Goal: Task Accomplishment & Management: Use online tool/utility

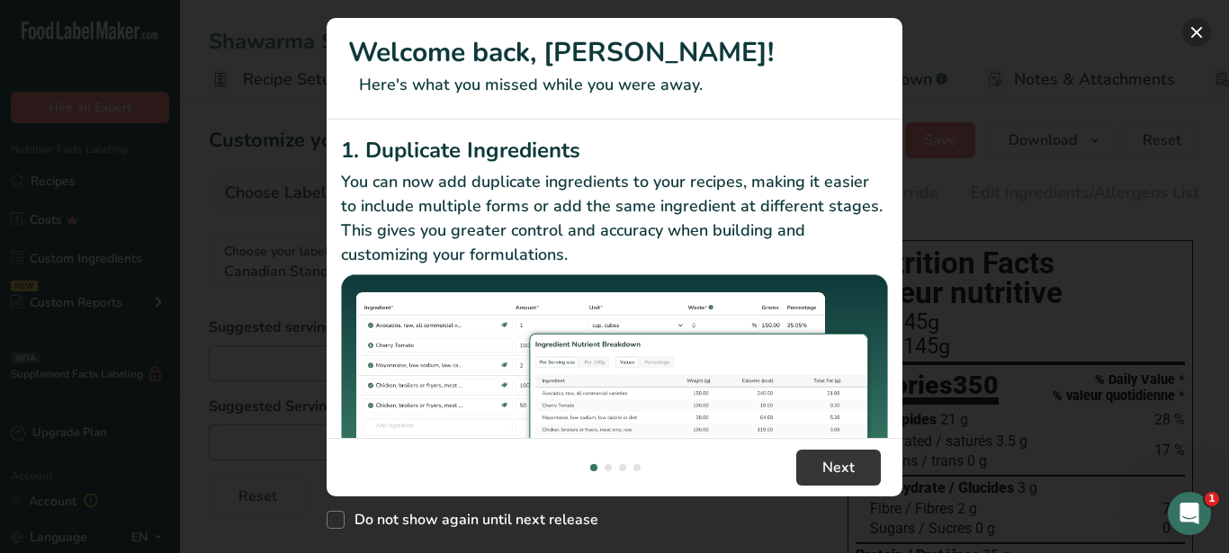
click at [1195, 36] on button "New Features" at bounding box center [1196, 32] width 29 height 29
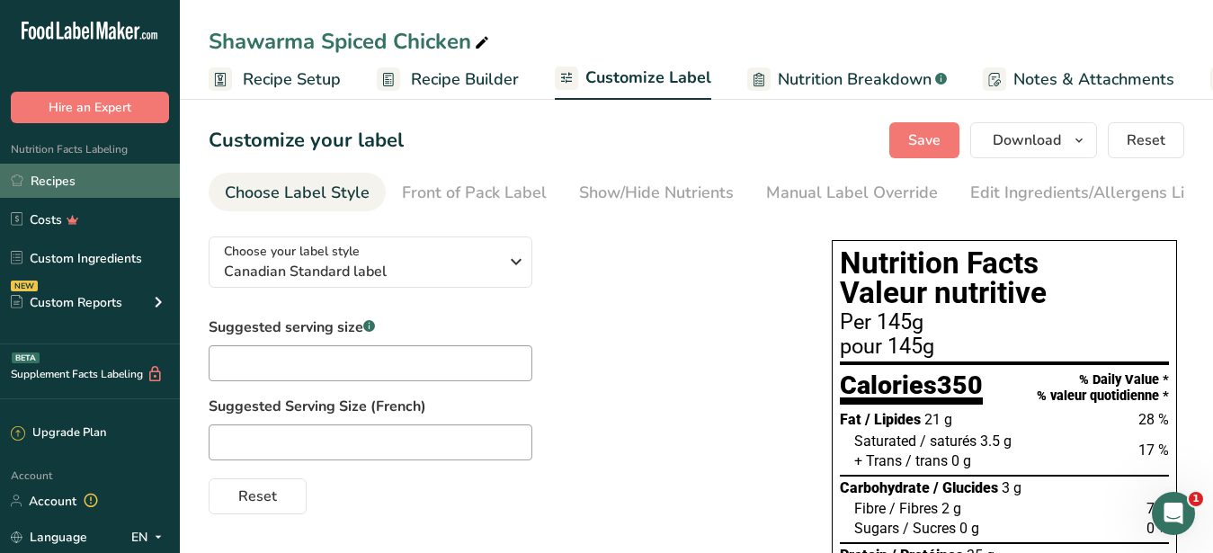
click at [66, 174] on link "Recipes" at bounding box center [90, 181] width 180 height 34
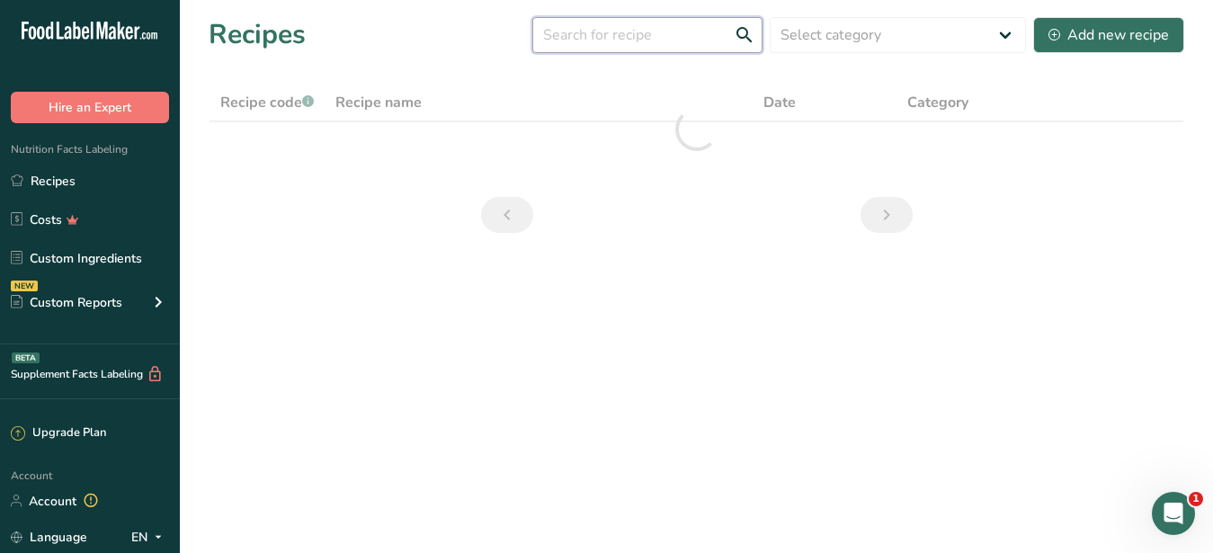
click at [569, 38] on input "text" at bounding box center [647, 35] width 230 height 36
paste input "[PERSON_NAME]"
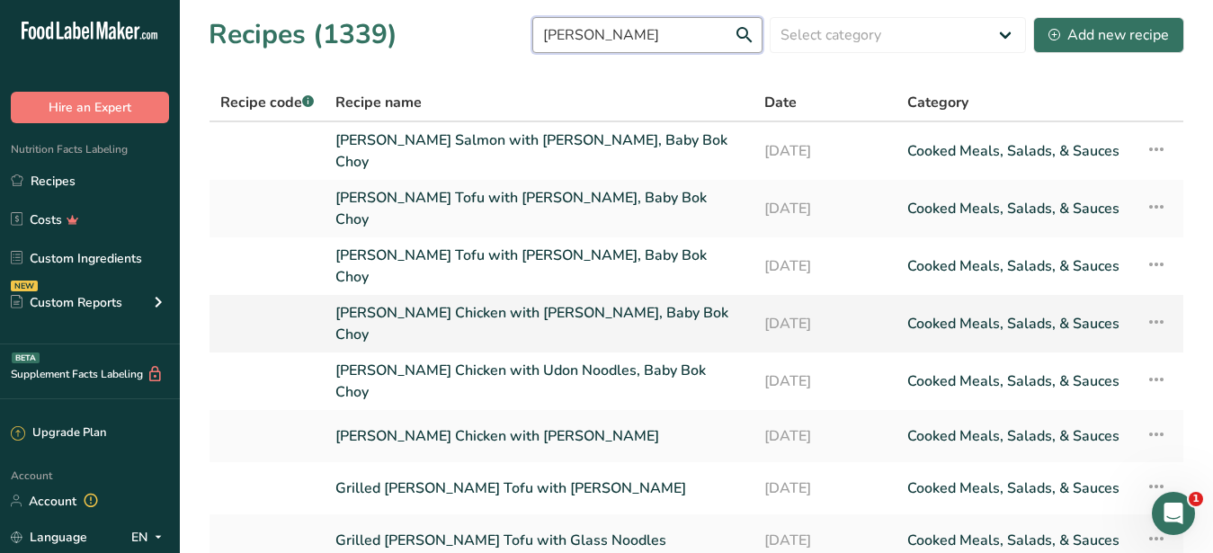
type input "[PERSON_NAME]"
click at [527, 302] on link "[PERSON_NAME] Chicken with [PERSON_NAME], Baby Bok Choy" at bounding box center [538, 323] width 407 height 43
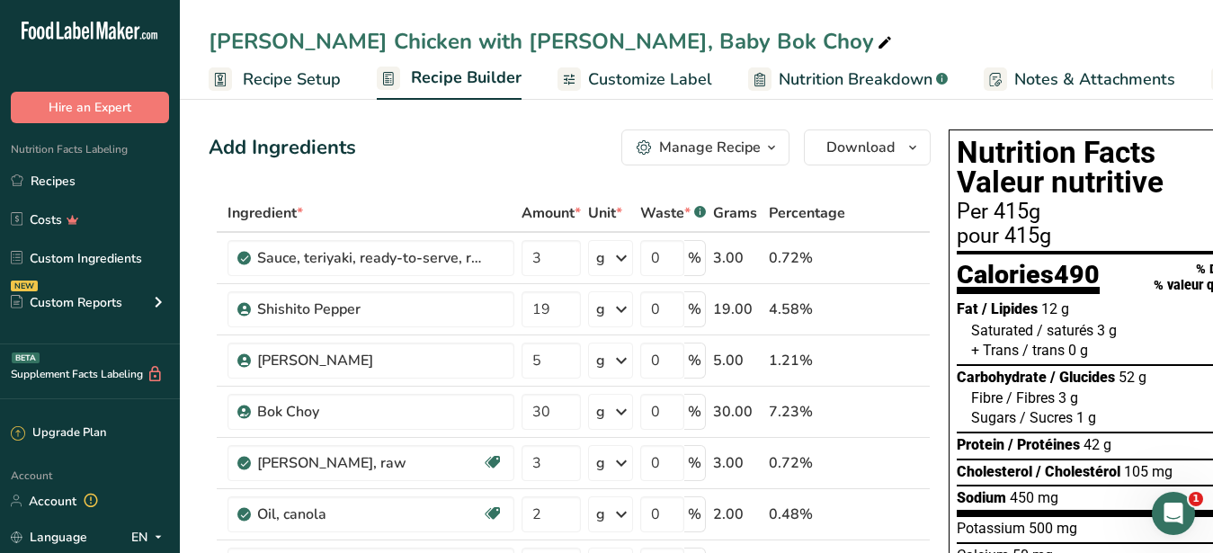
click at [645, 85] on span "Customize Label" at bounding box center [650, 79] width 124 height 24
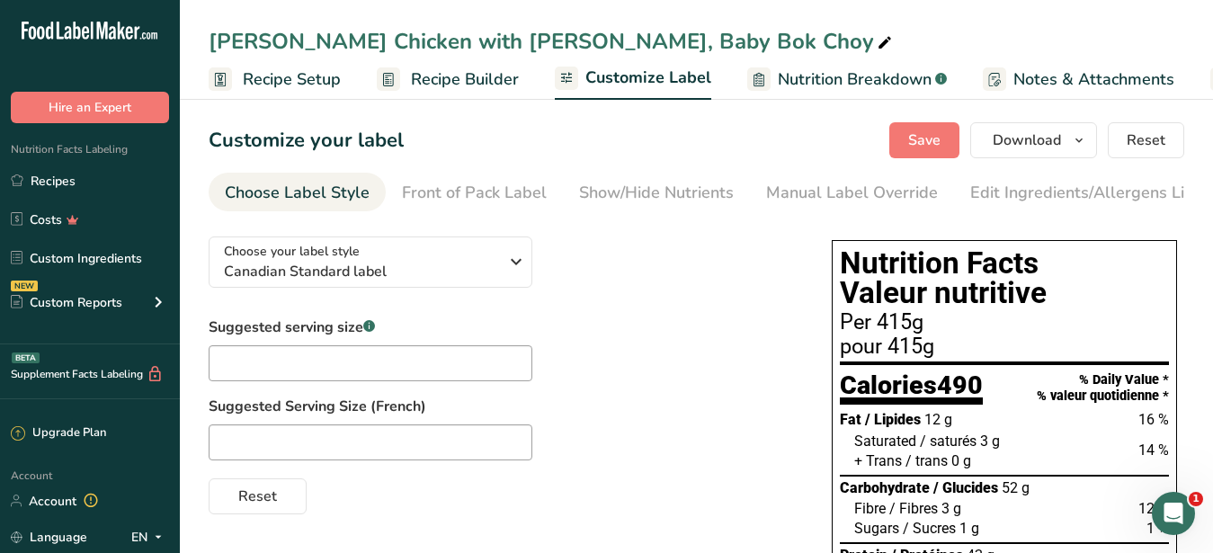
scroll to position [0, 187]
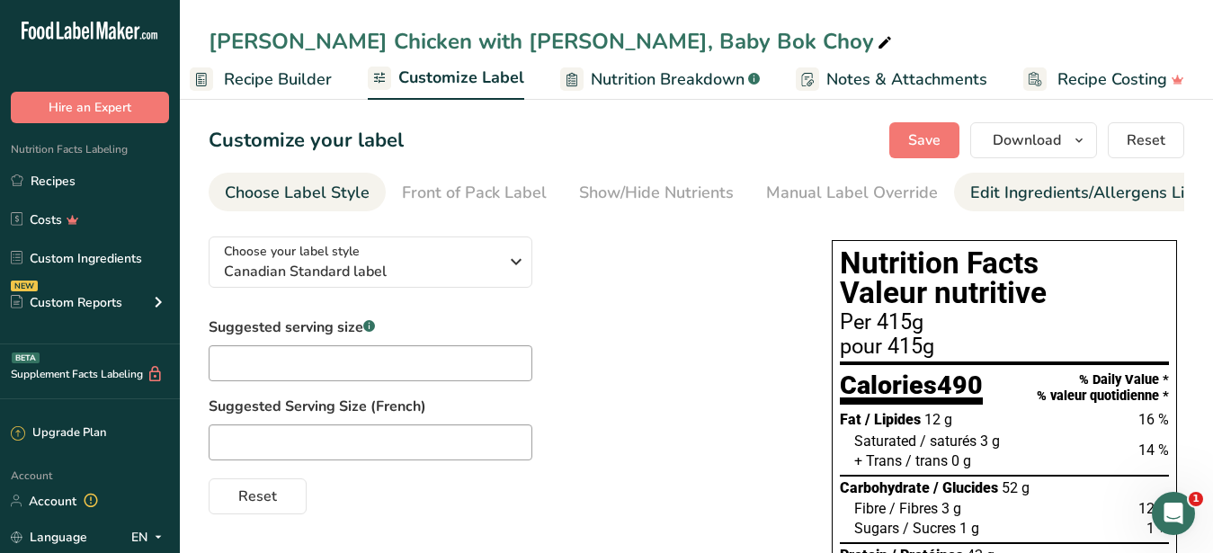
click at [1021, 192] on div "Edit Ingredients/Allergens List" at bounding box center [1084, 193] width 228 height 24
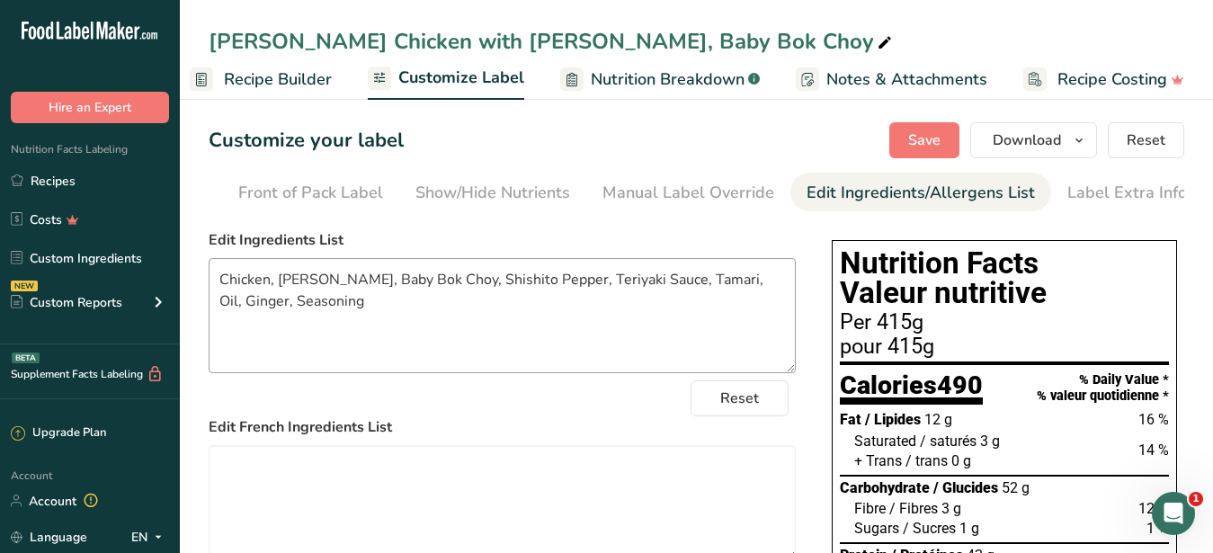
scroll to position [0, 165]
drag, startPoint x: 326, startPoint y: 291, endPoint x: 278, endPoint y: 296, distance: 48.9
click at [278, 296] on textarea "Chicken, [PERSON_NAME], Baby Bok Choy, Shishito Pepper, Teriyaki Sauce, Tamari,…" at bounding box center [502, 315] width 587 height 115
type textarea "Chicken, Rice, Baby Bok Choy, Shishito Pepper, Teriyaki Sauce, Tamari, Oil, Gin…"
drag, startPoint x: 554, startPoint y: 42, endPoint x: 483, endPoint y: 45, distance: 71.1
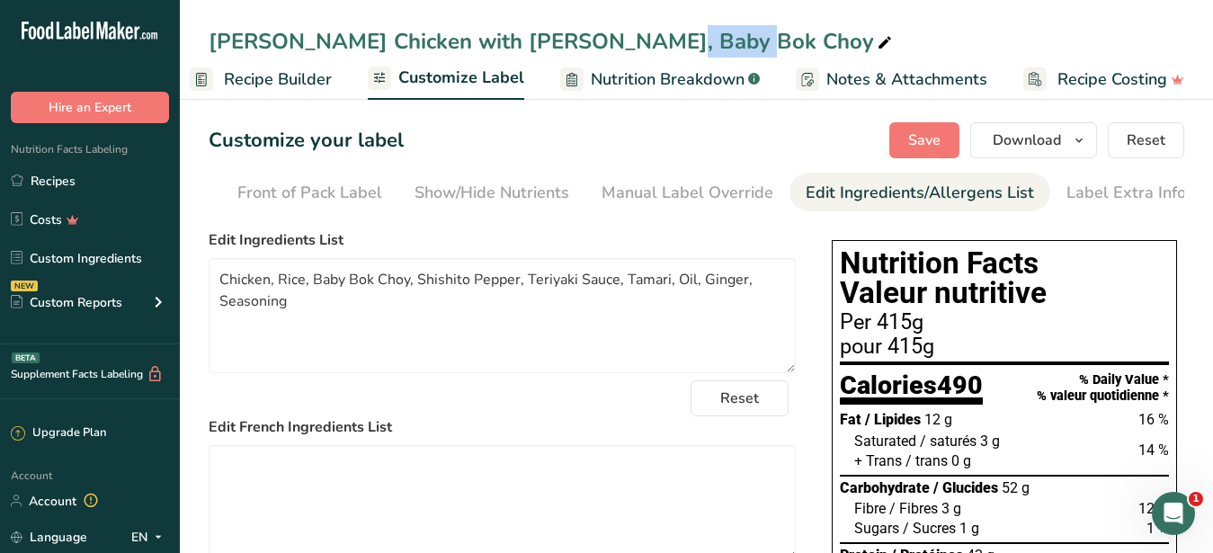
click at [483, 45] on div "[PERSON_NAME] Chicken with [PERSON_NAME], Baby Bok Choy" at bounding box center [552, 41] width 687 height 32
drag, startPoint x: 555, startPoint y: 38, endPoint x: 482, endPoint y: 36, distance: 72.9
click at [482, 36] on input "[PERSON_NAME] Chicken with [PERSON_NAME], Baby Bok Choy" at bounding box center [697, 41] width 976 height 32
type input "[PERSON_NAME] Chicken with Rice, Baby Bok Choy"
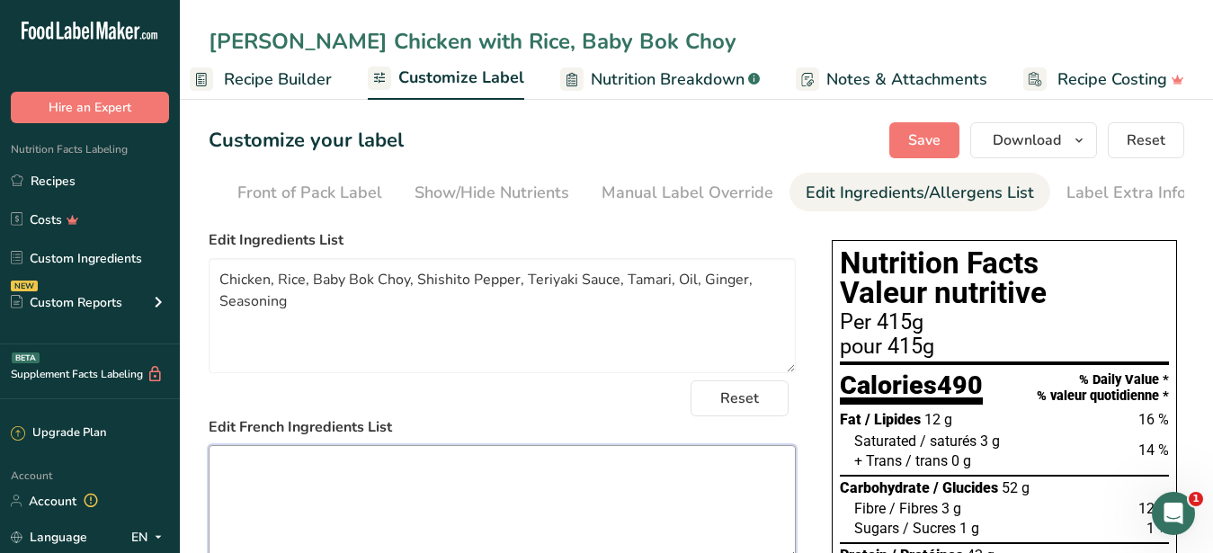
click at [488, 502] on textarea at bounding box center [502, 502] width 587 height 115
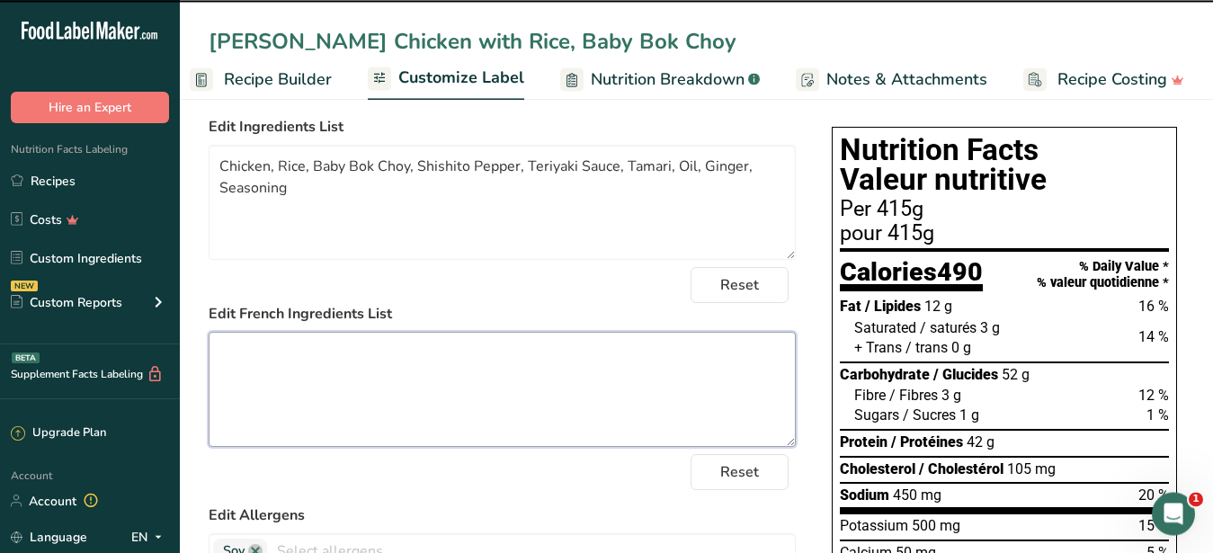
scroll to position [183, 0]
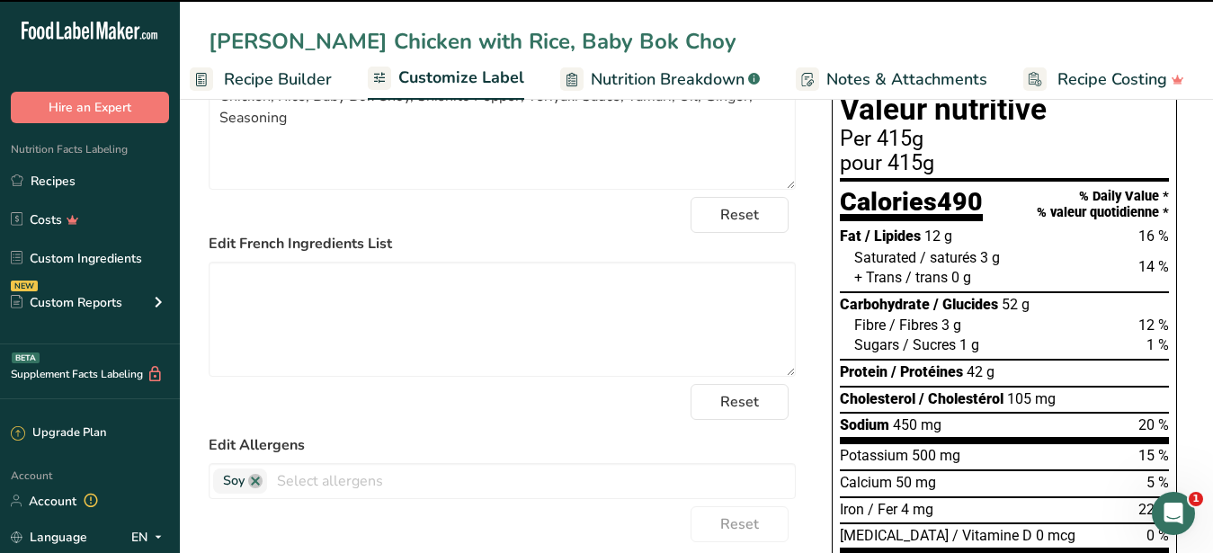
click at [932, 143] on section "Nutrition Facts Valeur nutritive Per 415g pour 415g" at bounding box center [1004, 123] width 329 height 117
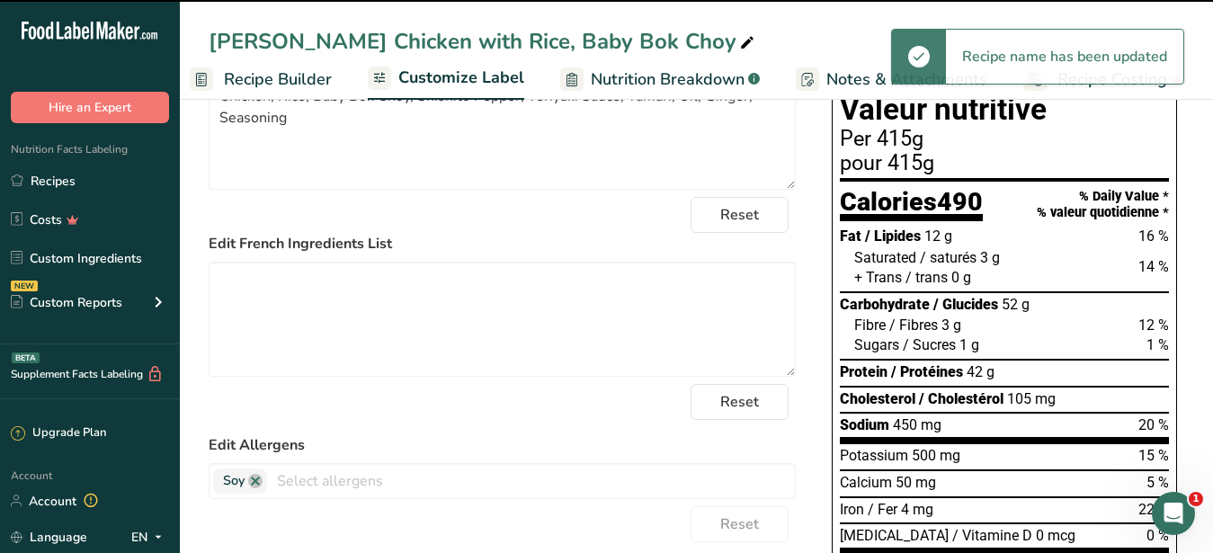
type textarea "Chicken, [PERSON_NAME], Baby Bok Choy, Shishito Pepper, Teriyaki Sauce, Tamari,…"
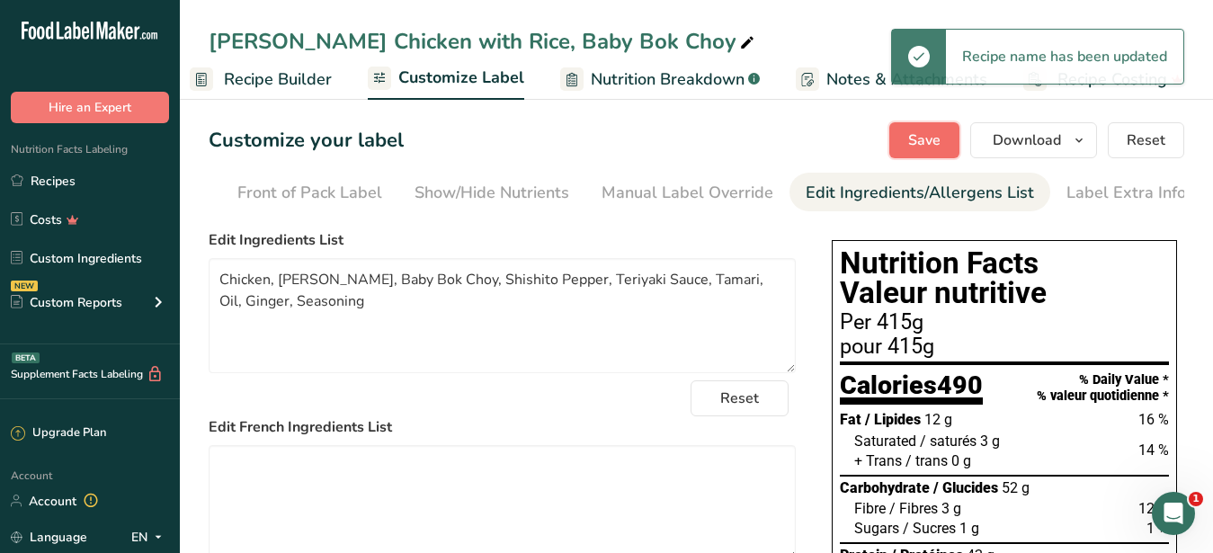
click at [927, 141] on span "Save" at bounding box center [924, 141] width 32 height 22
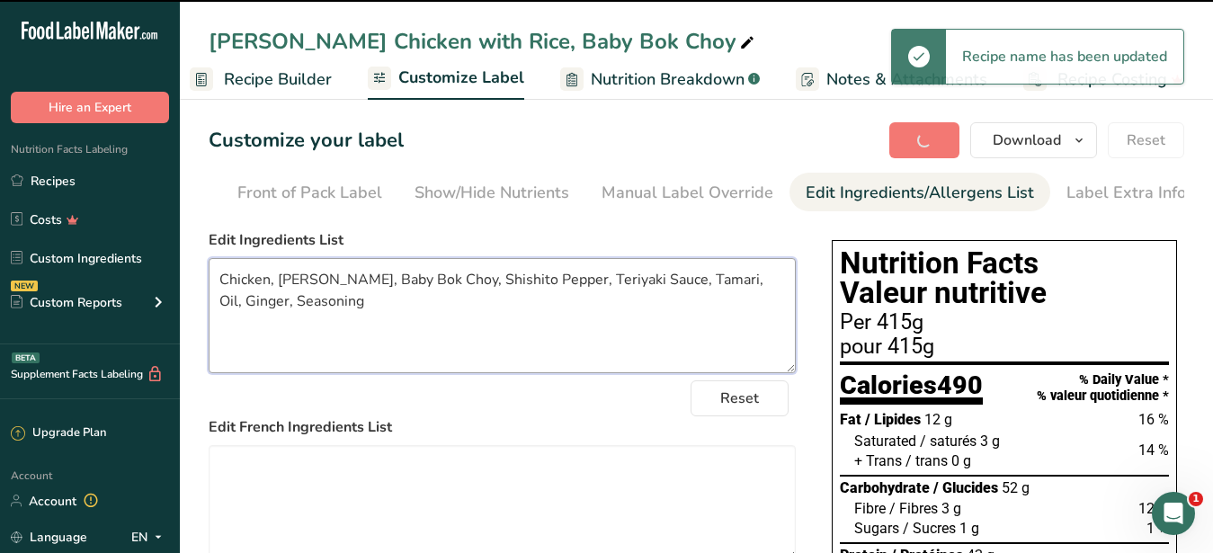
click at [344, 296] on textarea "Chicken, [PERSON_NAME], Baby Bok Choy, Shishito Pepper, Teriyaki Sauce, Tamari,…" at bounding box center [502, 315] width 587 height 115
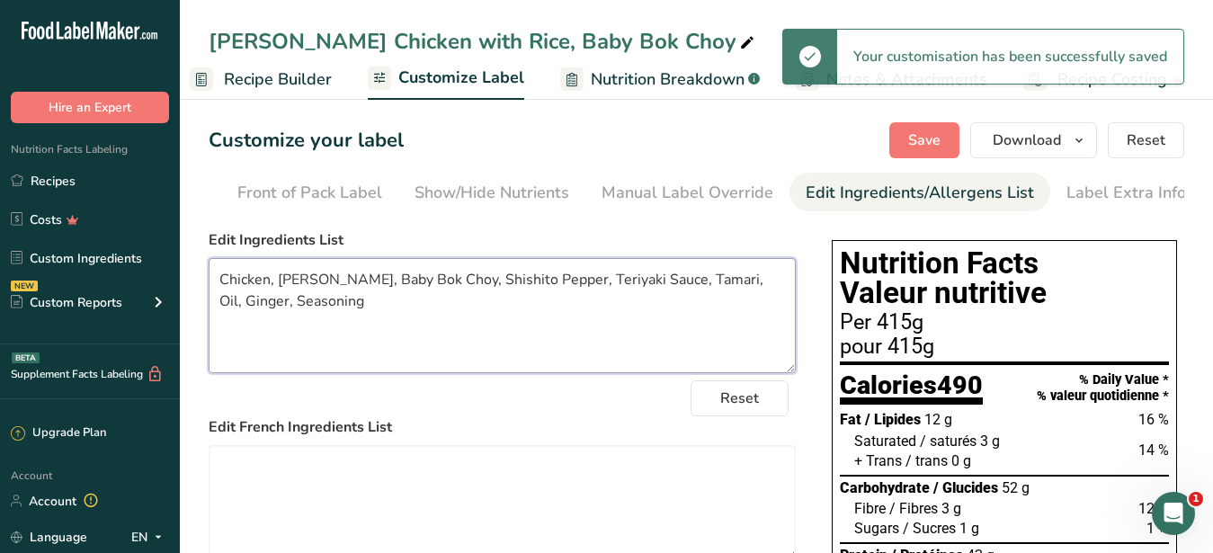
drag, startPoint x: 328, startPoint y: 294, endPoint x: 282, endPoint y: 293, distance: 46.8
click at [282, 293] on textarea "Chicken, [PERSON_NAME], Baby Bok Choy, Shishito Pepper, Teriyaki Sauce, Tamari,…" at bounding box center [502, 315] width 587 height 115
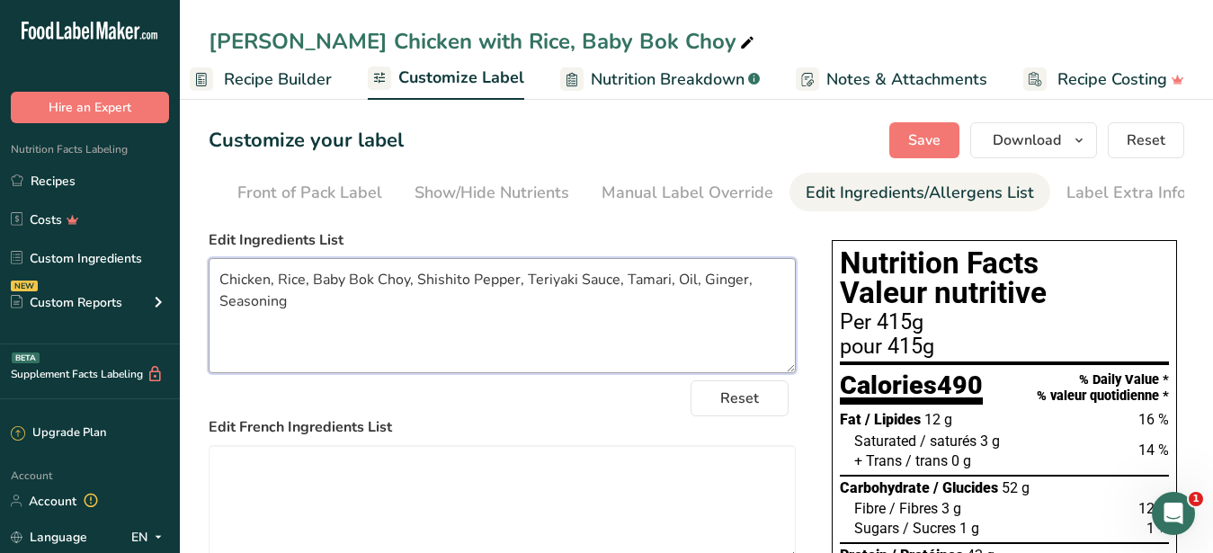
click at [511, 339] on textarea "Chicken, Rice, Baby Bok Choy, Shishito Pepper, Teriyaki Sauce, Tamari, Oil, Gin…" at bounding box center [502, 315] width 587 height 115
type textarea "Chicken, Rice, Baby Bok Choy, Shishito Pepper, Teriyaki Sauce, Tamari, Oil, Gin…"
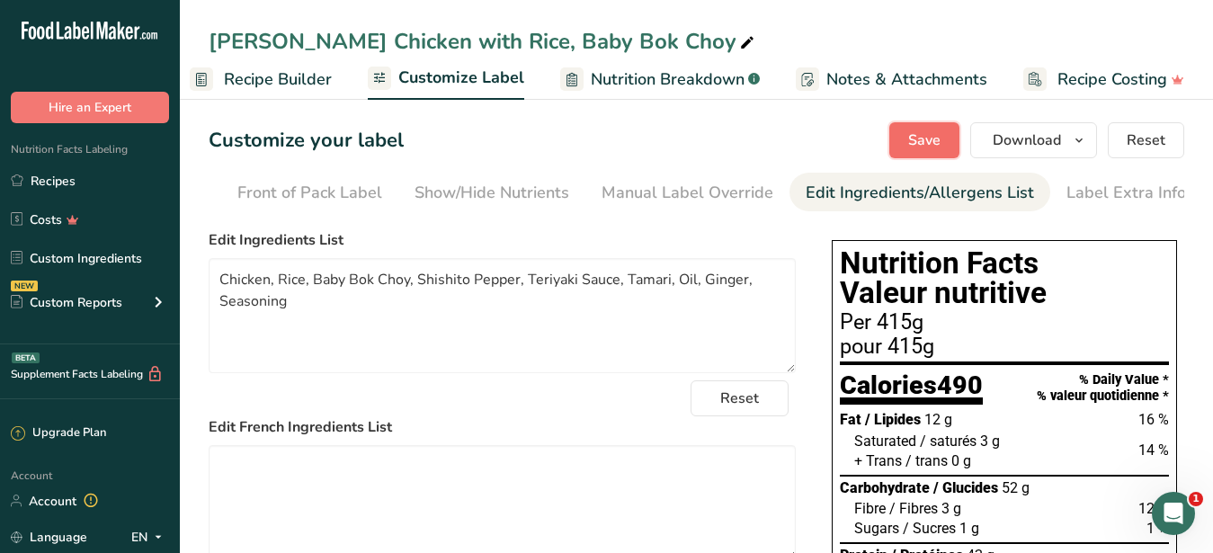
click at [906, 133] on button "Save" at bounding box center [924, 140] width 70 height 36
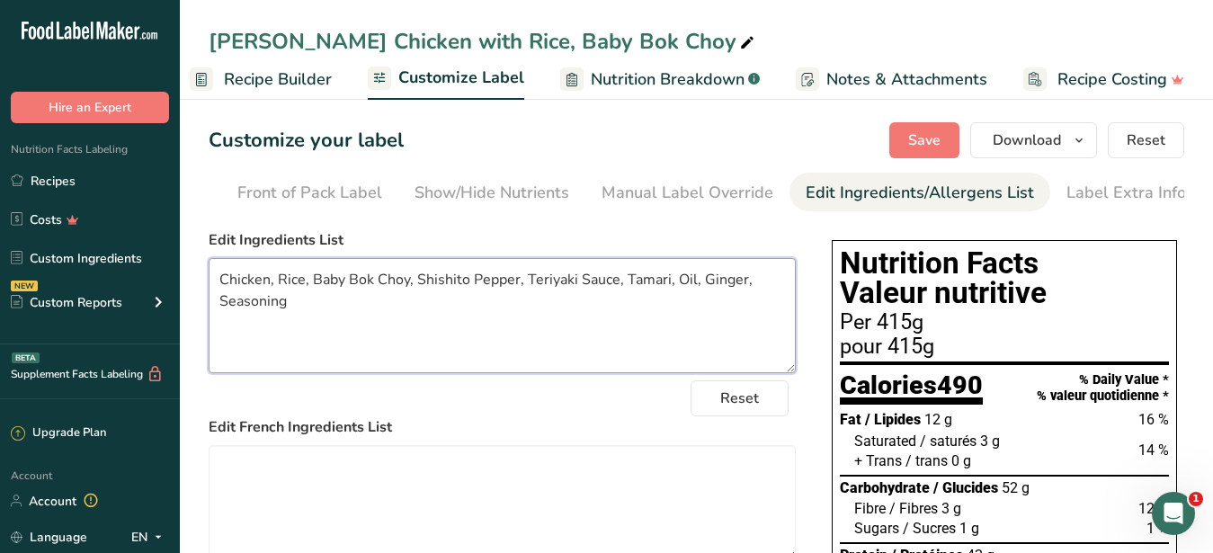
drag, startPoint x: 306, startPoint y: 327, endPoint x: 198, endPoint y: 285, distance: 115.9
click at [209, 285] on textarea "Chicken, Rice, Baby Bok Choy, Shishito Pepper, Teriyaki Sauce, Tamari, Oil, Gin…" at bounding box center [502, 315] width 587 height 115
click at [377, 358] on textarea "Chicken, Rice, Baby Bok Choy, Shishito Pepper, Teriyaki Sauce, Tamari, Oil, Gin…" at bounding box center [502, 315] width 587 height 115
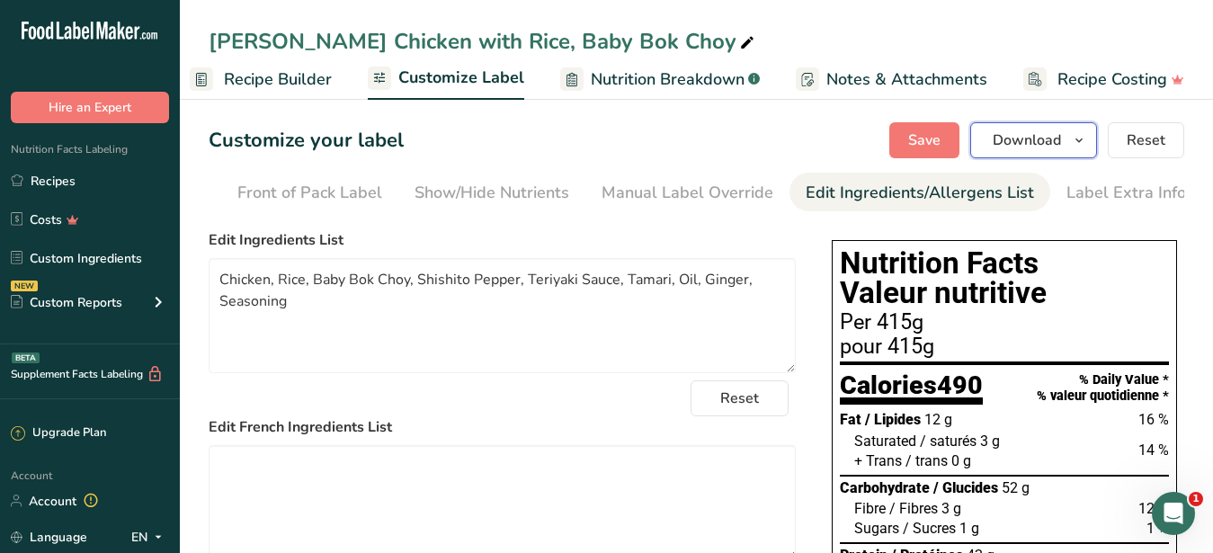
click at [1011, 135] on span "Download" at bounding box center [1027, 141] width 68 height 22
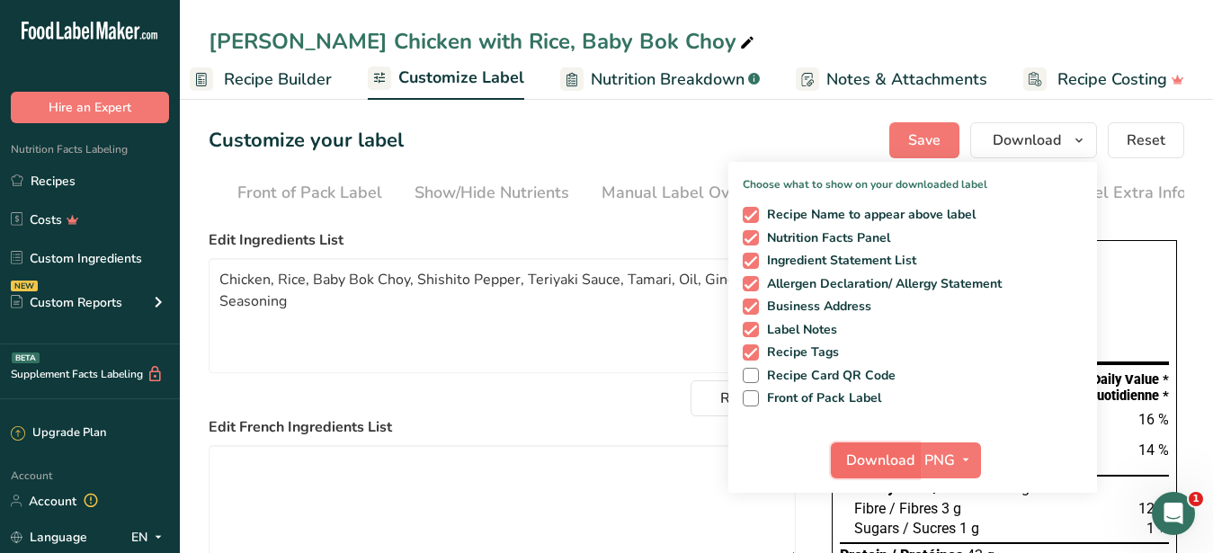
click at [893, 457] on span "Download" at bounding box center [880, 461] width 68 height 22
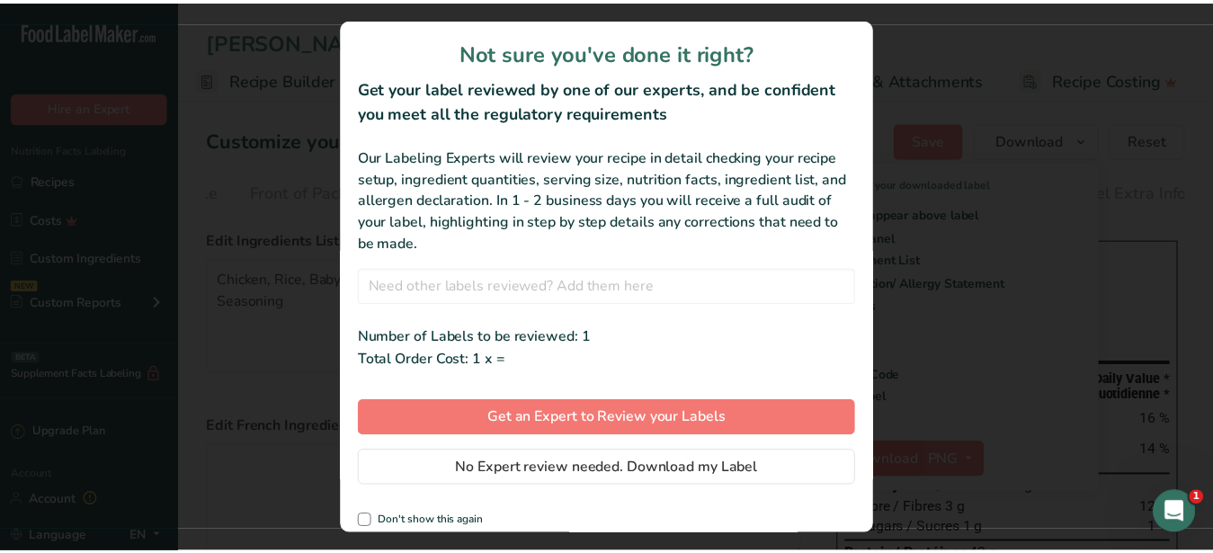
scroll to position [0, 172]
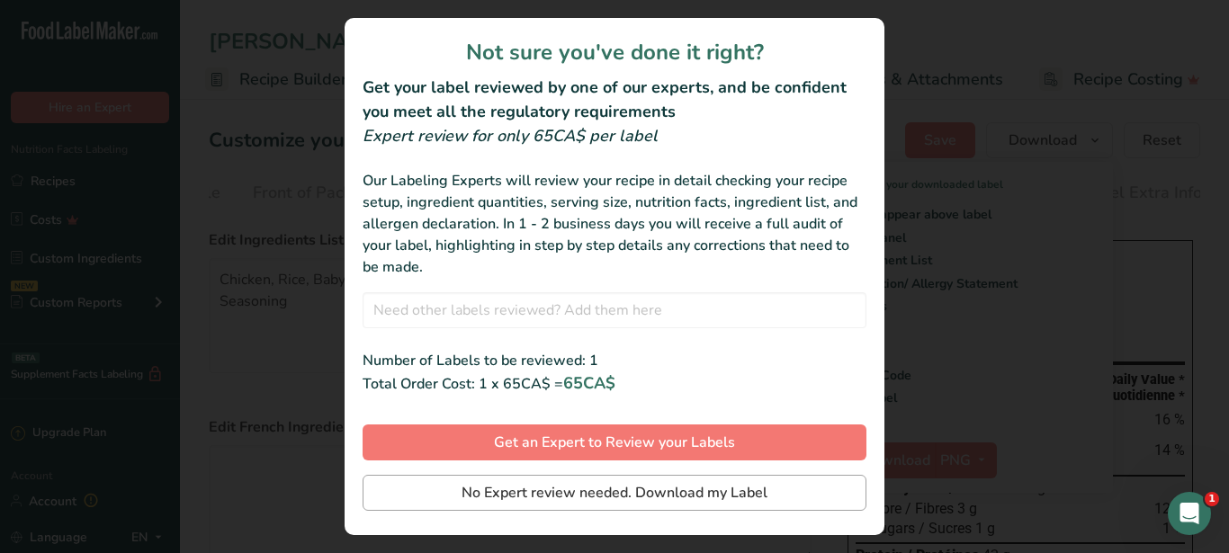
click at [682, 462] on div "Not sure you've done it right? Get your label reviewed by one of our experts, a…" at bounding box center [614, 276] width 540 height 517
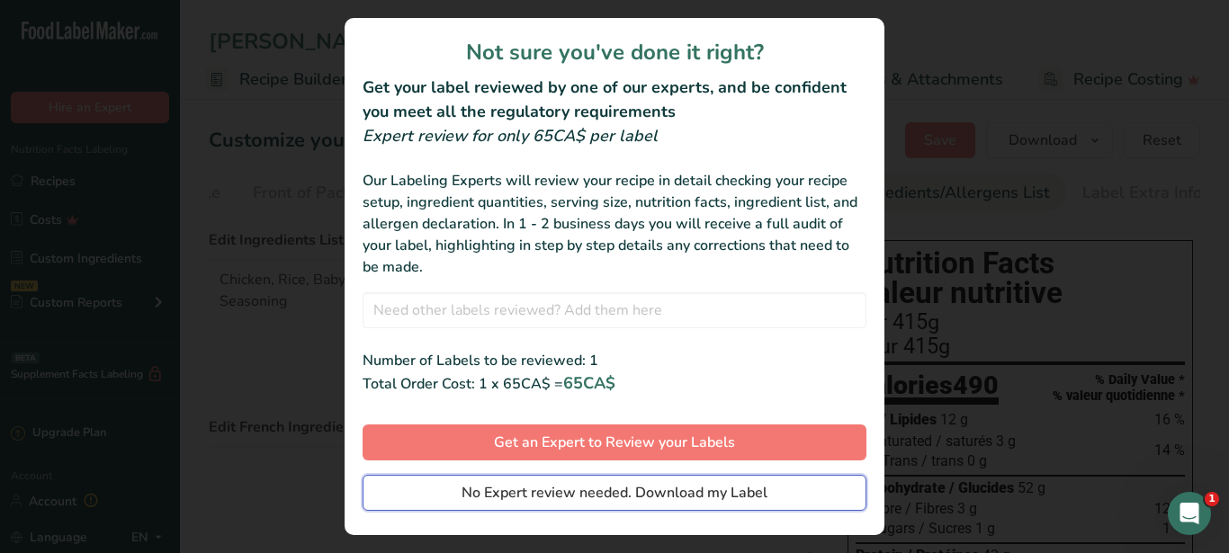
click at [663, 492] on span "No Expert review needed. Download my Label" at bounding box center [614, 493] width 306 height 22
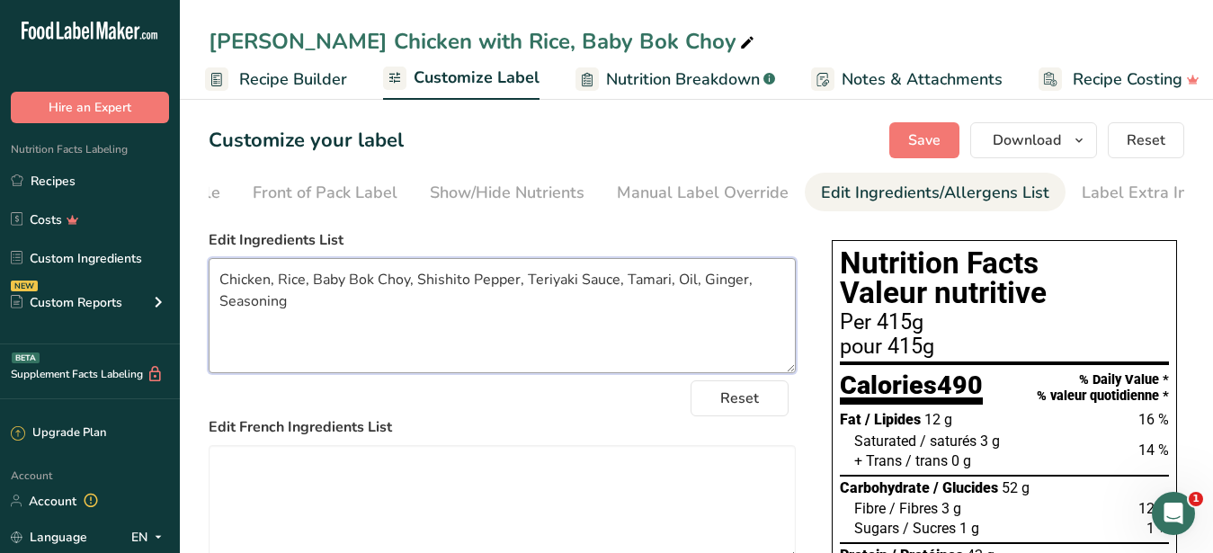
drag, startPoint x: 302, startPoint y: 318, endPoint x: 215, endPoint y: 291, distance: 91.3
click at [215, 291] on textarea "Chicken, Rice, Baby Bok Choy, Shishito Pepper, Teriyaki Sauce, Tamari, Oil, Gin…" at bounding box center [502, 315] width 587 height 115
click at [287, 79] on span "Recipe Builder" at bounding box center [293, 79] width 108 height 24
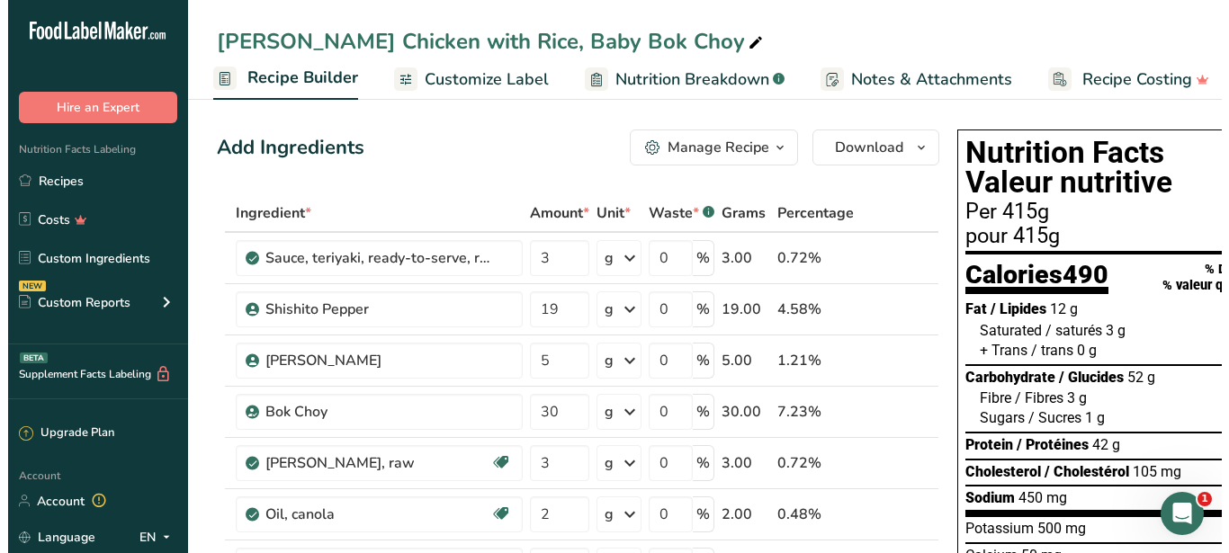
scroll to position [0, 174]
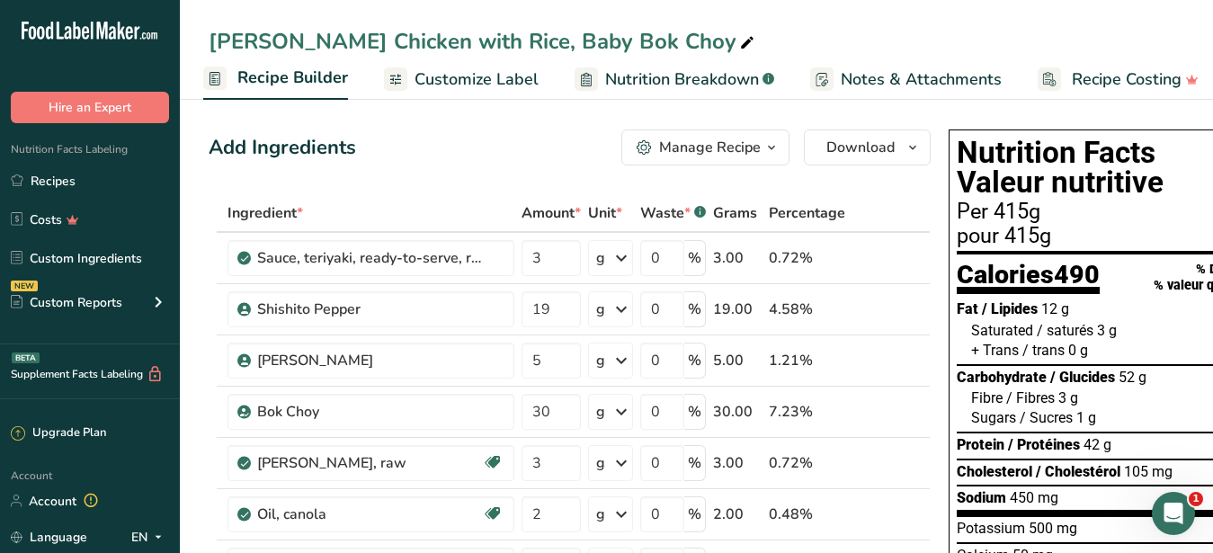
click at [717, 145] on div "Manage Recipe" at bounding box center [710, 148] width 102 height 22
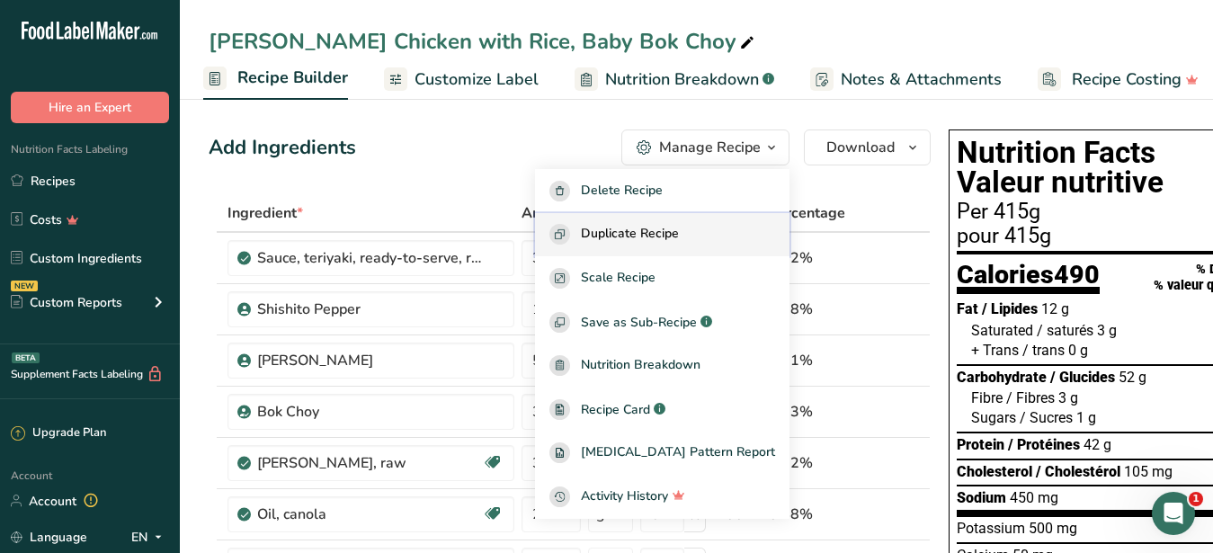
click at [659, 231] on span "Duplicate Recipe" at bounding box center [630, 234] width 98 height 21
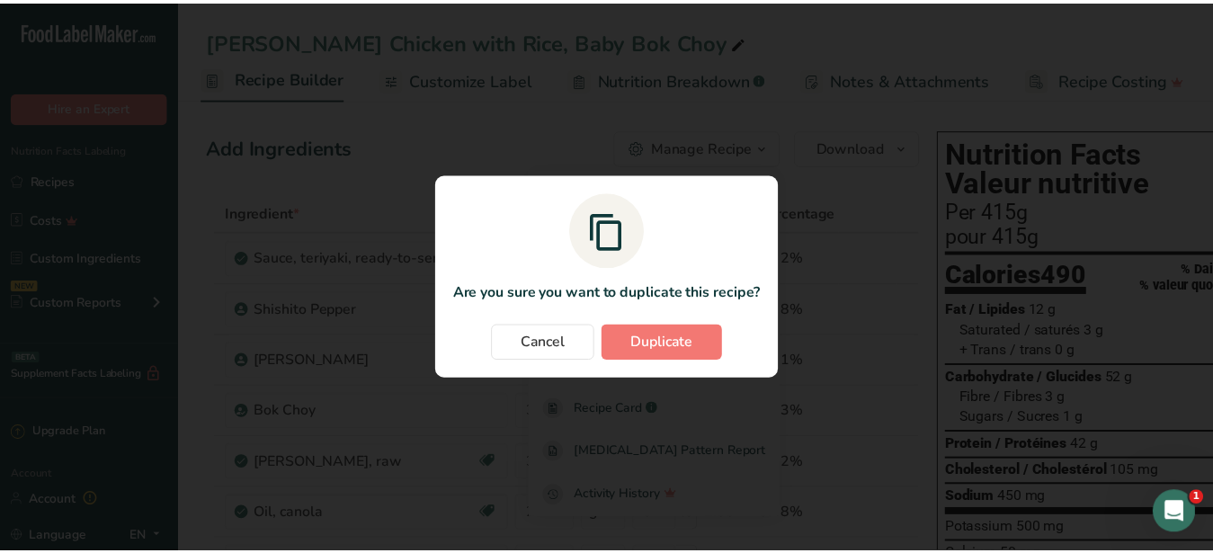
scroll to position [0, 172]
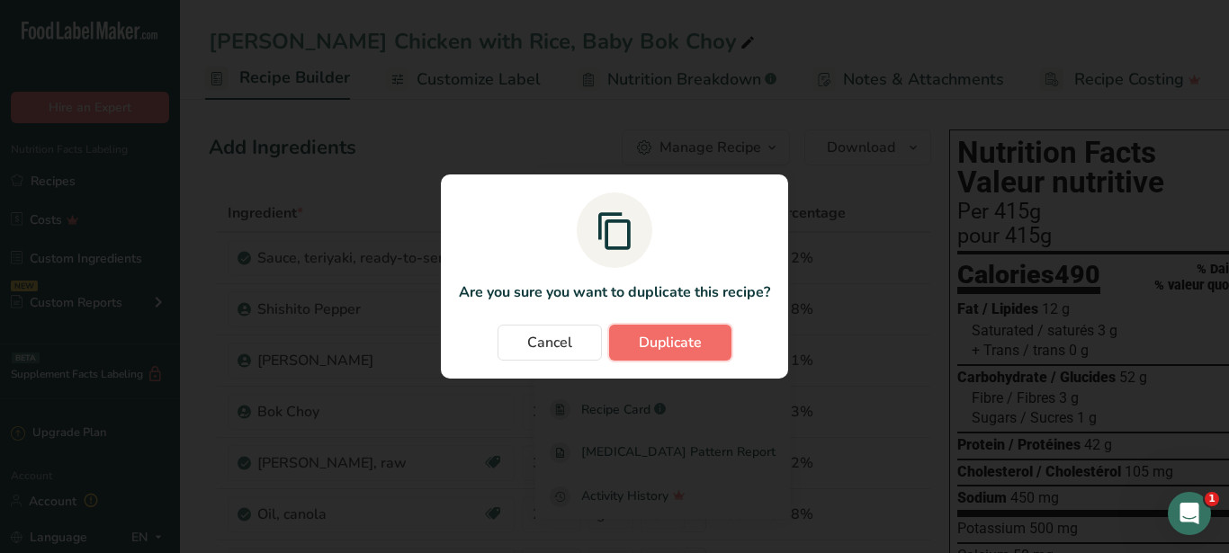
click at [677, 338] on span "Duplicate" at bounding box center [670, 343] width 63 height 22
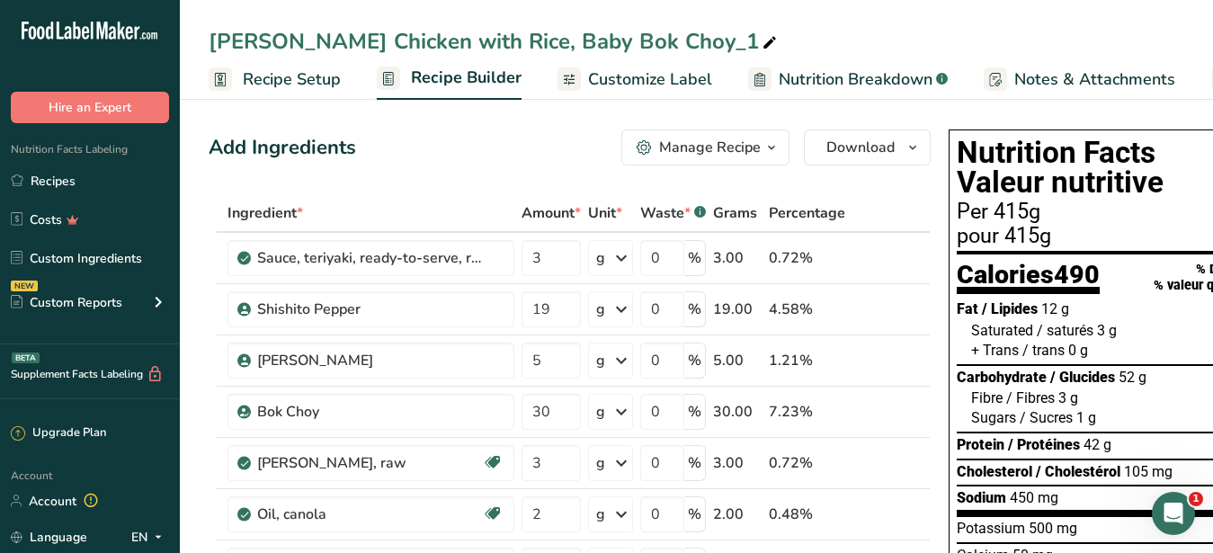
click at [762, 40] on icon at bounding box center [770, 43] width 16 height 25
click at [422, 48] on input "[PERSON_NAME] Chicken with Rice, Baby Bok Choy" at bounding box center [697, 41] width 976 height 32
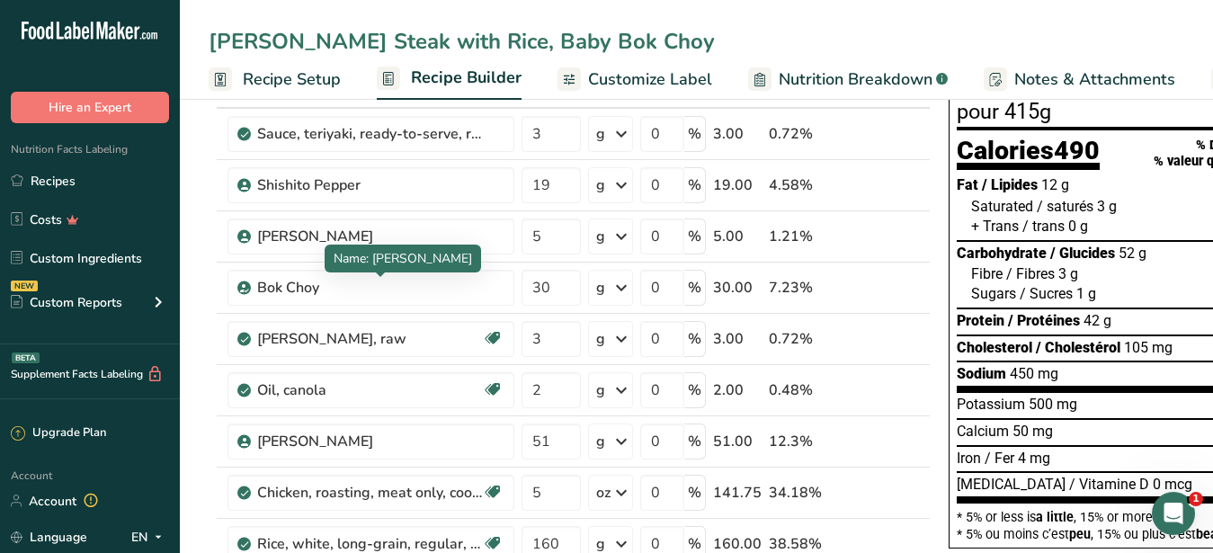
scroll to position [459, 0]
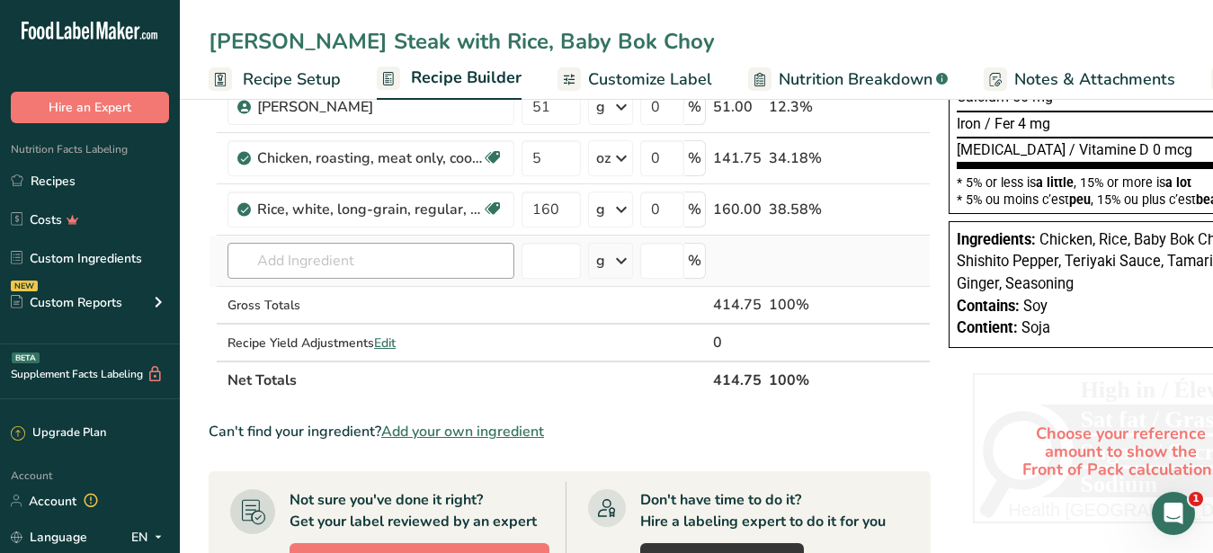
type input "[PERSON_NAME] Steak with Rice, Baby Bok Choy"
click at [328, 264] on input "text" at bounding box center [371, 261] width 287 height 36
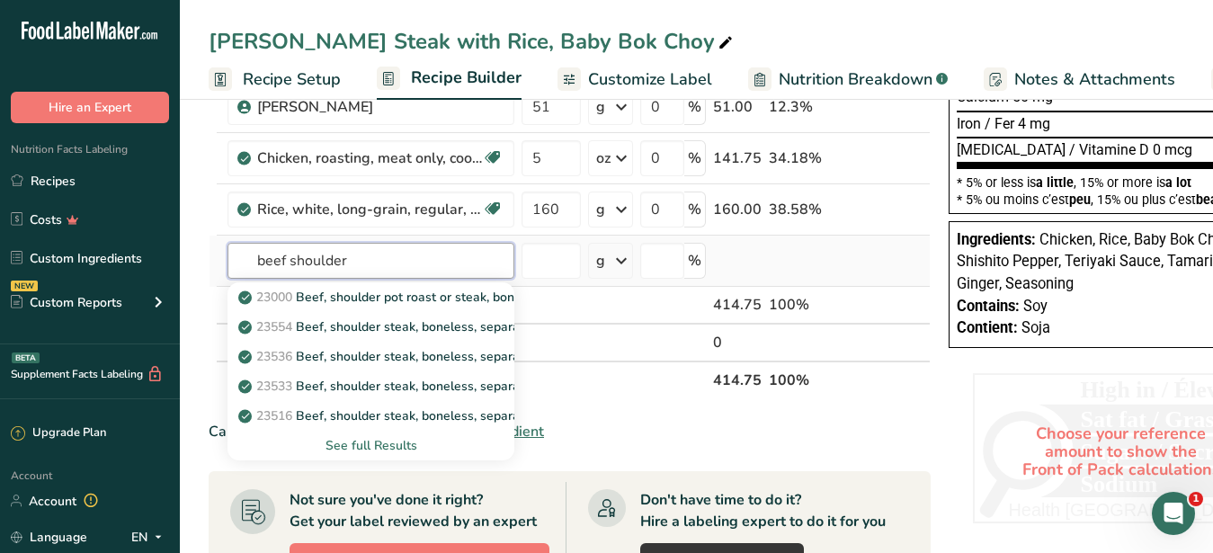
type input "beef shoulder"
click at [392, 439] on div "See full Results" at bounding box center [371, 445] width 258 height 19
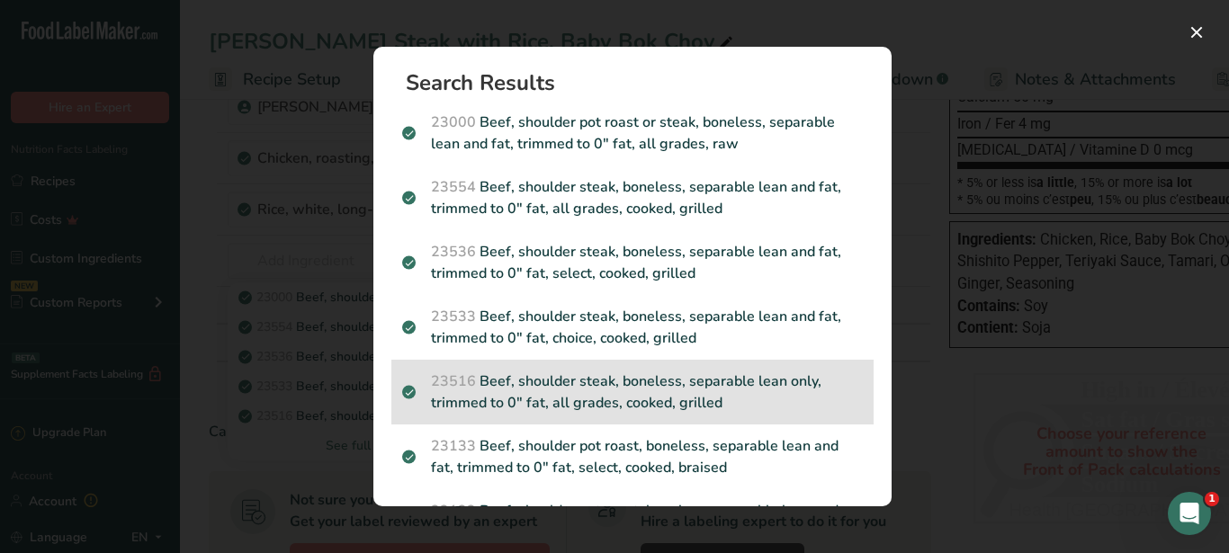
click at [684, 405] on p "23516 Beef, shoulder steak, boneless, separable lean only, trimmed to 0" fat, a…" at bounding box center [632, 392] width 460 height 43
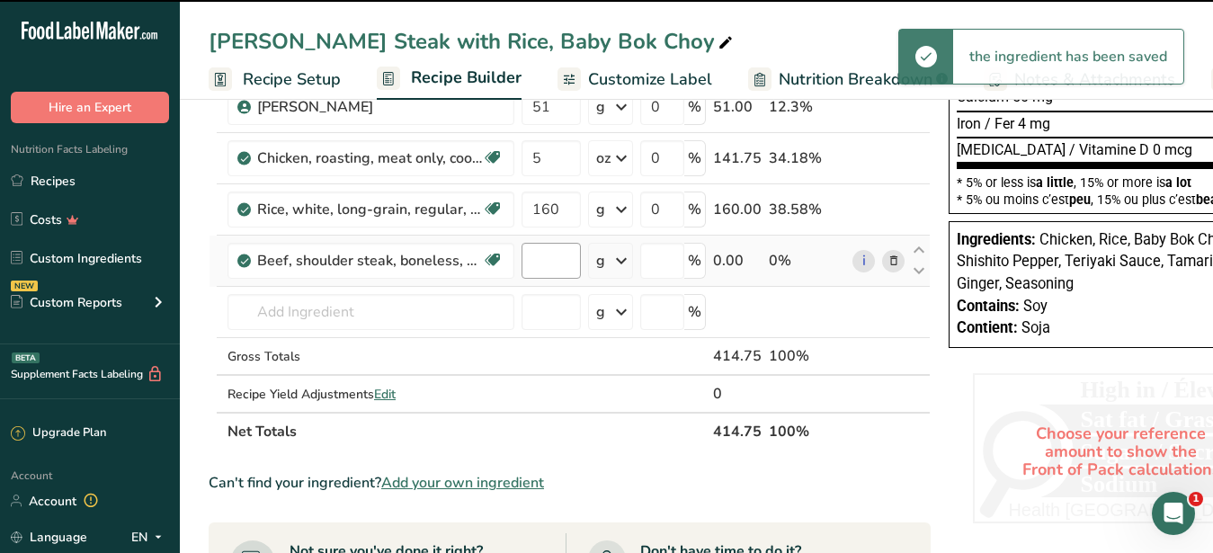
type input "0"
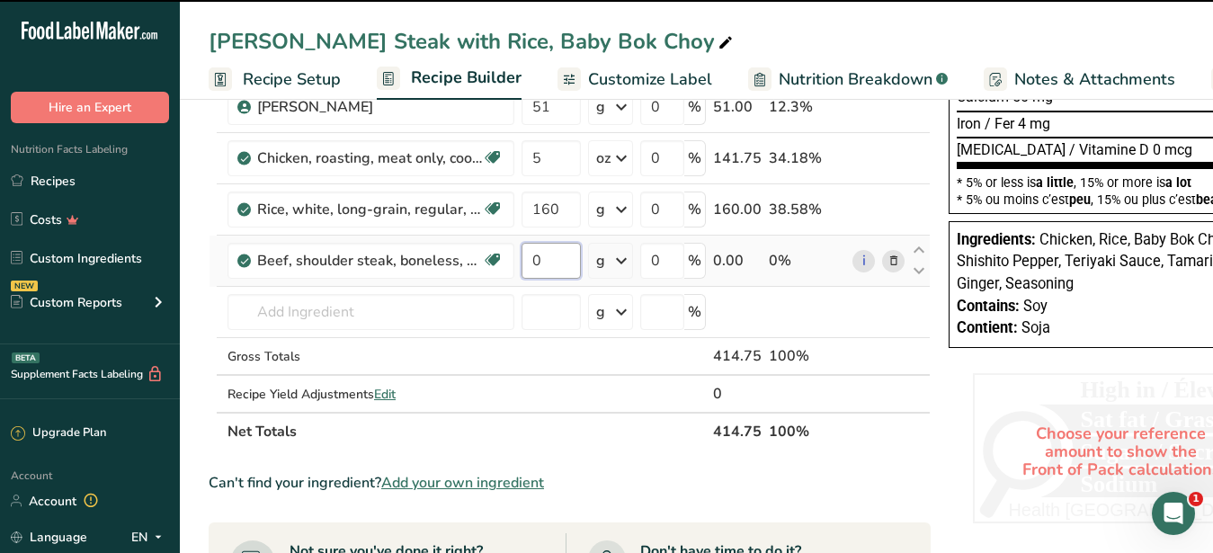
drag, startPoint x: 557, startPoint y: 256, endPoint x: 533, endPoint y: 257, distance: 23.4
click at [533, 257] on input "0" at bounding box center [551, 261] width 59 height 36
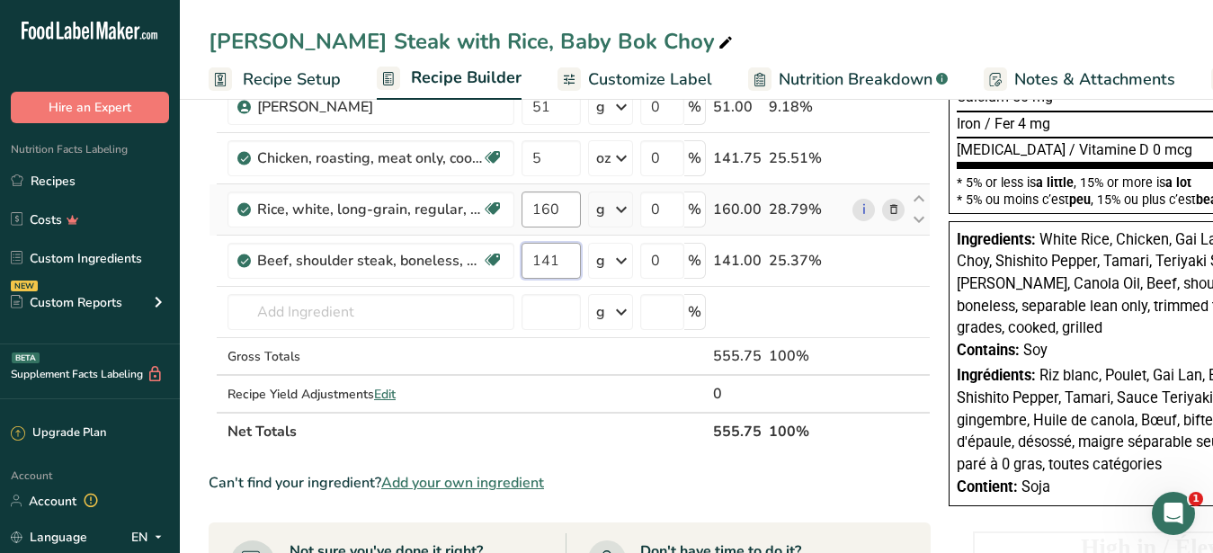
type input "141"
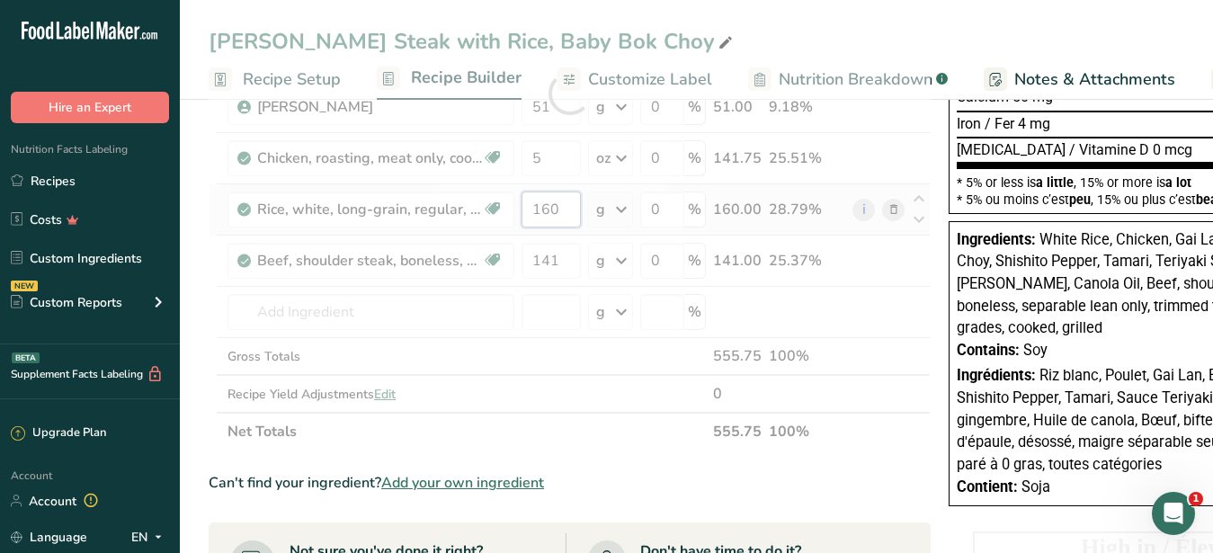
click at [562, 206] on input "160" at bounding box center [551, 210] width 59 height 36
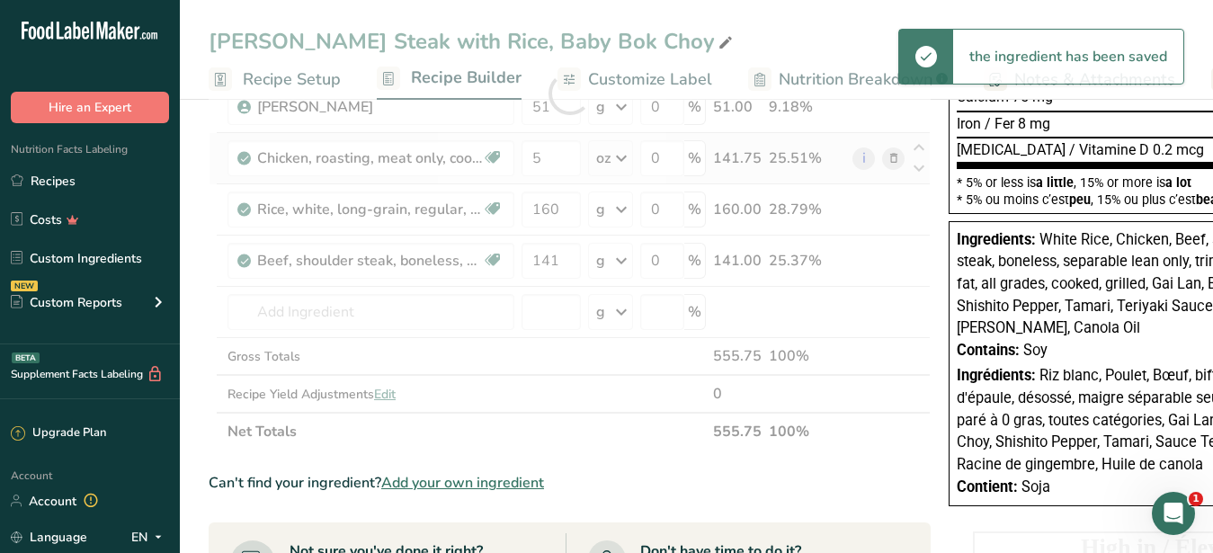
click at [886, 154] on div "Ingredient * Amount * Unit * Waste * .a-a{fill:#347362;}.b-a{fill:#fff;} Grams …" at bounding box center [570, 93] width 722 height 715
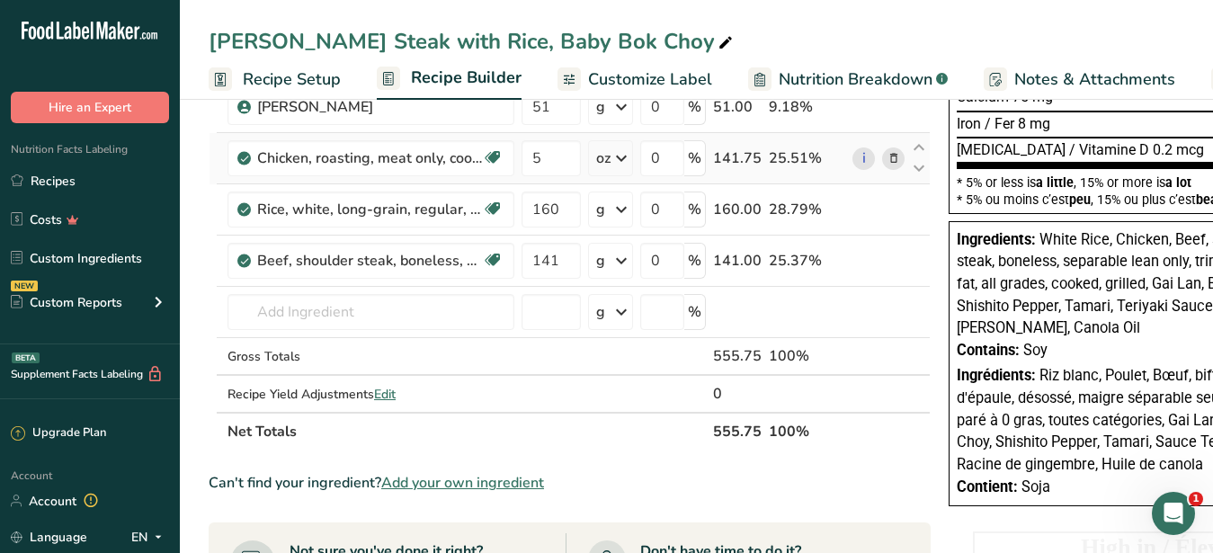
click at [889, 163] on icon at bounding box center [894, 158] width 13 height 19
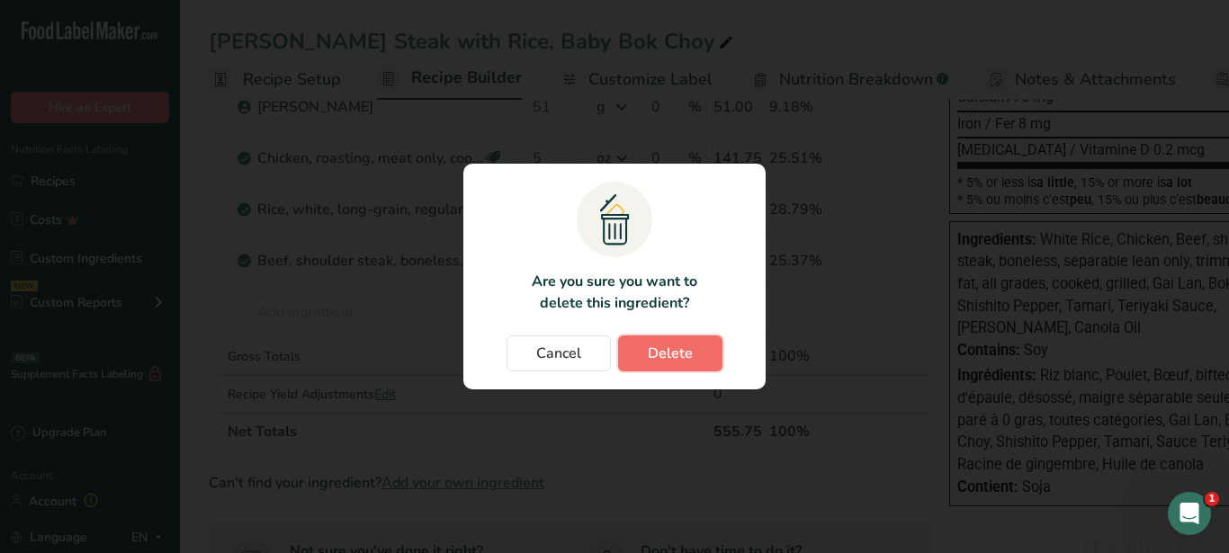
click at [693, 344] on button "Delete" at bounding box center [670, 353] width 104 height 36
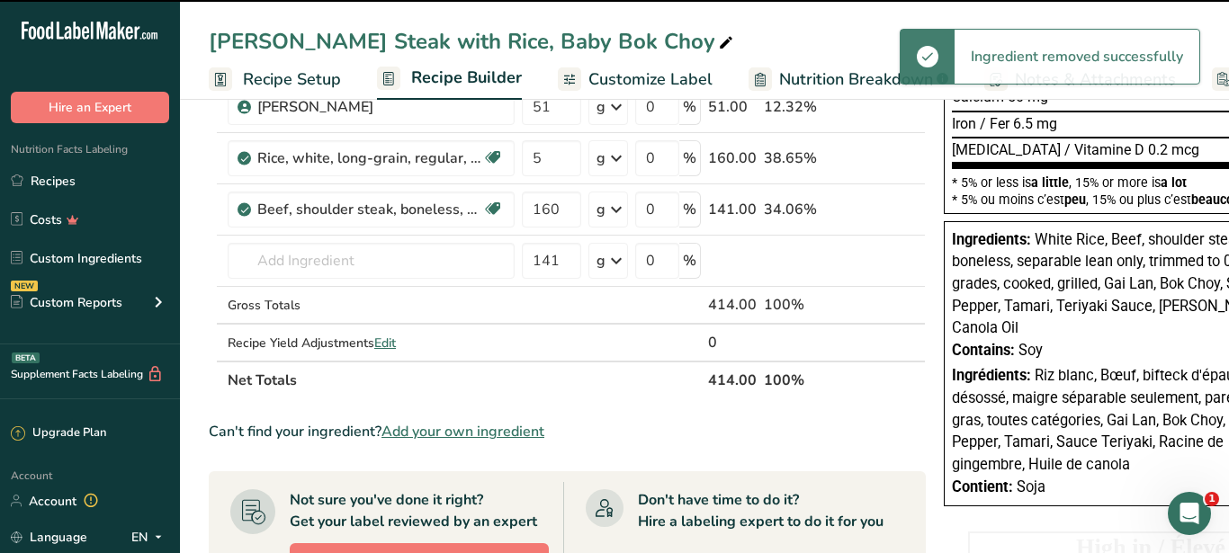
type input "160"
type input "141"
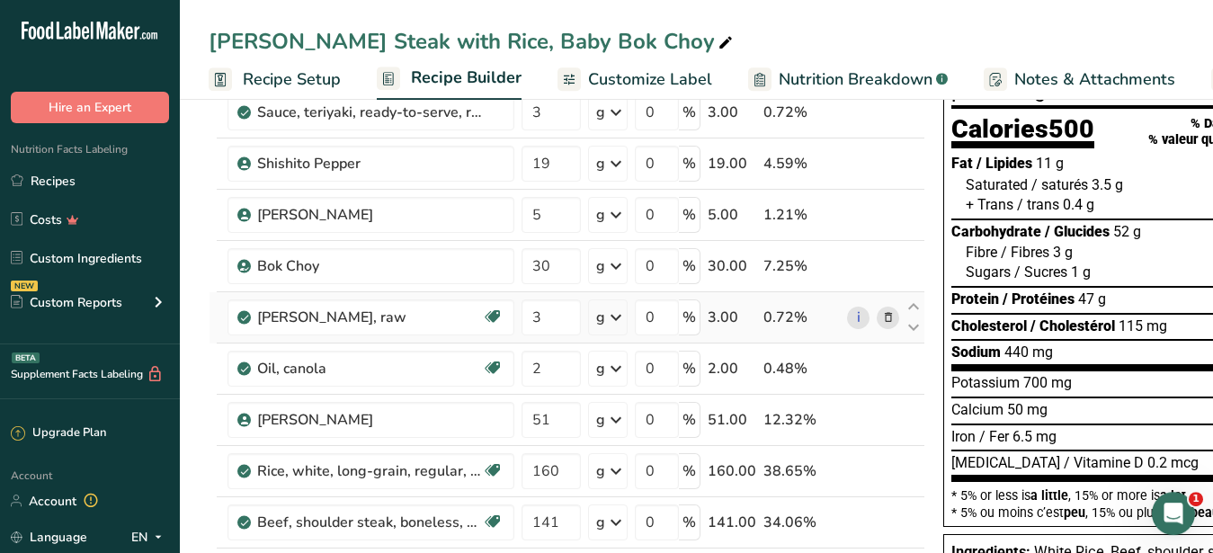
scroll to position [183, 0]
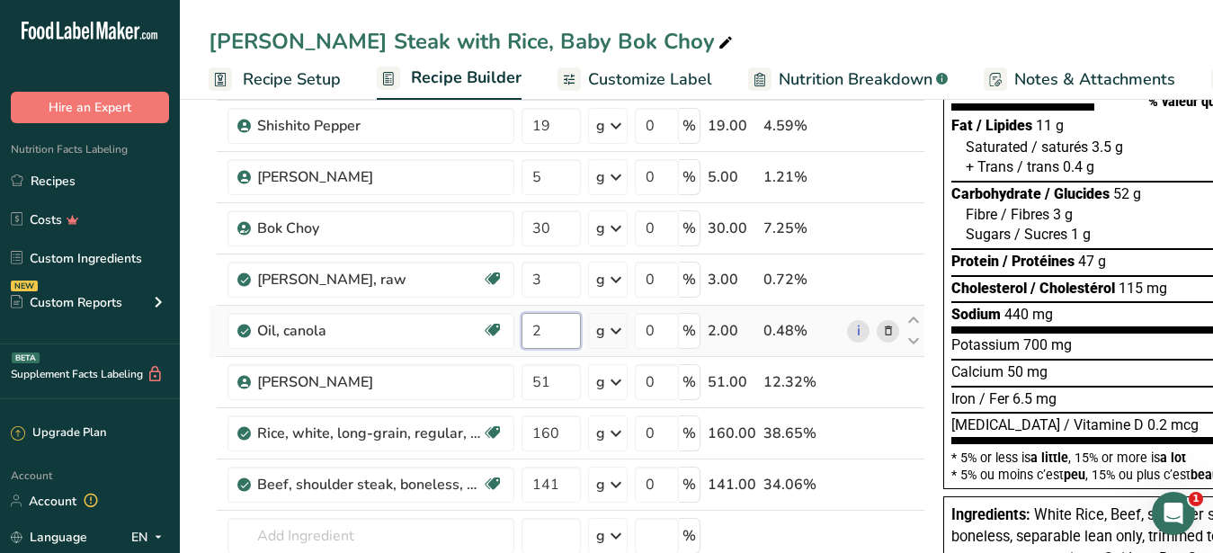
drag, startPoint x: 545, startPoint y: 331, endPoint x: 525, endPoint y: 331, distance: 19.8
click at [525, 331] on input "2" at bounding box center [551, 331] width 59 height 36
type input "3"
click at [568, 375] on input "51" at bounding box center [551, 382] width 59 height 36
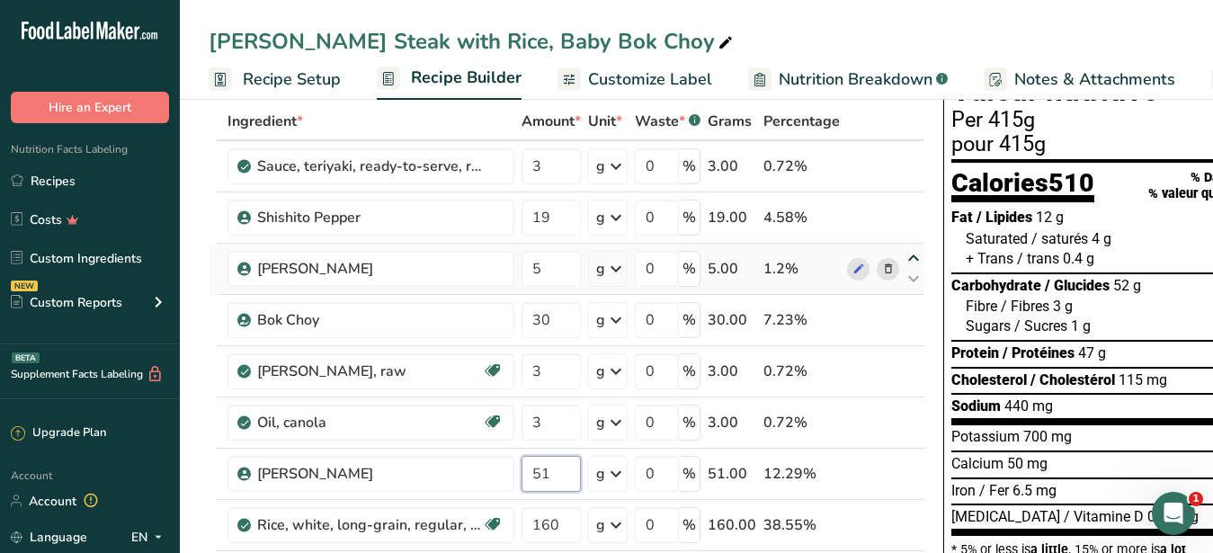
scroll to position [0, 0]
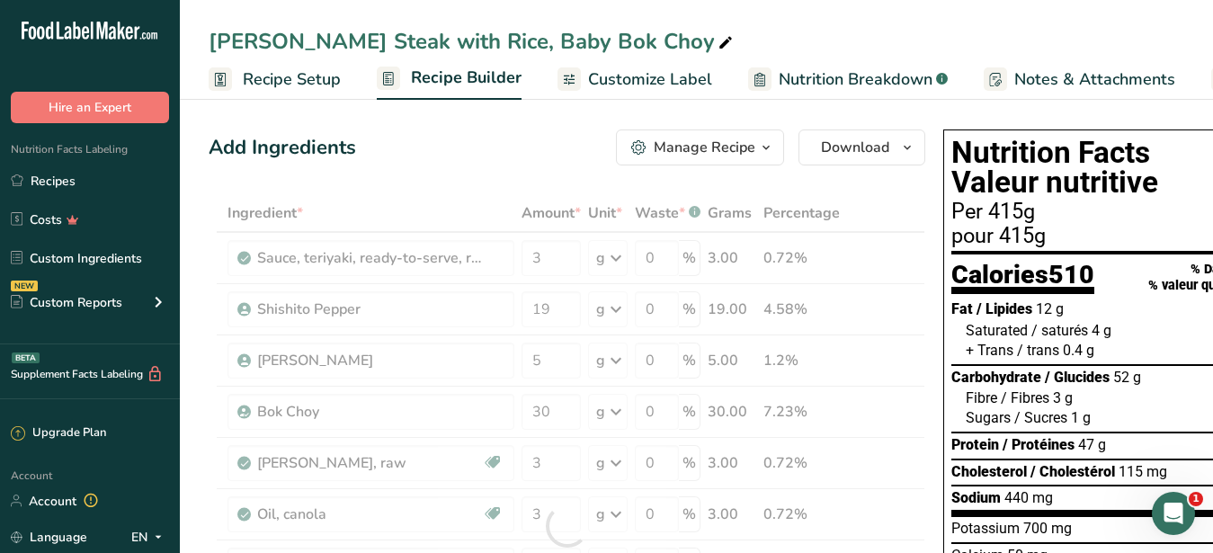
click at [667, 74] on span "Customize Label" at bounding box center [650, 79] width 124 height 24
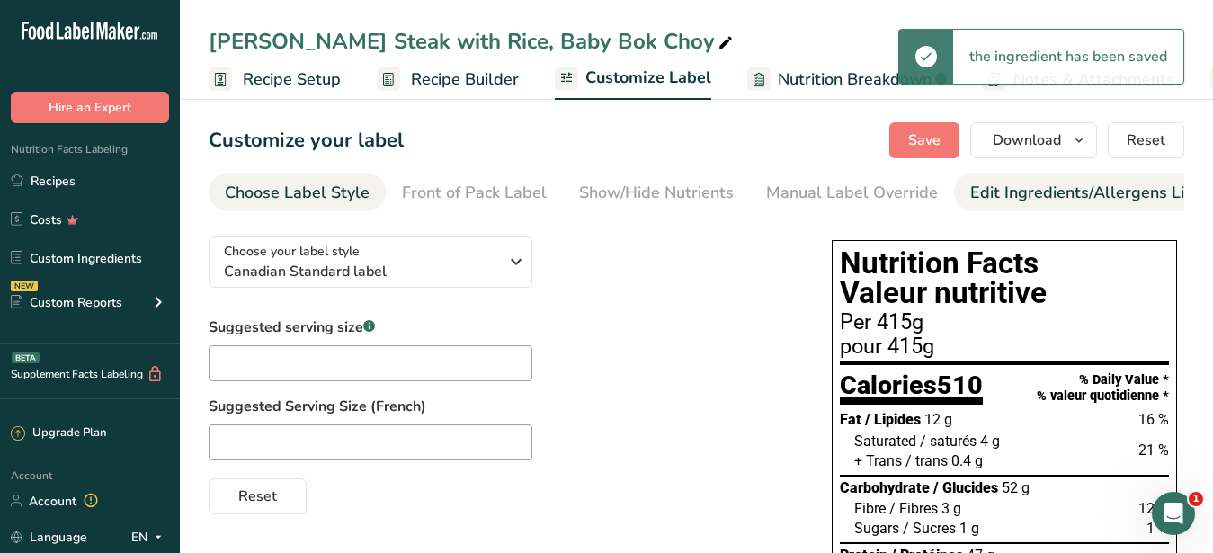
scroll to position [0, 187]
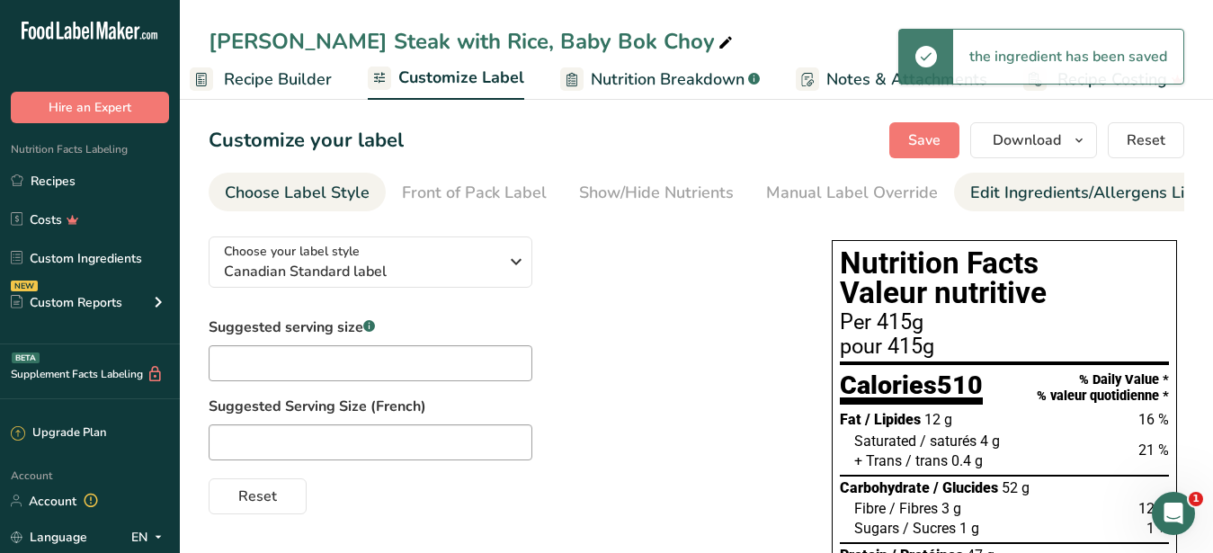
click at [988, 192] on div "Edit Ingredients/Allergens List" at bounding box center [1084, 193] width 228 height 24
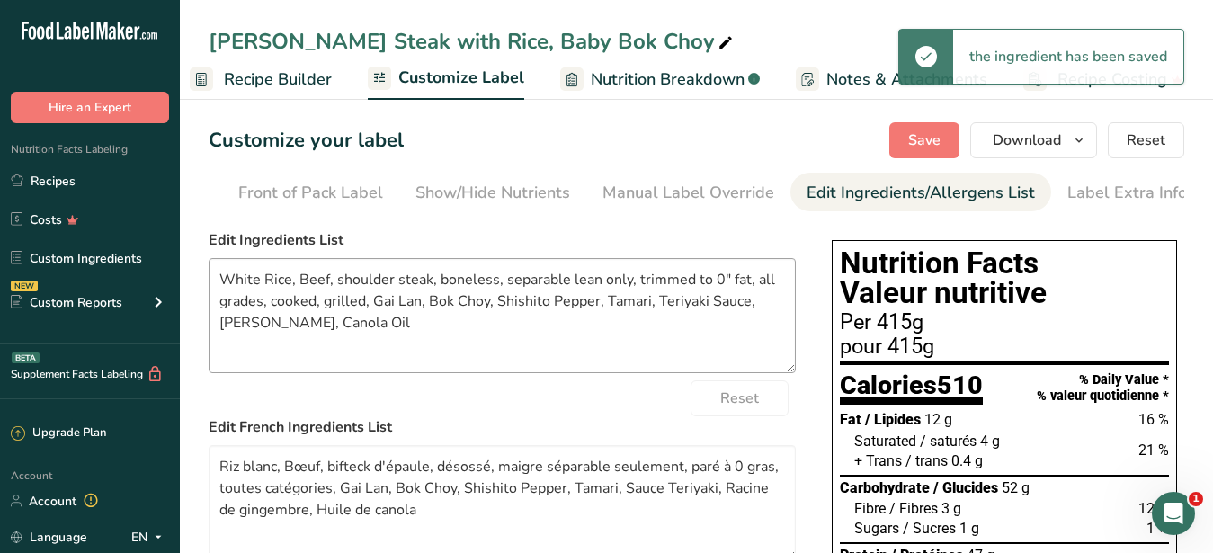
scroll to position [0, 165]
drag, startPoint x: 407, startPoint y: 349, endPoint x: 192, endPoint y: 284, distance: 224.5
click at [209, 284] on textarea "White Rice, Beef, shoulder steak, boneless, separable lean only, trimmed to 0" …" at bounding box center [502, 315] width 587 height 115
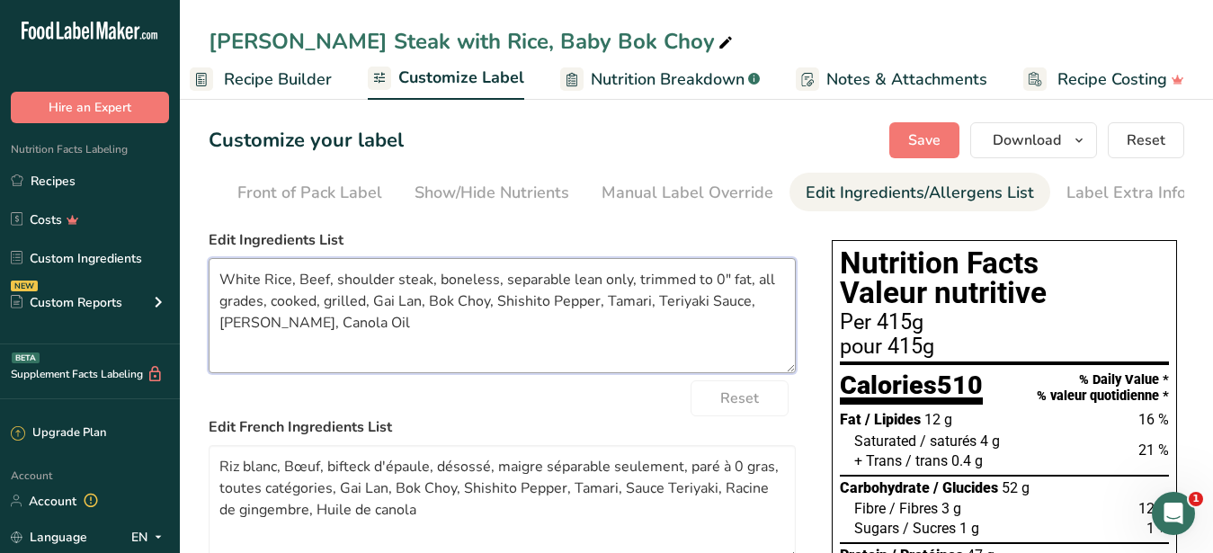
paste textarea "Chicken, Rice, Baby Bok Choy, Shishito Pepper, Teriyaki Sauce, Tamari, Oil, Gin…"
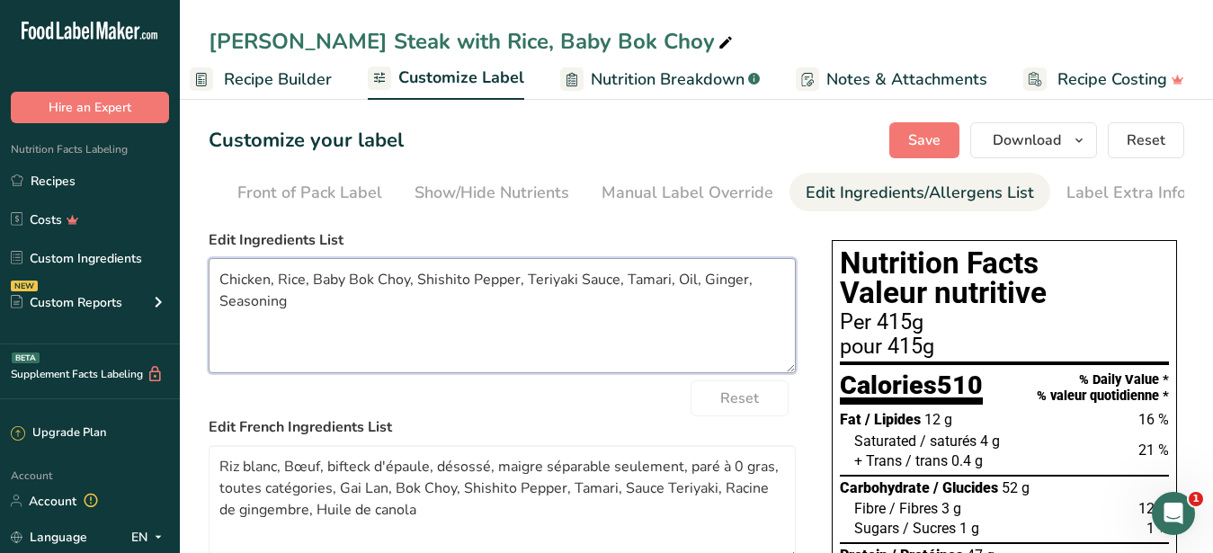
drag, startPoint x: 266, startPoint y: 293, endPoint x: 85, endPoint y: 291, distance: 181.7
click at [209, 291] on textarea "Chicken, Rice, Baby Bok Choy, Shishito Pepper, Teriyaki Sauce, Tamari, Oil, Gin…" at bounding box center [502, 315] width 587 height 115
click at [380, 349] on textarea "Beef, Rice, Baby Bok Choy, Shishito Pepper, Teriyaki Sauce, Tamari, Oil, Ginger…" at bounding box center [502, 315] width 587 height 115
type textarea "Beef, Rice, Baby Bok Choy, Shishito Pepper, Teriyaki Sauce, Tamari, Oil, Ginger…"
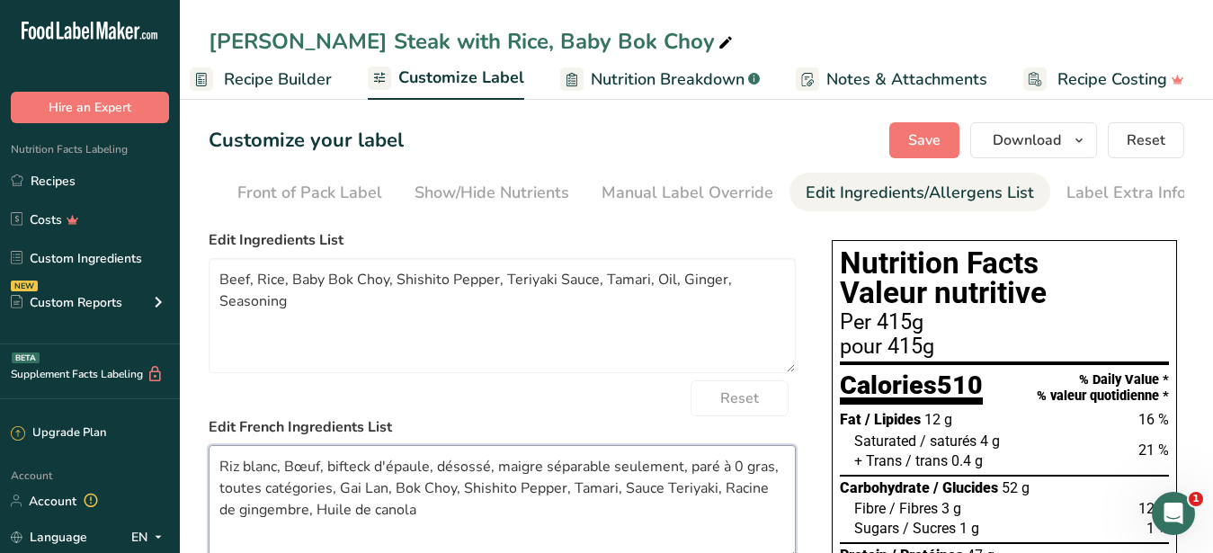
drag, startPoint x: 418, startPoint y: 534, endPoint x: 175, endPoint y: 430, distance: 264.3
click at [209, 445] on textarea "Riz blanc, Bœuf, bifteck d'épaule, désossé, maigre séparable seulement, paré à …" at bounding box center [502, 502] width 587 height 115
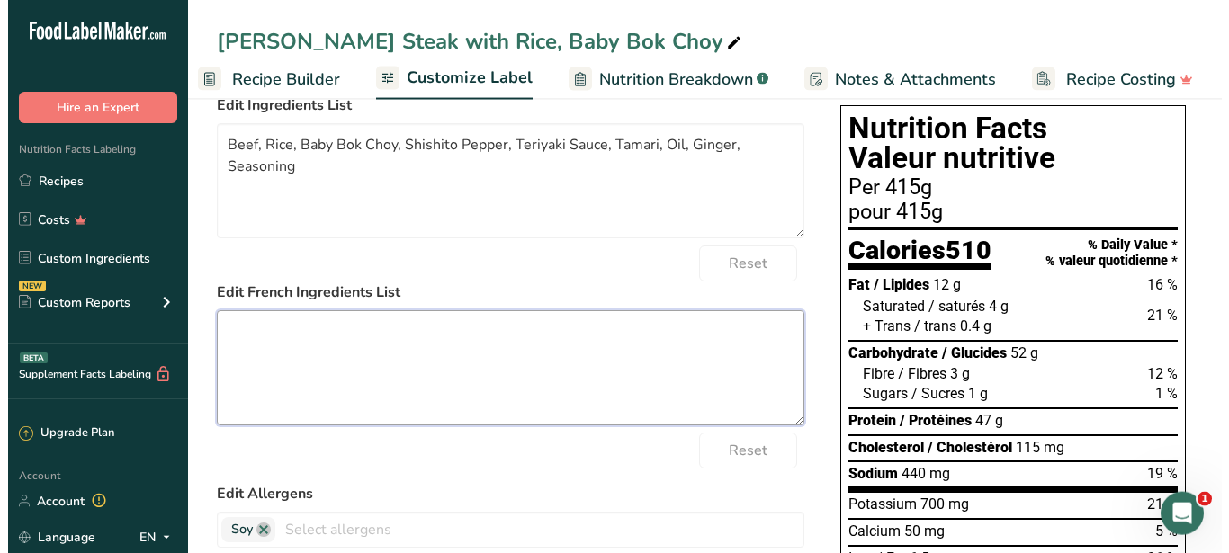
scroll to position [0, 0]
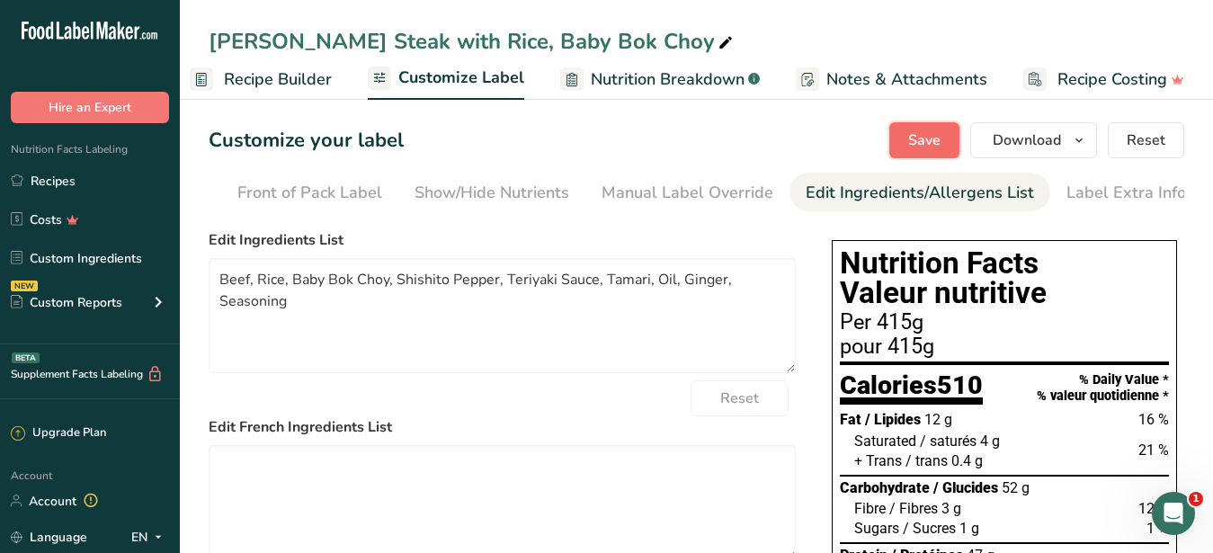
click at [926, 139] on span "Save" at bounding box center [924, 141] width 32 height 22
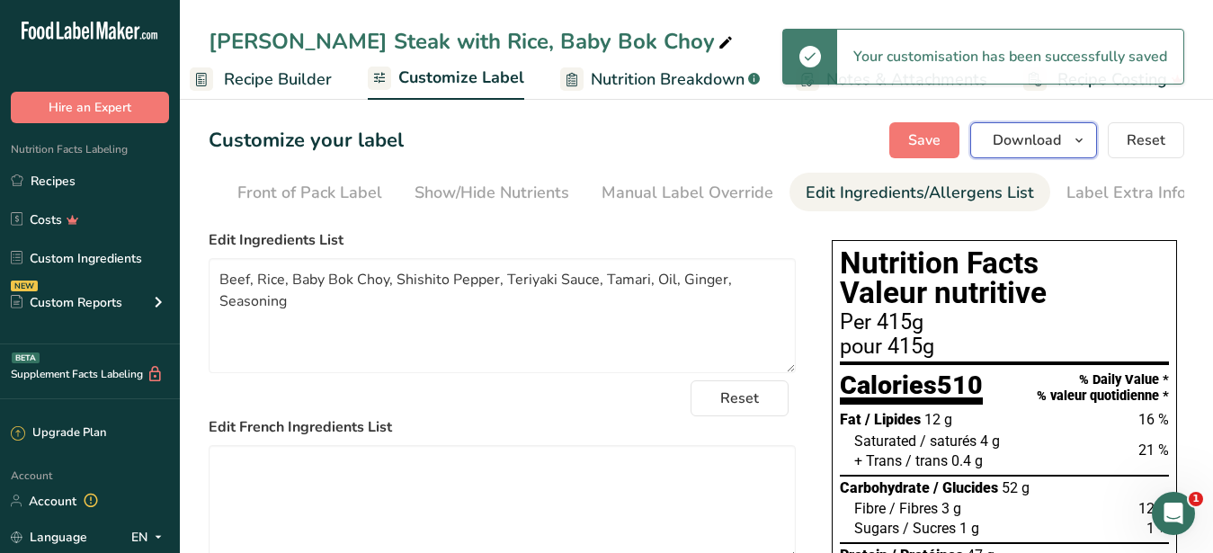
click at [1008, 138] on span "Download" at bounding box center [1027, 141] width 68 height 22
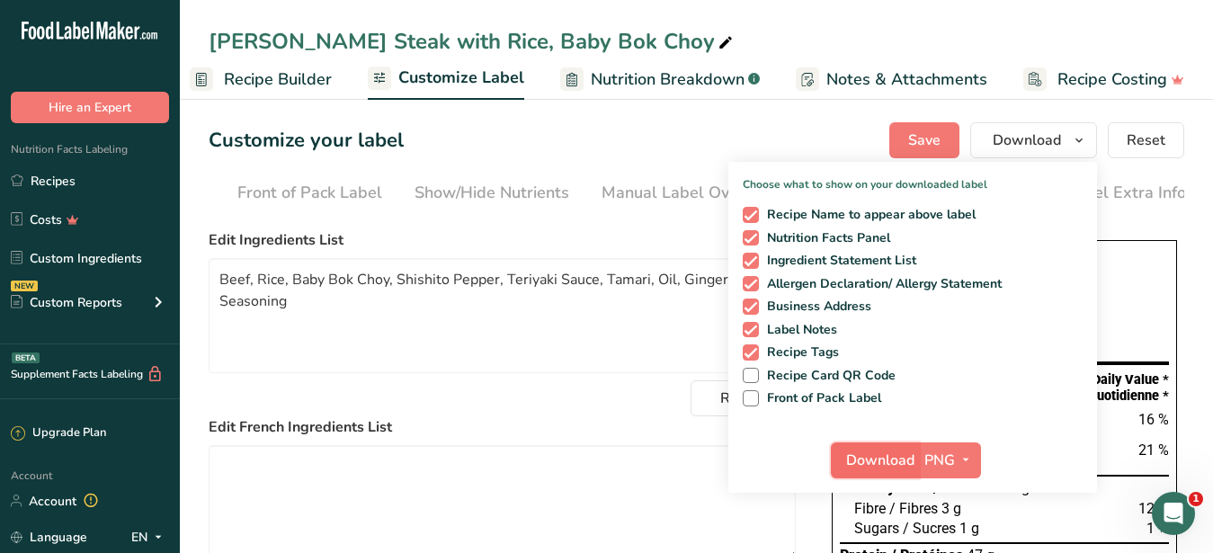
click at [889, 458] on span "Download" at bounding box center [880, 461] width 68 height 22
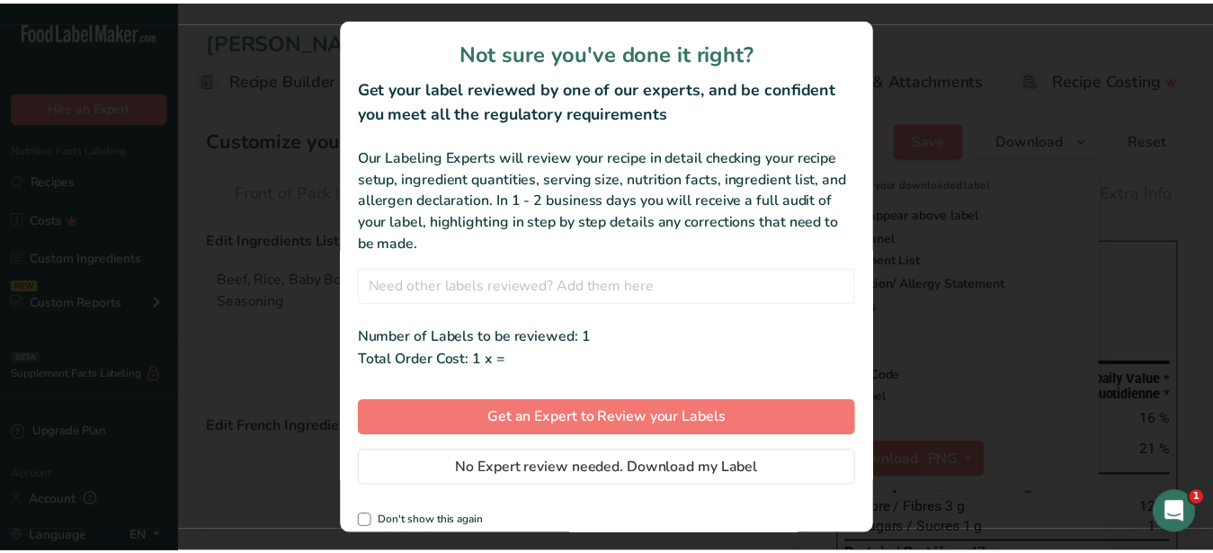
scroll to position [0, 172]
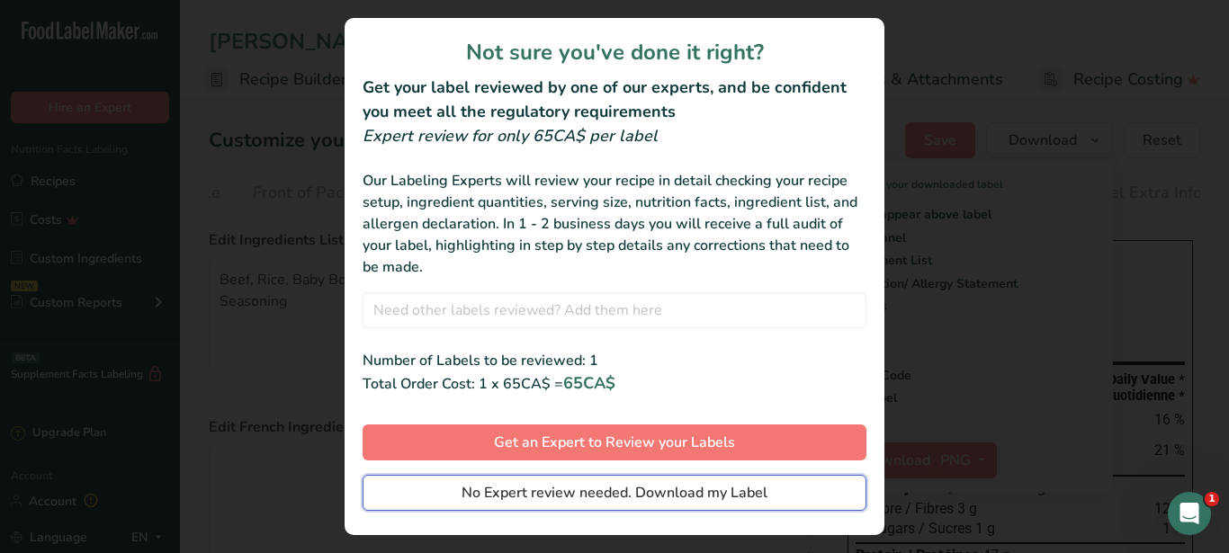
click at [622, 487] on span "No Expert review needed. Download my Label" at bounding box center [614, 493] width 306 height 22
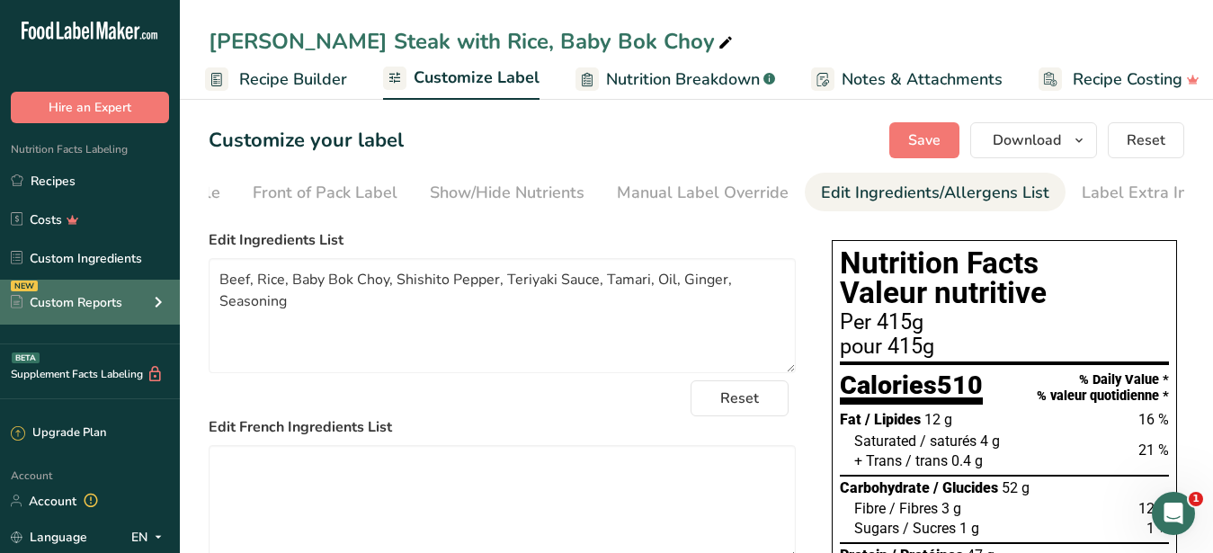
click at [475, 445] on textarea at bounding box center [502, 502] width 587 height 115
click at [255, 445] on textarea at bounding box center [502, 502] width 587 height 115
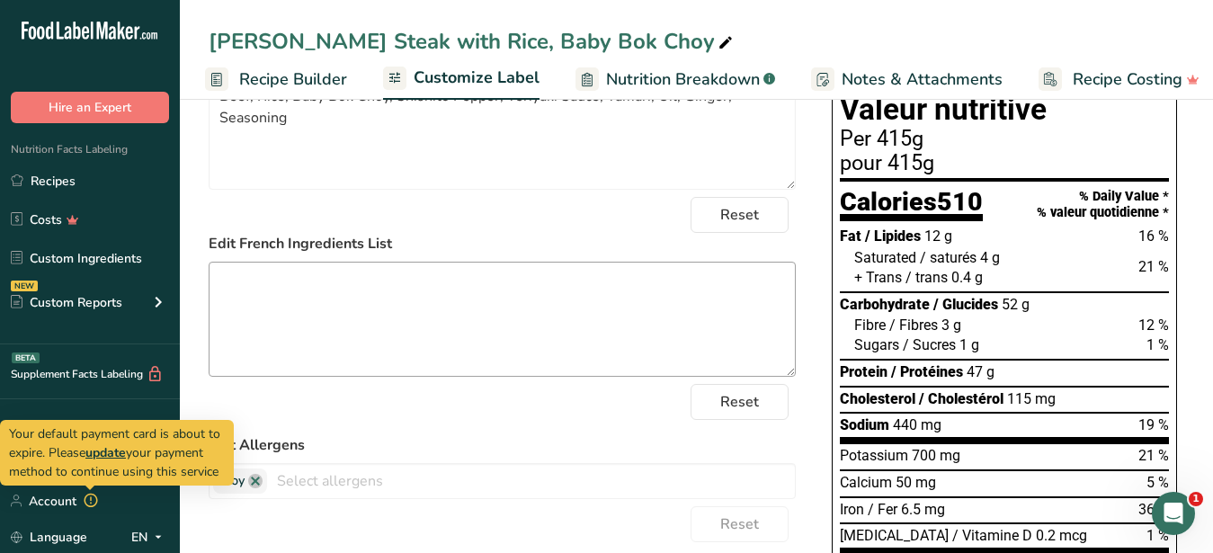
click at [371, 303] on textarea at bounding box center [502, 319] width 587 height 115
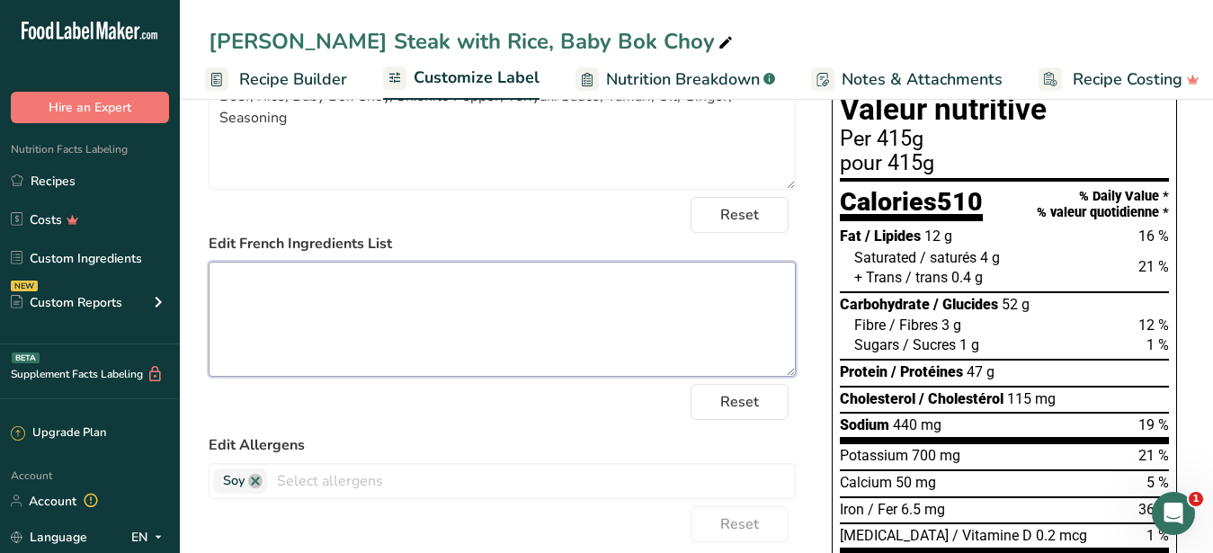
click at [407, 308] on textarea at bounding box center [502, 319] width 587 height 115
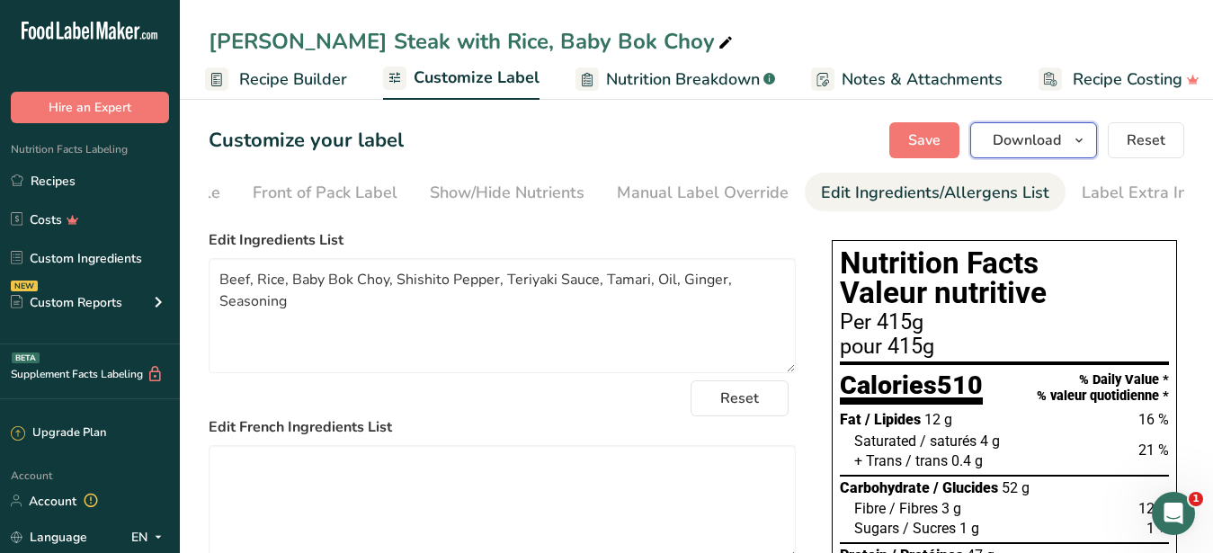
click at [1017, 131] on span "Download" at bounding box center [1027, 141] width 68 height 22
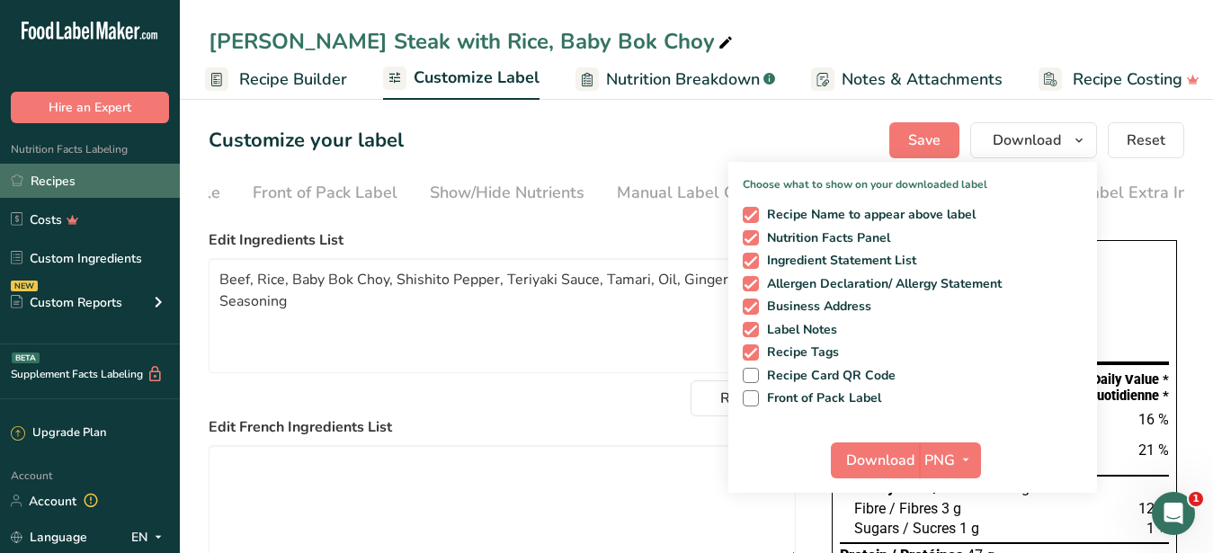
click at [67, 176] on link "Recipes" at bounding box center [90, 181] width 180 height 34
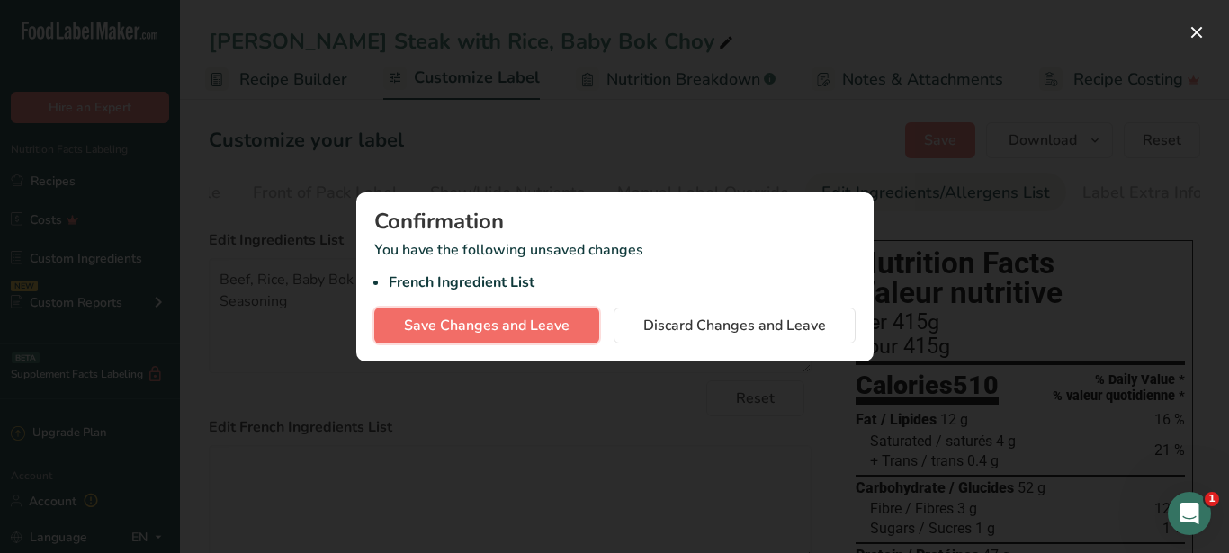
click at [487, 318] on span "Save Changes and Leave" at bounding box center [486, 326] width 165 height 22
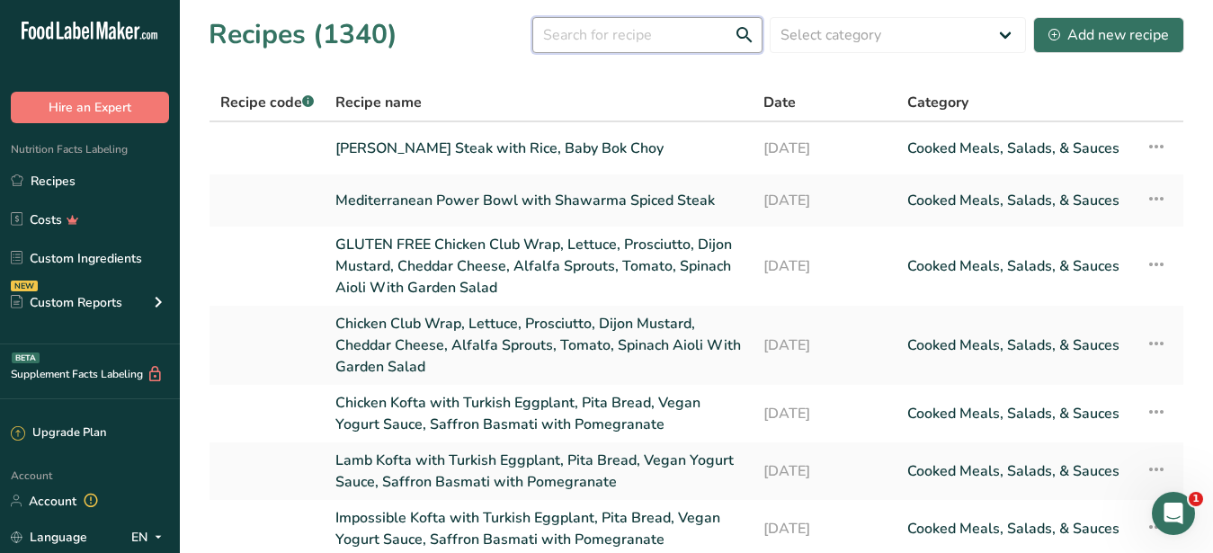
click at [562, 40] on input "text" at bounding box center [647, 35] width 230 height 36
click at [640, 31] on input "BCG - Yuzu Teriyaki Chicken with Rice, Baby Bok Choy" at bounding box center [647, 35] width 230 height 36
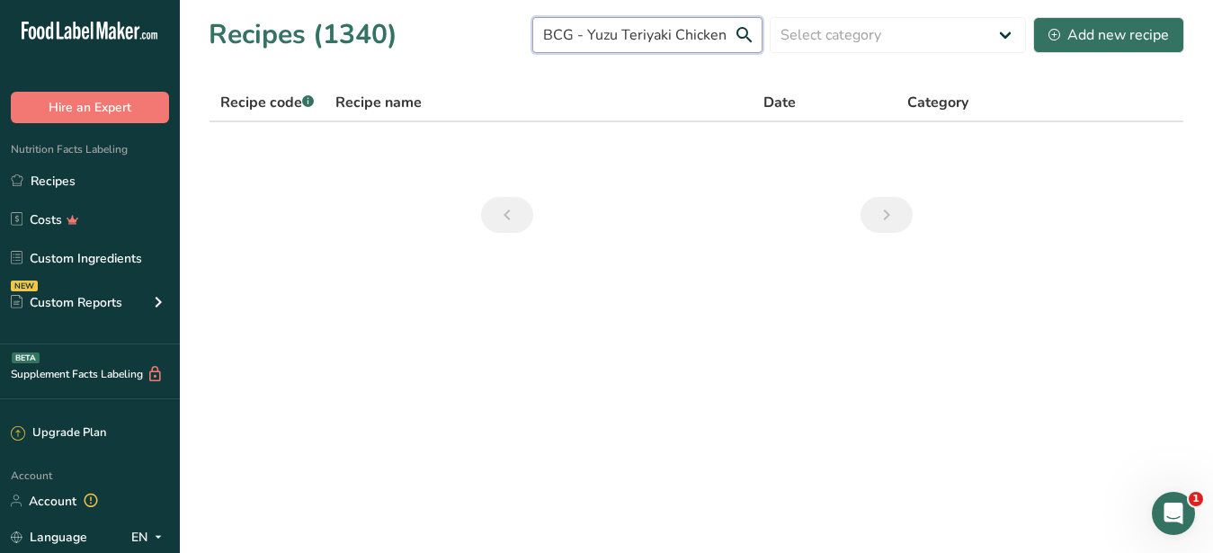
click at [640, 39] on input "BCG - Yuzu Teriyaki Chicken with Rice, Baby Bok Choy" at bounding box center [647, 35] width 230 height 36
drag, startPoint x: 535, startPoint y: 35, endPoint x: 798, endPoint y: 47, distance: 262.9
click at [763, 47] on input "BCG - Yuzu Teriyaki Chicken with Rice, Baby Bok Choy" at bounding box center [647, 35] width 230 height 36
paste input "Tofu"
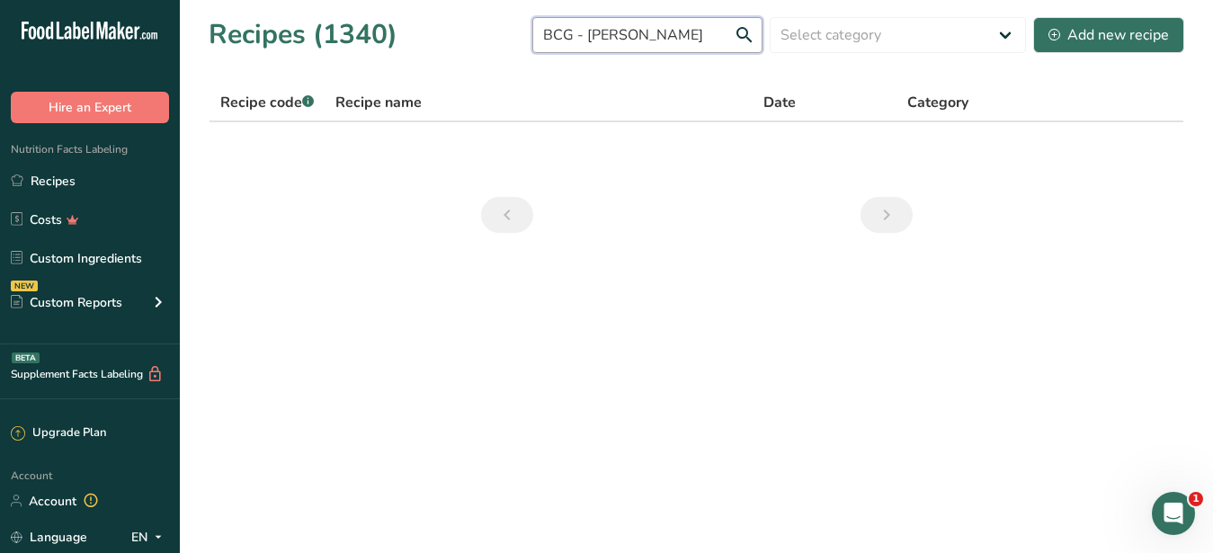
scroll to position [0, 0]
click at [591, 40] on input "BCG - [PERSON_NAME]" at bounding box center [647, 35] width 230 height 36
drag, startPoint x: 584, startPoint y: 30, endPoint x: 606, endPoint y: 29, distance: 22.5
click at [587, 29] on input "BCG - [PERSON_NAME]" at bounding box center [647, 35] width 230 height 36
click at [532, 28] on input "BCYuzu Teriyaki Tofu" at bounding box center [647, 35] width 230 height 36
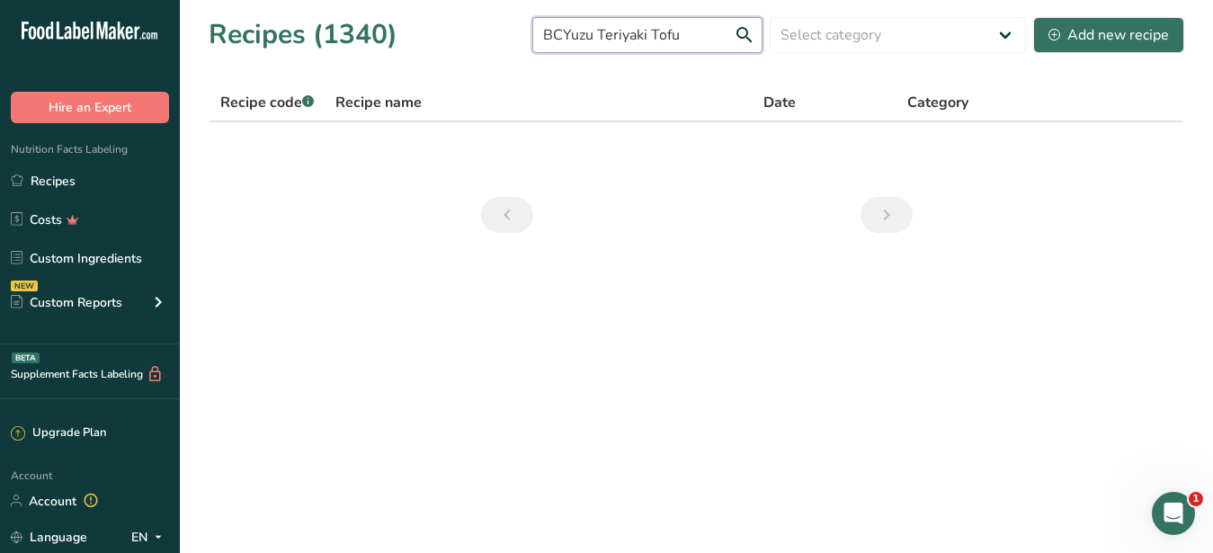
click at [560, 27] on input "BCYuzu Teriyaki Tofu" at bounding box center [647, 35] width 230 height 36
type input "[PERSON_NAME] Tofu"
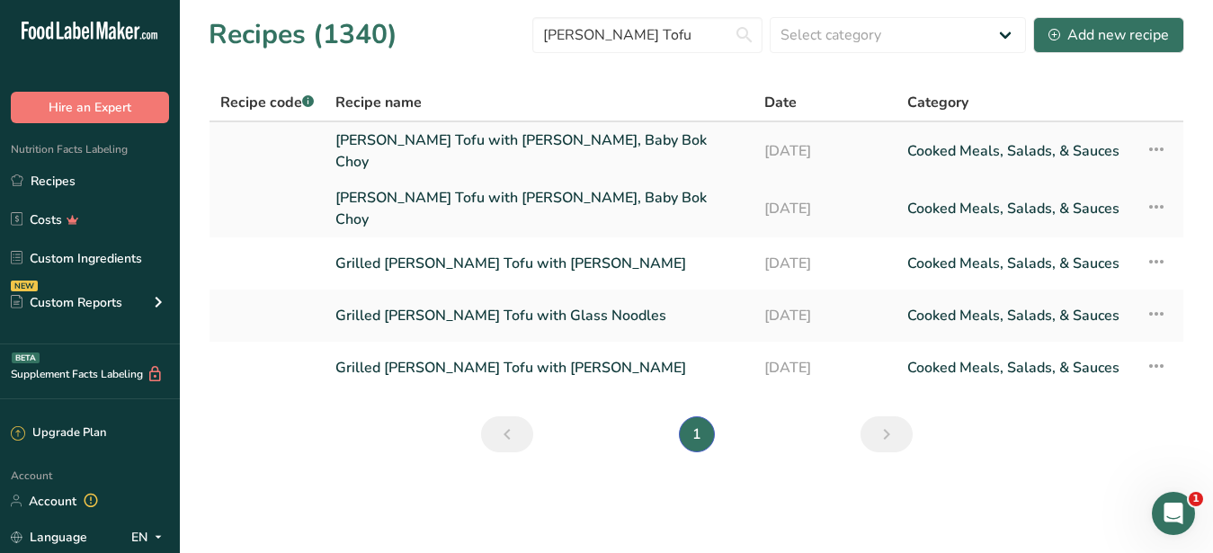
click at [639, 146] on link "[PERSON_NAME] Tofu with [PERSON_NAME], Baby Bok Choy" at bounding box center [538, 151] width 407 height 43
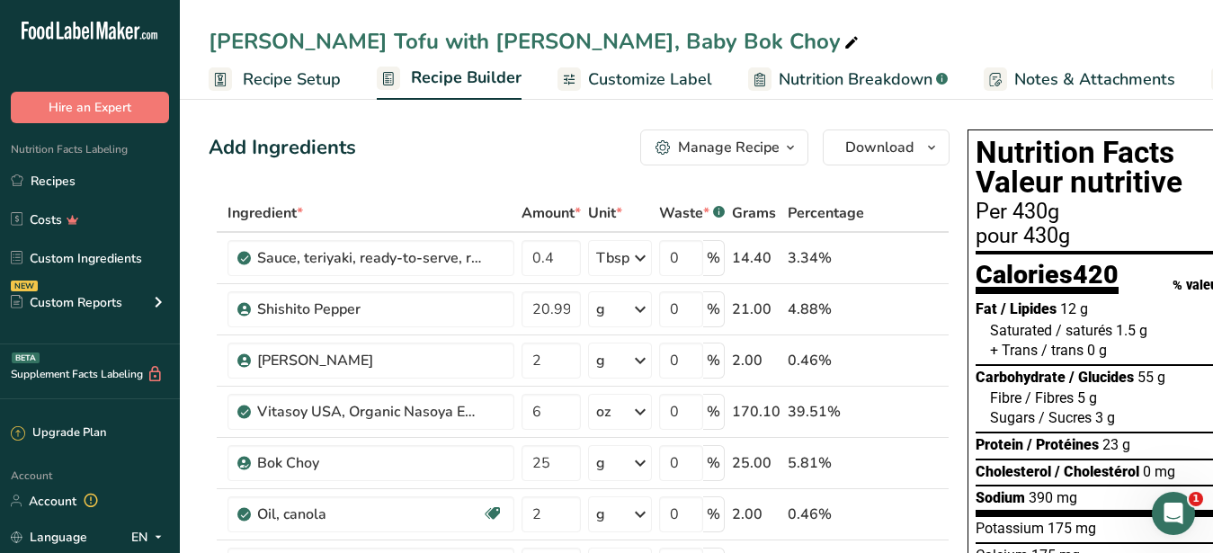
click at [621, 86] on span "Customize Label" at bounding box center [650, 79] width 124 height 24
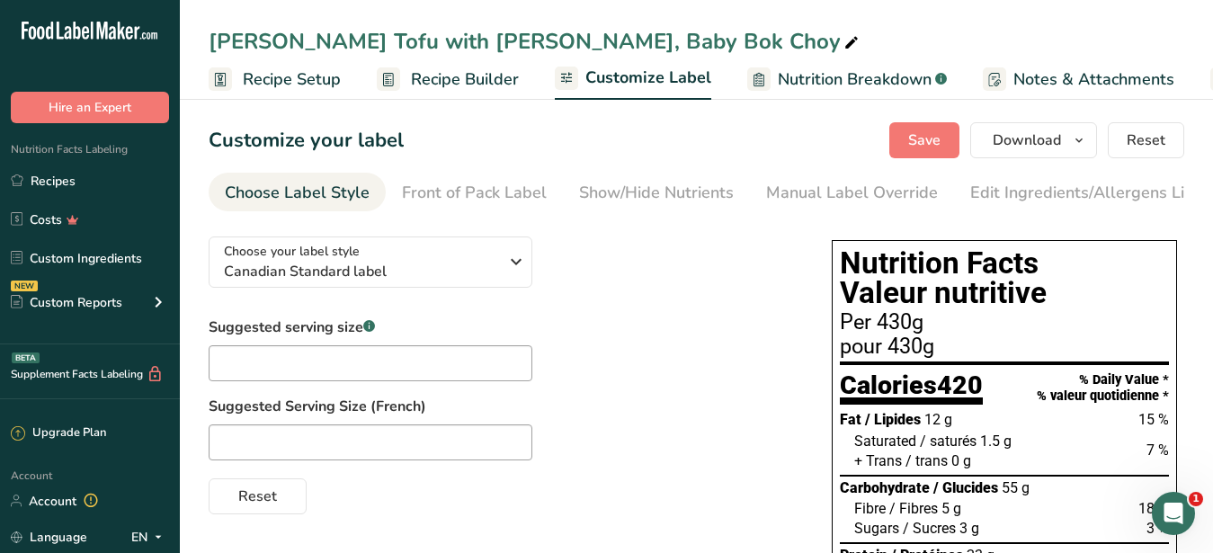
scroll to position [0, 187]
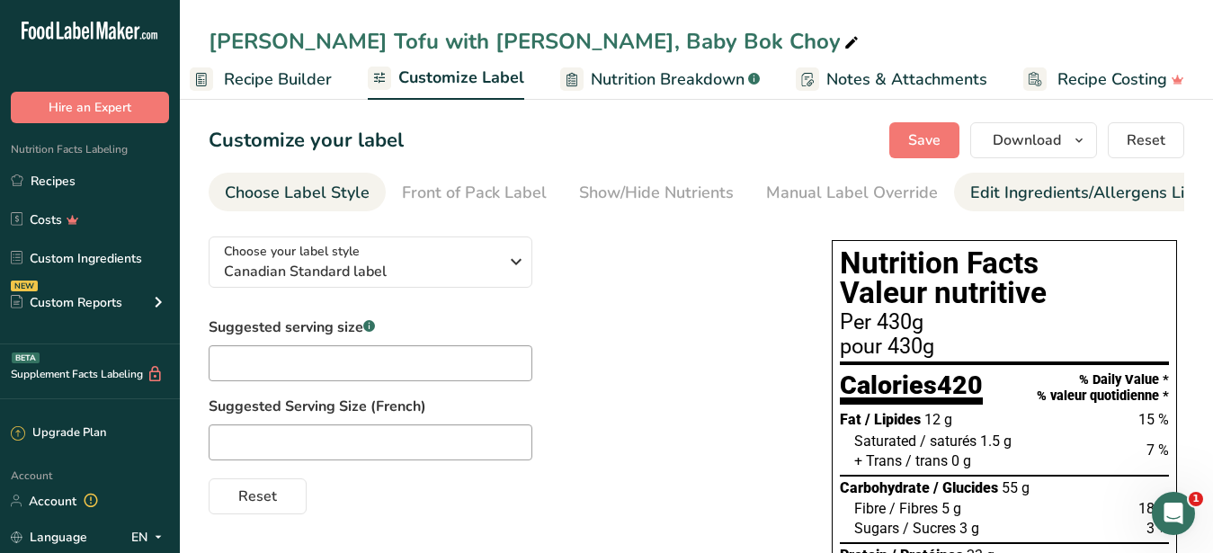
click at [1032, 193] on div "Edit Ingredients/Allergens List" at bounding box center [1084, 193] width 228 height 24
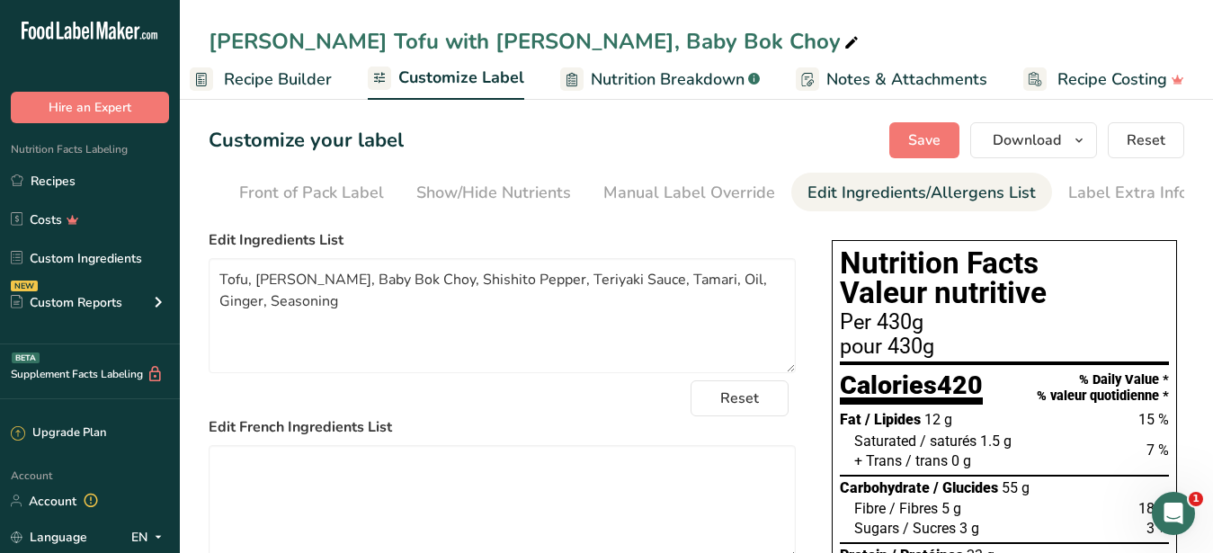
scroll to position [0, 165]
drag, startPoint x: 304, startPoint y: 295, endPoint x: 250, endPoint y: 285, distance: 54.9
click at [250, 285] on textarea "Tofu, [PERSON_NAME], Baby Bok Choy, Shishito Pepper, Teriyaki Sauce, Tamari, Oi…" at bounding box center [502, 315] width 587 height 115
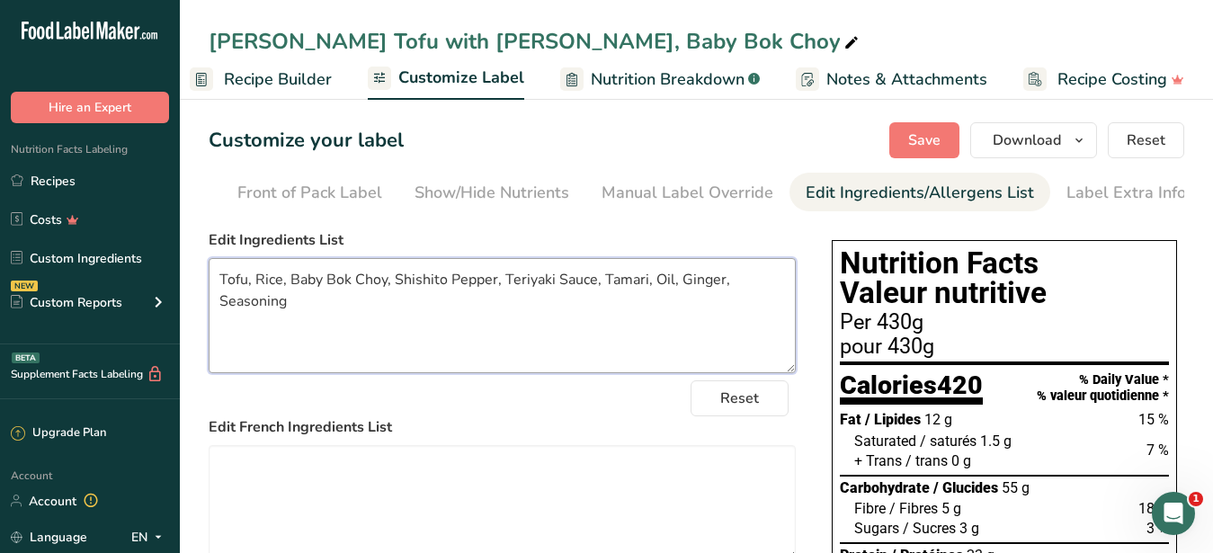
type textarea "Tofu, Rice, Baby Bok Choy, Shishito Pepper, Teriyaki Sauce, Tamari, Oil, Ginger…"
click at [521, 39] on div "[PERSON_NAME] Tofu with [PERSON_NAME], Baby Bok Choy" at bounding box center [536, 41] width 654 height 32
drag, startPoint x: 521, startPoint y: 39, endPoint x: 446, endPoint y: 46, distance: 75.0
click at [446, 46] on input "[PERSON_NAME] Tofu with [PERSON_NAME], Baby Bok Choy" at bounding box center [697, 41] width 976 height 32
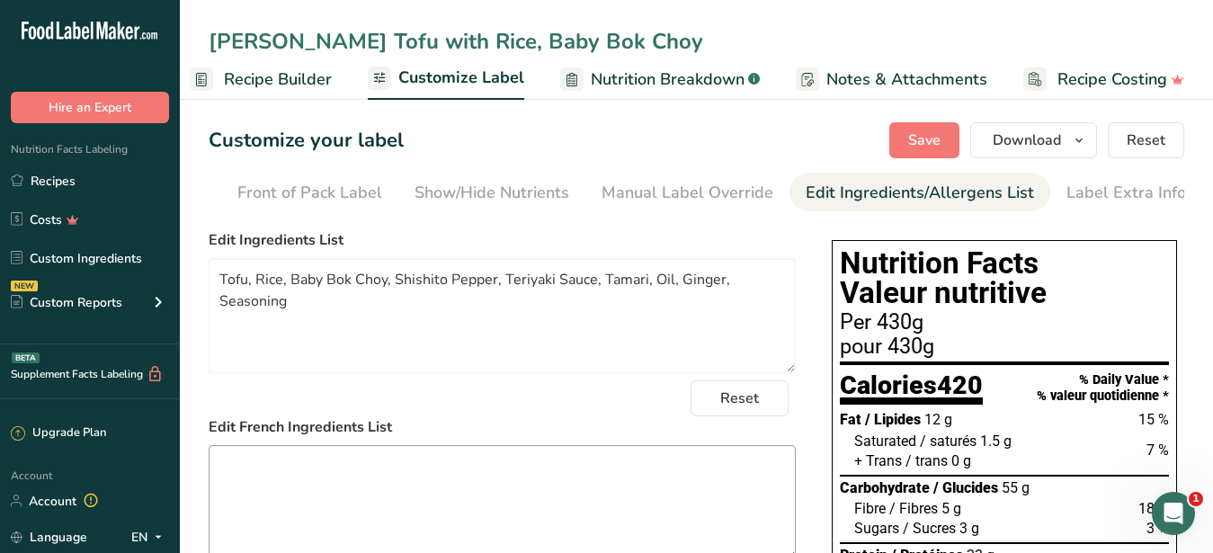
type input "[PERSON_NAME] Tofu with Rice, Baby Bok Choy"
click at [488, 470] on textarea at bounding box center [502, 502] width 587 height 115
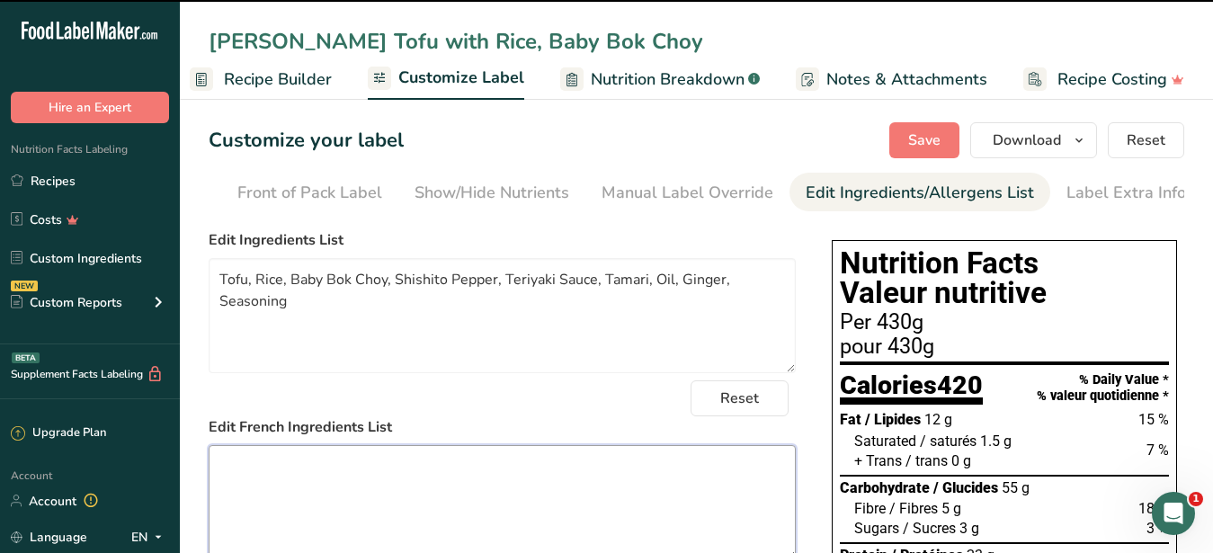
scroll to position [498, 0]
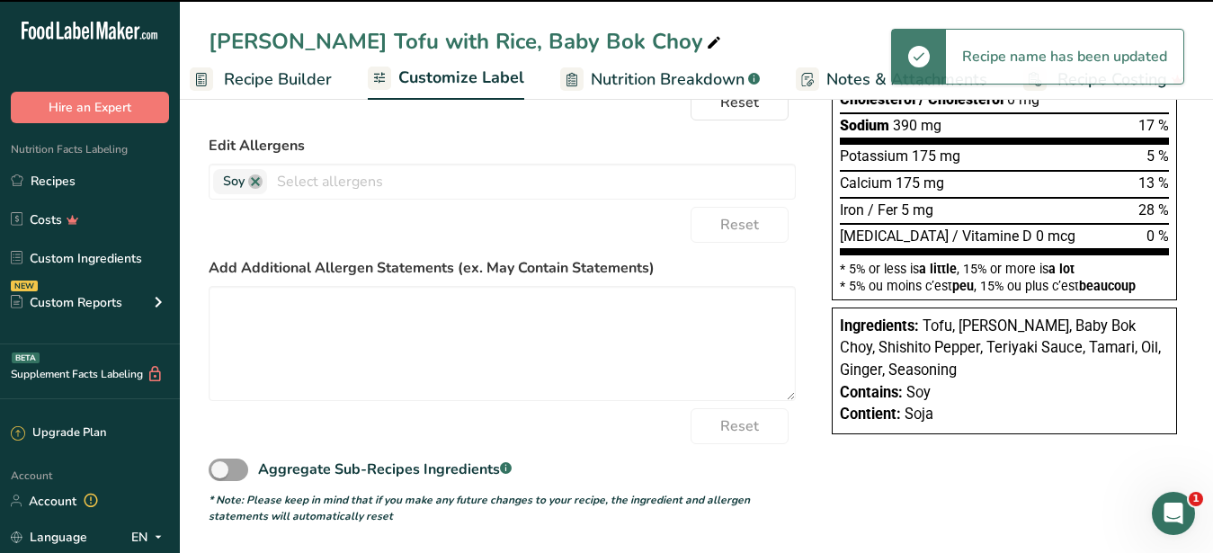
type textarea "Tofu, [PERSON_NAME], Baby Bok Choy, Shishito Pepper, Teriyaki Sauce, Tamari, Oi…"
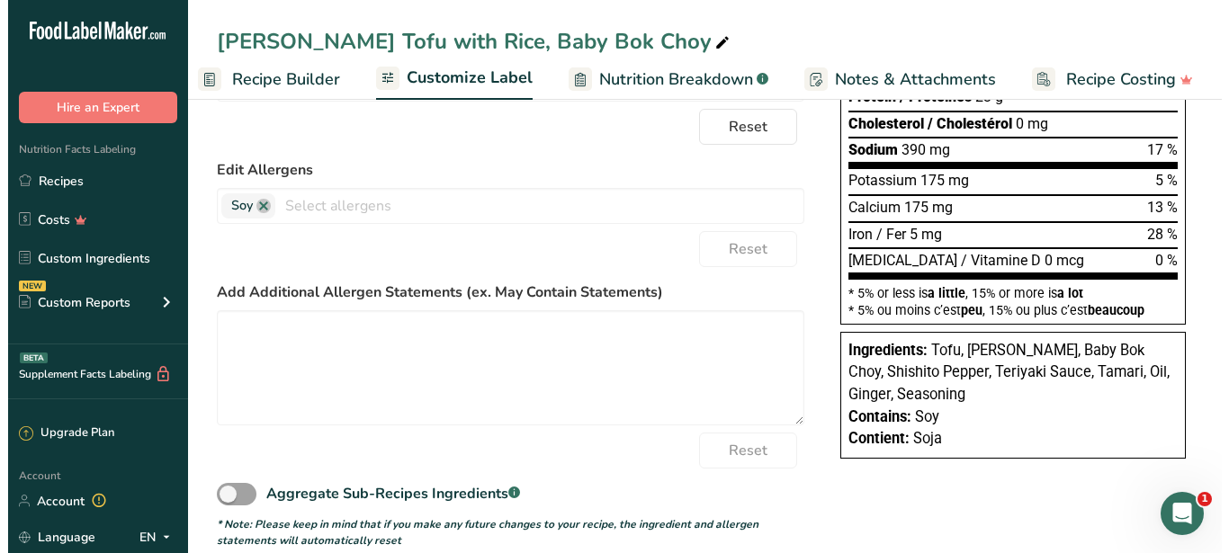
scroll to position [0, 0]
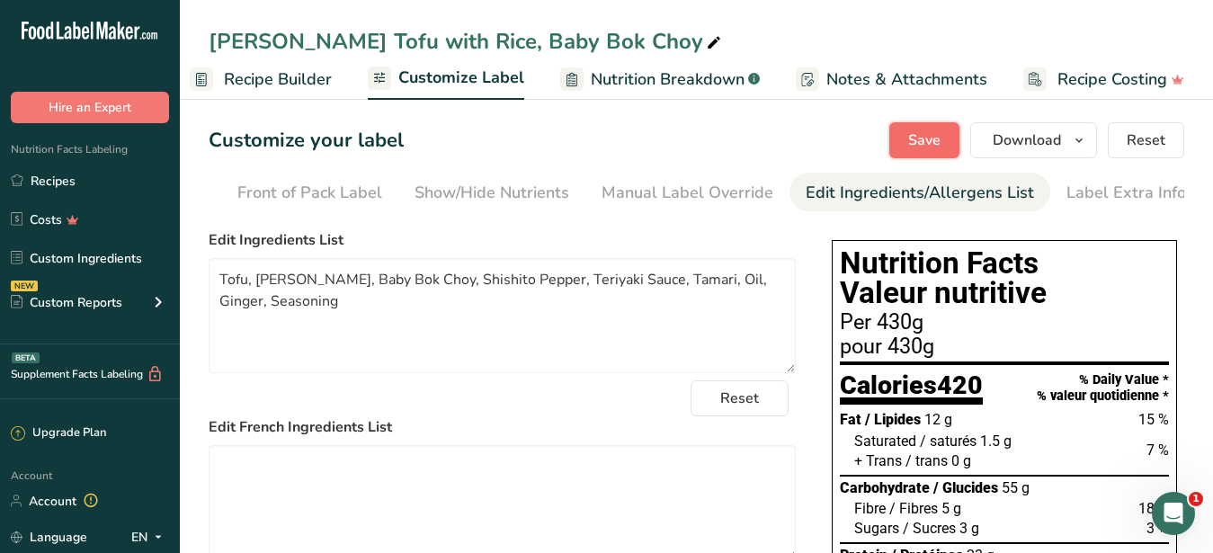
click at [925, 142] on span "Save" at bounding box center [924, 141] width 32 height 22
click at [996, 139] on span "Download" at bounding box center [1027, 141] width 68 height 22
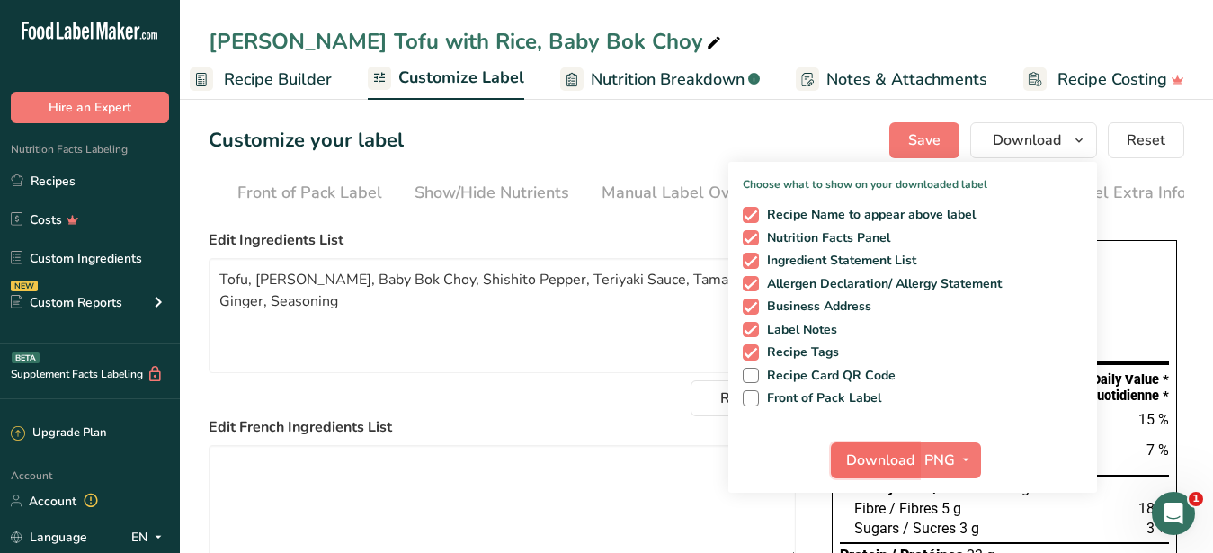
click at [889, 449] on button "Download" at bounding box center [875, 460] width 88 height 36
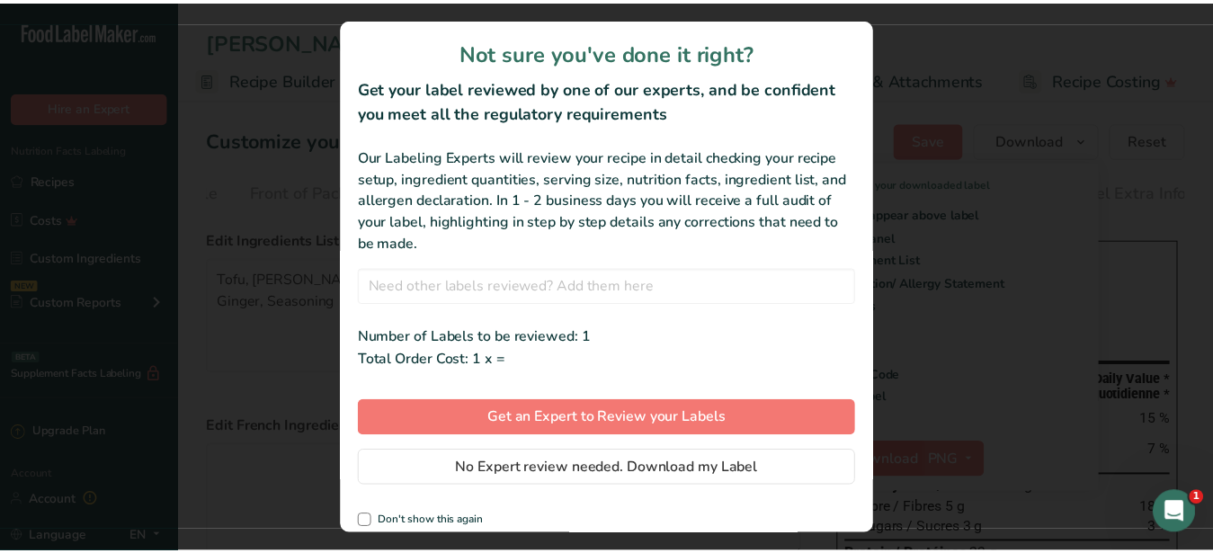
scroll to position [0, 172]
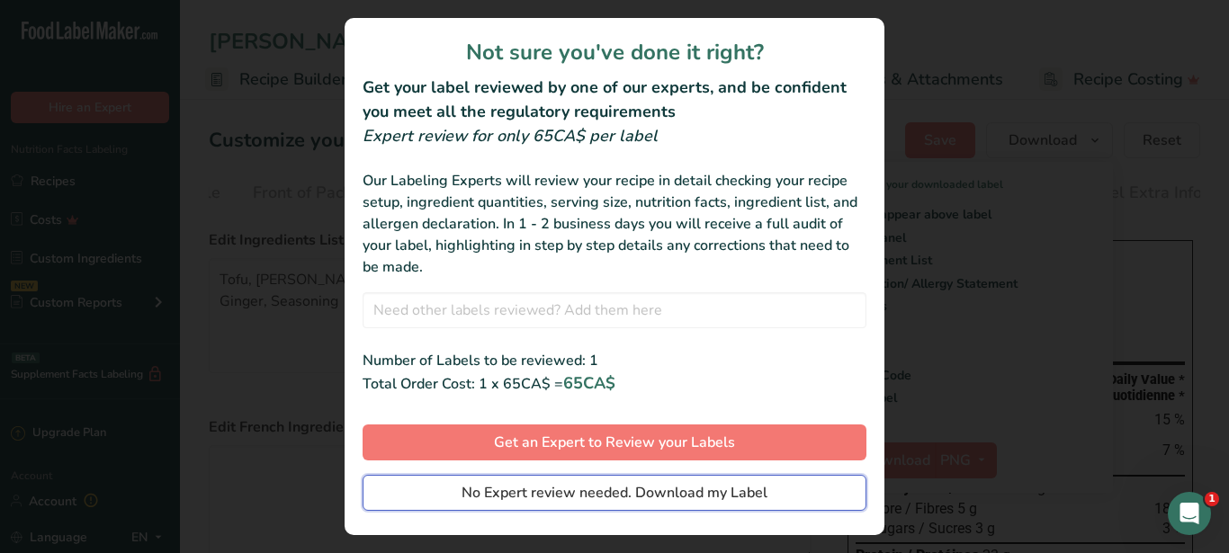
click at [655, 496] on span "No Expert review needed. Download my Label" at bounding box center [614, 493] width 306 height 22
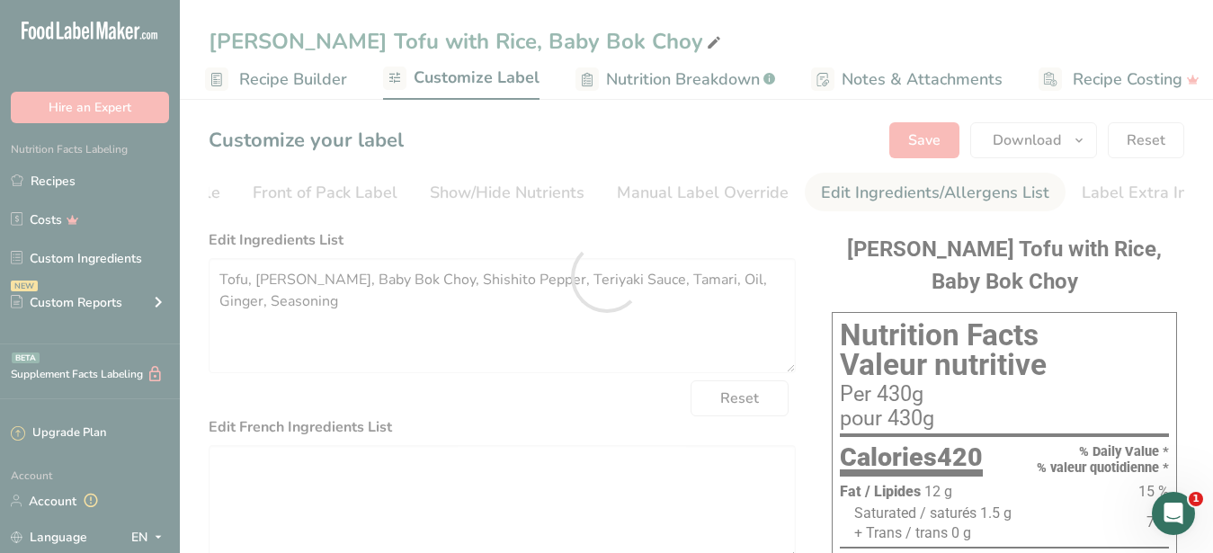
click at [607, 372] on div at bounding box center [606, 276] width 1213 height 553
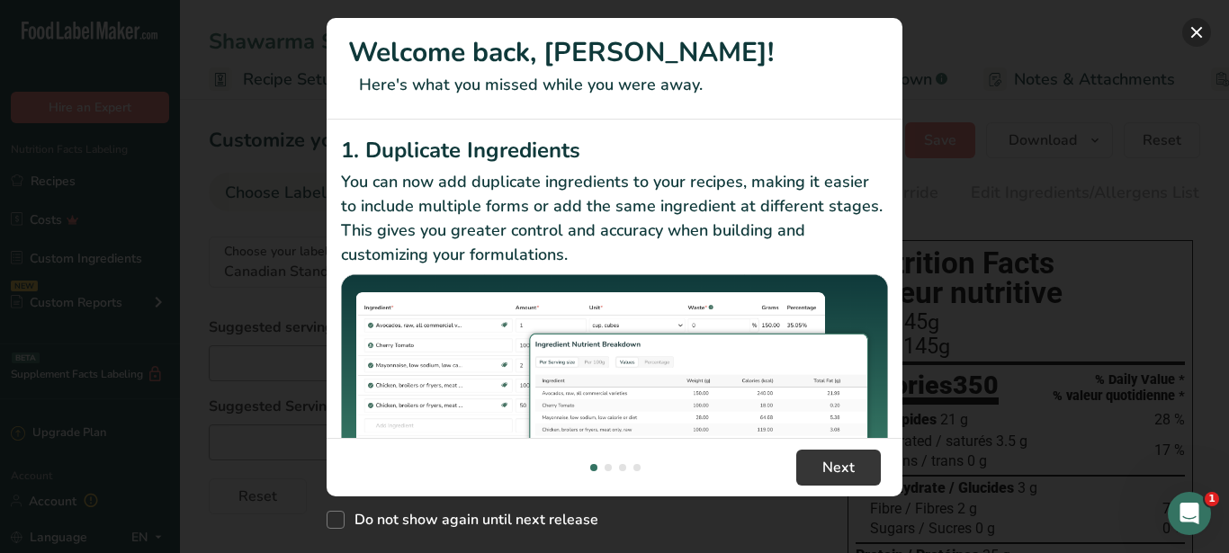
click at [1193, 28] on button "New Features" at bounding box center [1196, 32] width 29 height 29
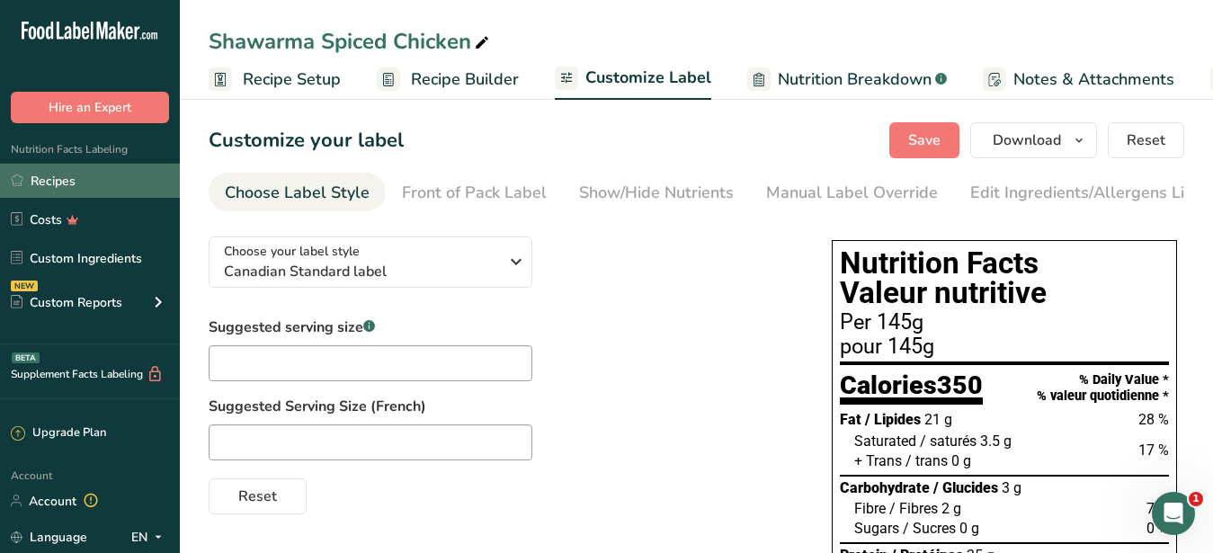
click at [47, 184] on link "Recipes" at bounding box center [90, 181] width 180 height 34
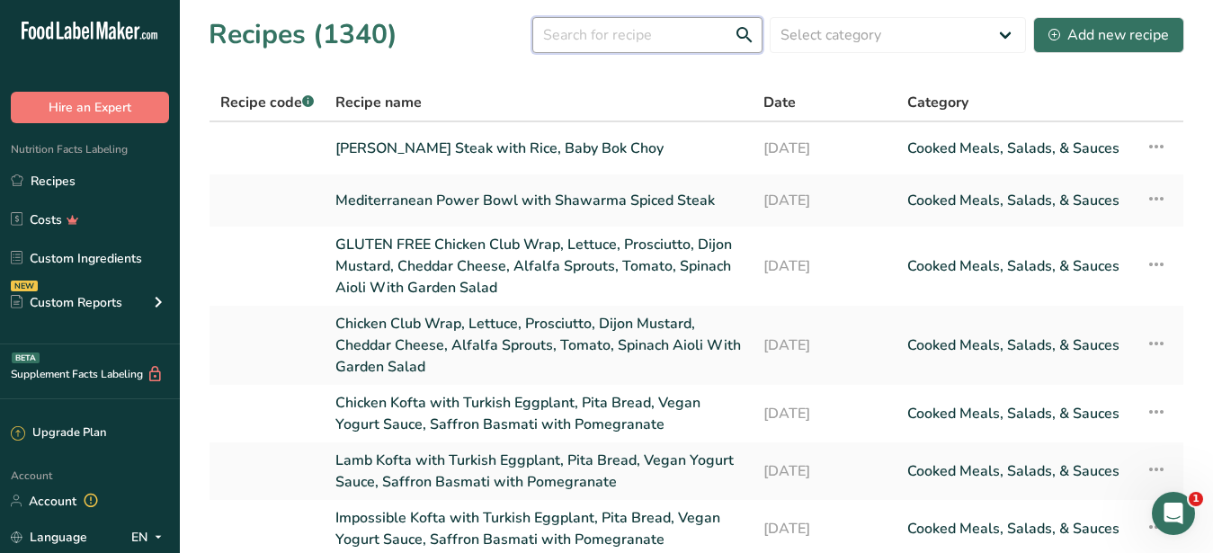
click at [571, 37] on input "text" at bounding box center [647, 35] width 230 height 36
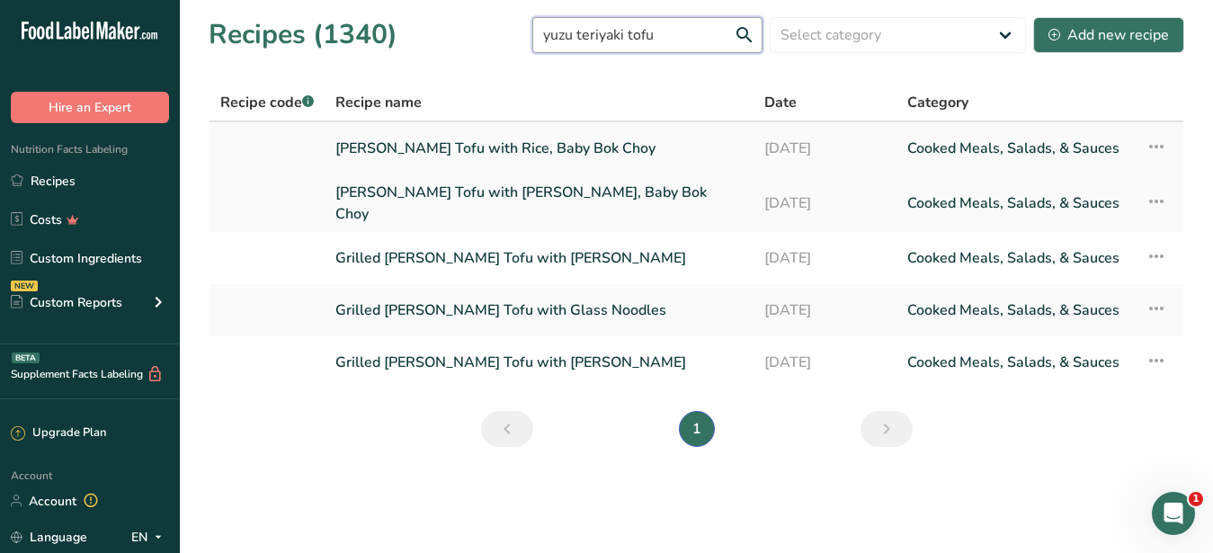
type input "yuzu teriyaki tofu"
click at [579, 141] on link "[PERSON_NAME] Tofu with Rice, Baby Bok Choy" at bounding box center [538, 149] width 407 height 38
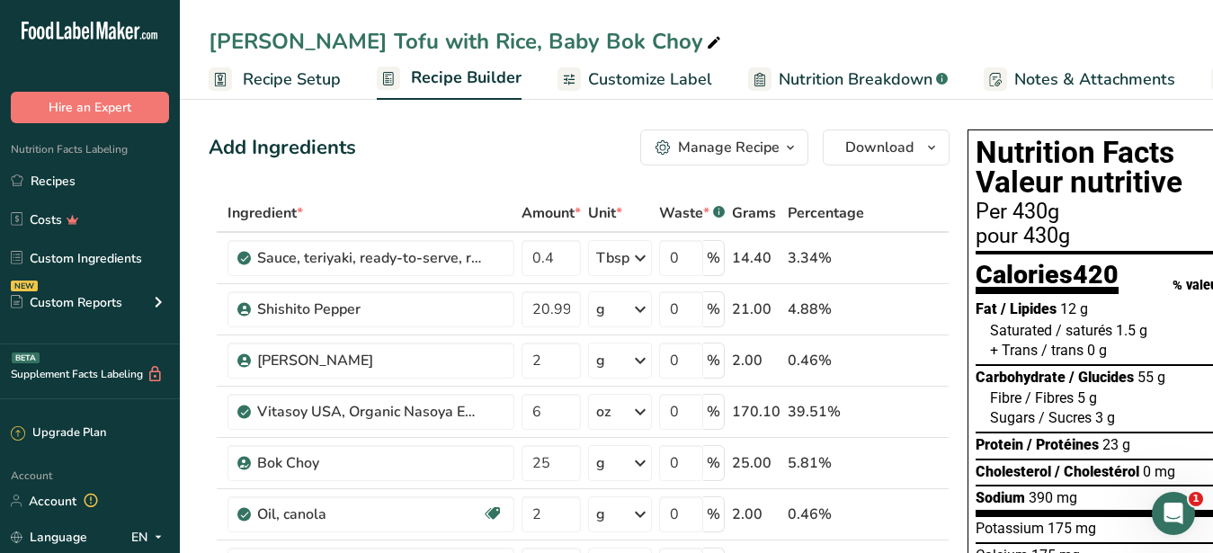
click at [644, 80] on span "Customize Label" at bounding box center [650, 79] width 124 height 24
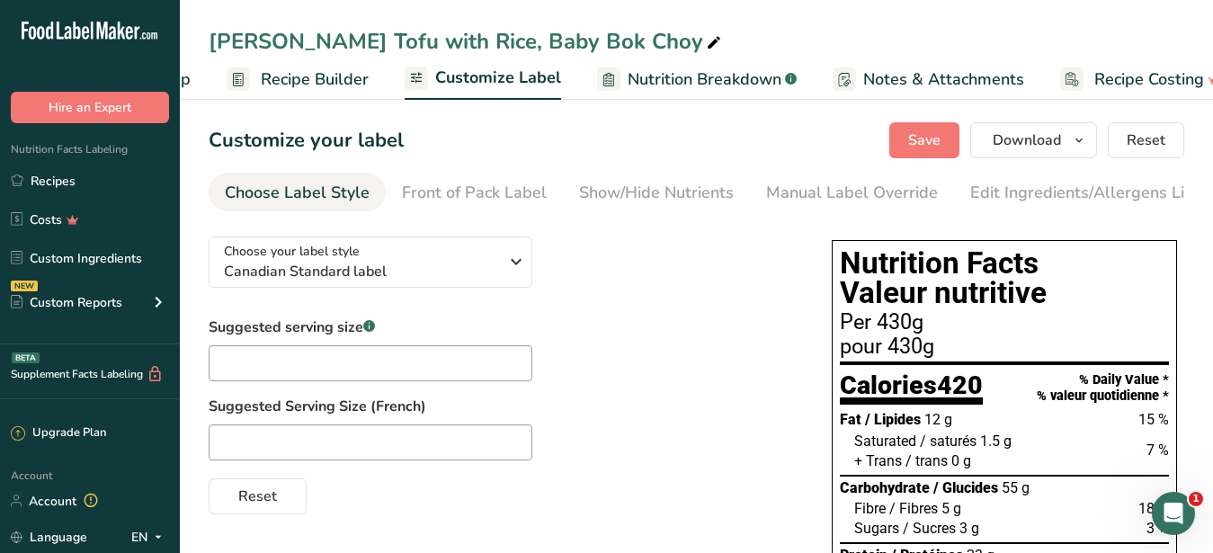
scroll to position [0, 187]
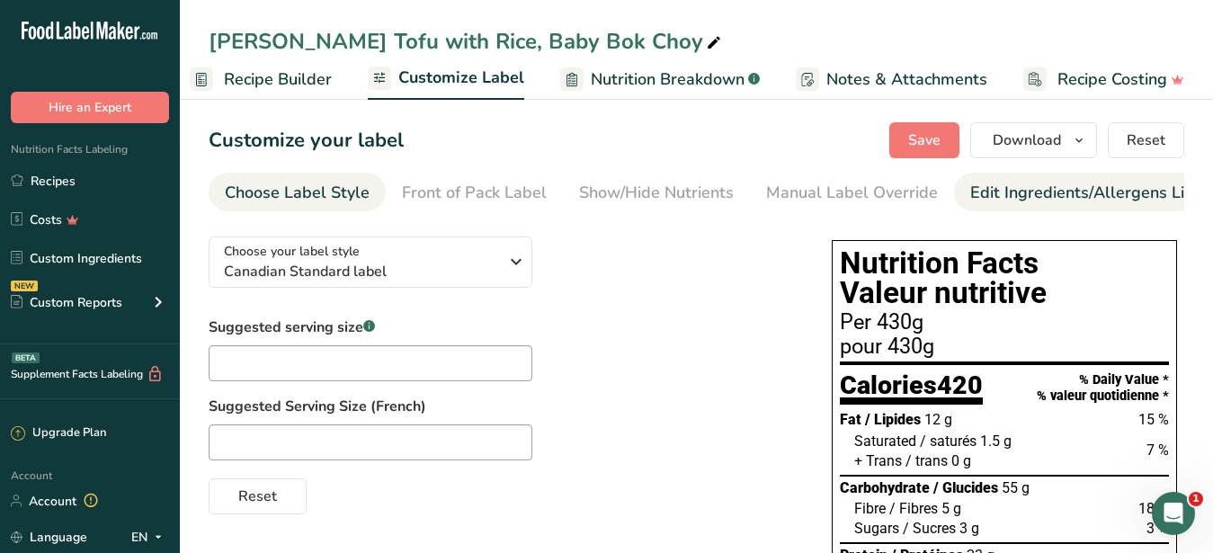
click at [970, 187] on div "Edit Ingredients/Allergens List" at bounding box center [1084, 193] width 228 height 24
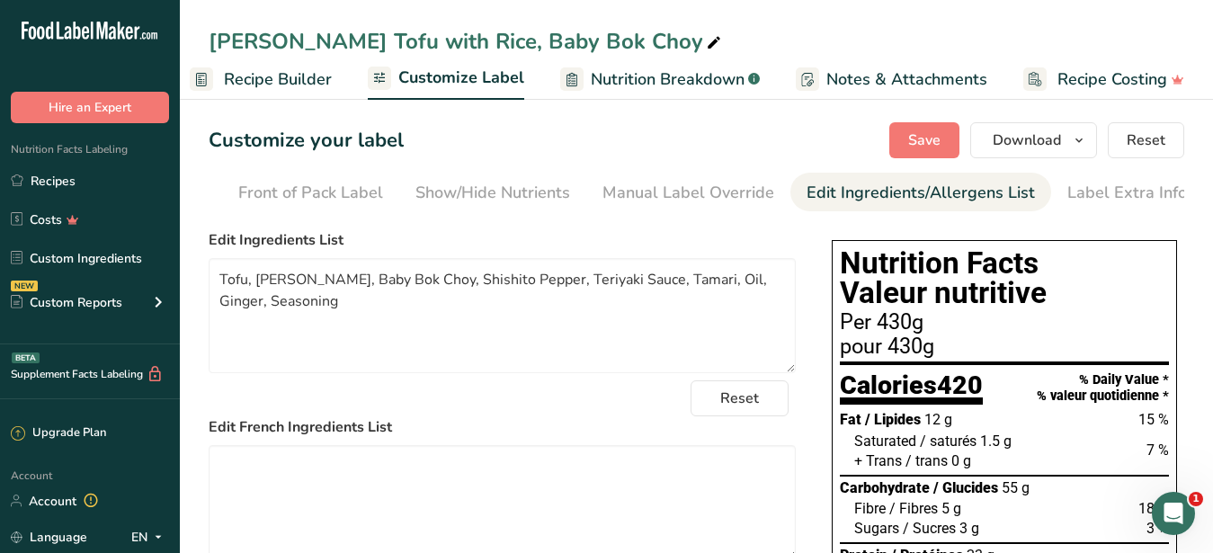
scroll to position [0, 165]
drag, startPoint x: 308, startPoint y: 293, endPoint x: 259, endPoint y: 299, distance: 49.0
click at [259, 299] on textarea "Tofu, [PERSON_NAME], Baby Bok Choy, Shishito Pepper, Teriyaki Sauce, Tamari, Oi…" at bounding box center [502, 315] width 587 height 115
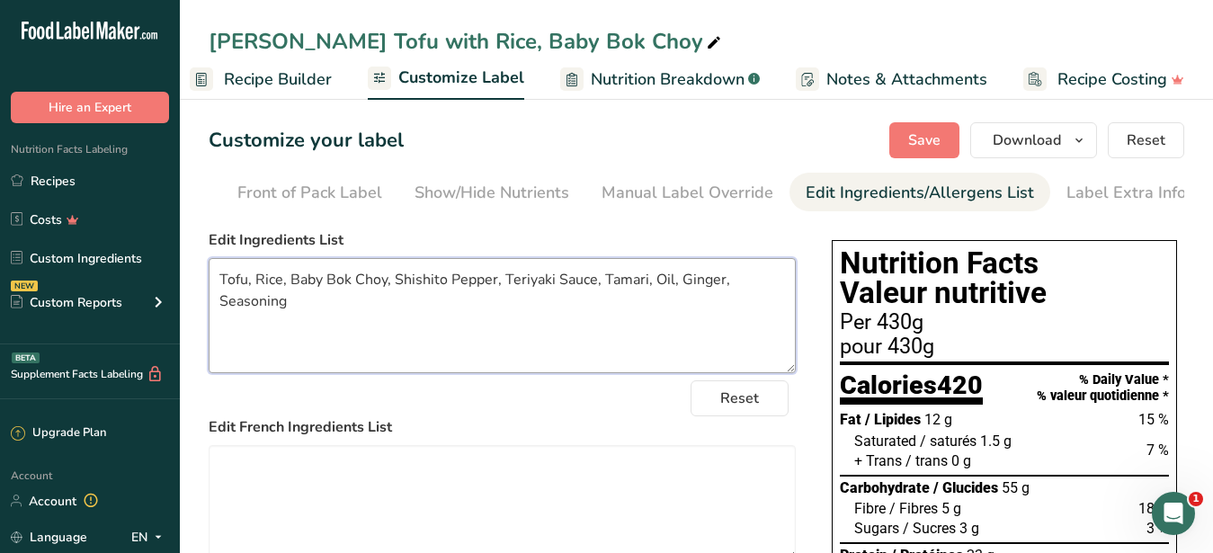
type textarea "Tofu, Rice, Baby Bok Choy, Shishito Pepper, Teriyaki Sauce, Tamari, Oil, Ginger…"
click at [693, 416] on div "Reset" at bounding box center [502, 398] width 587 height 36
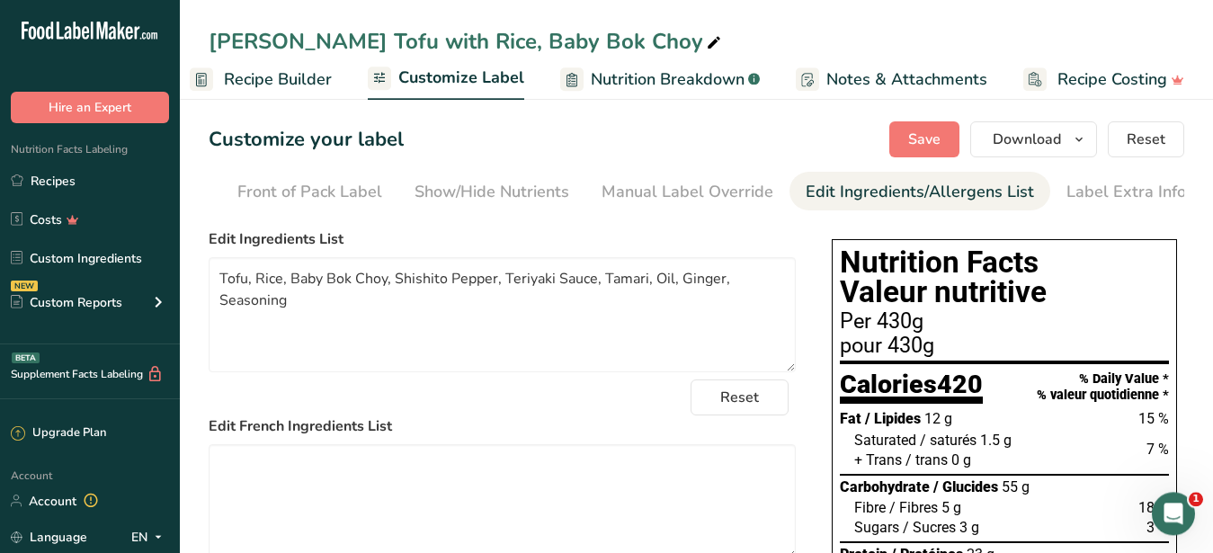
scroll to position [183, 0]
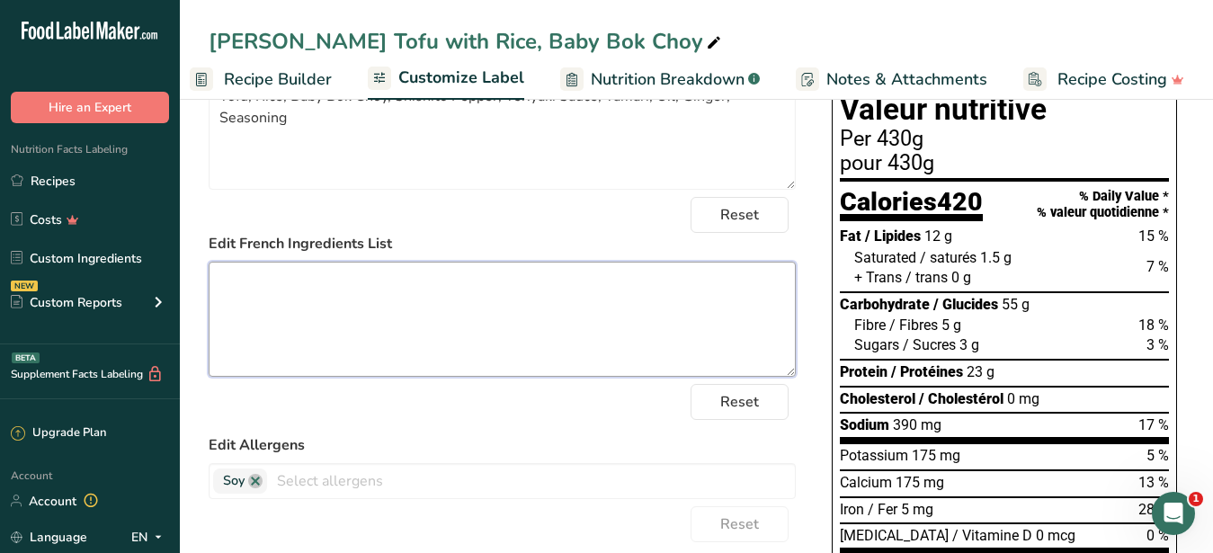
click at [413, 344] on textarea at bounding box center [502, 319] width 587 height 115
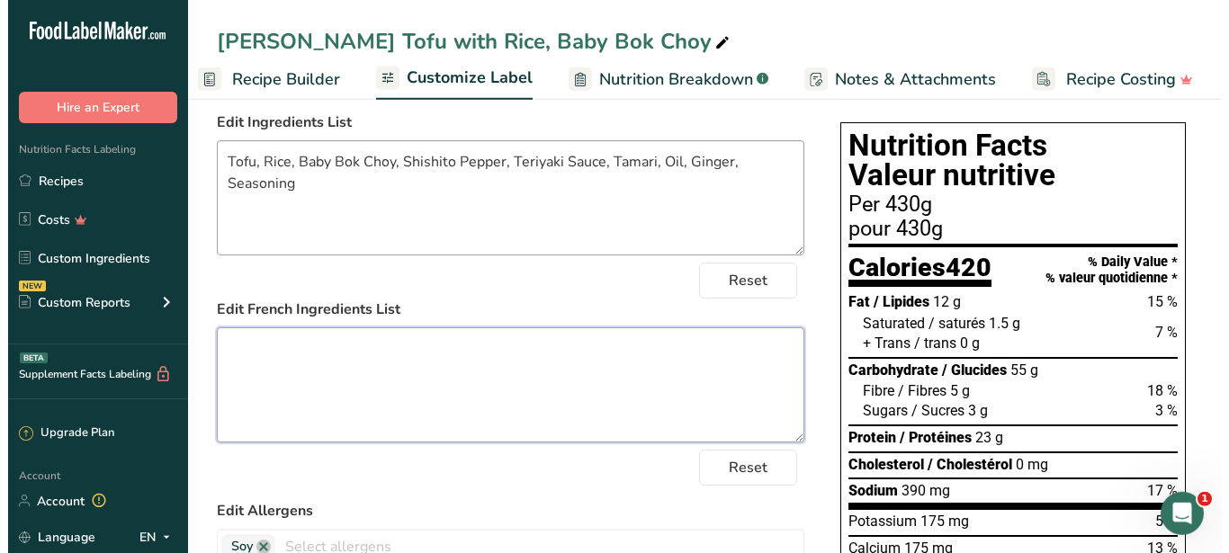
scroll to position [0, 0]
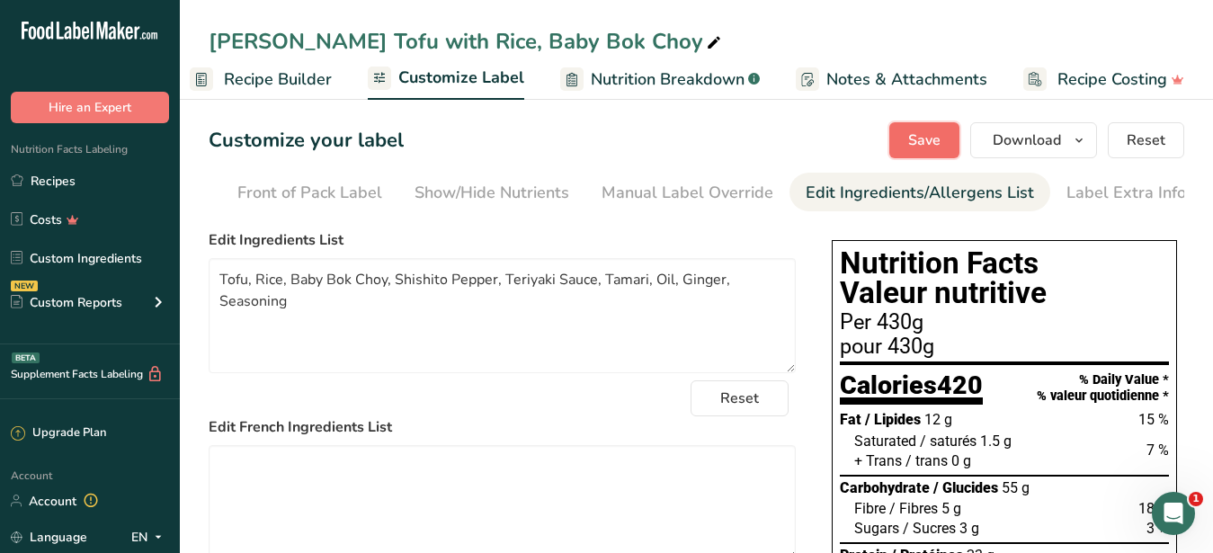
click at [923, 137] on span "Save" at bounding box center [924, 141] width 32 height 22
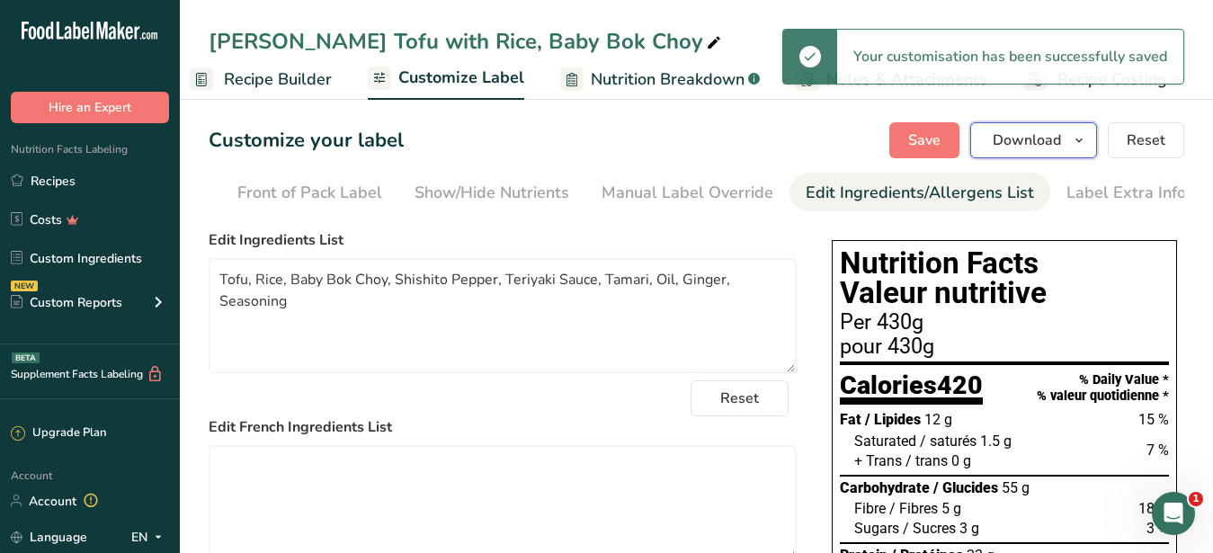
click at [1014, 156] on button "Download" at bounding box center [1033, 140] width 127 height 36
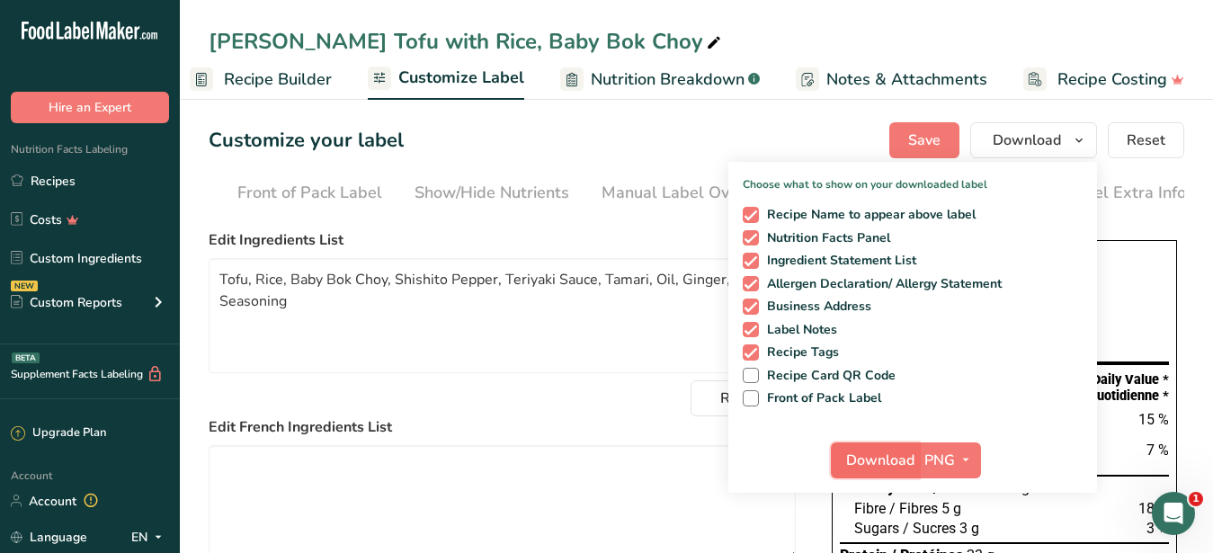
click at [864, 459] on span "Download" at bounding box center [880, 461] width 68 height 22
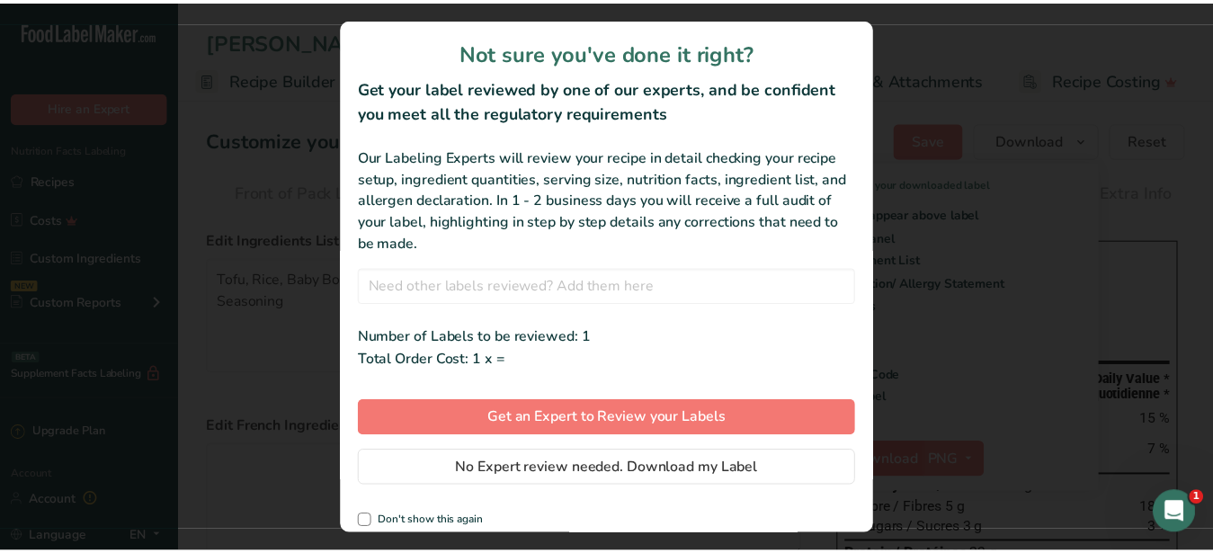
scroll to position [0, 172]
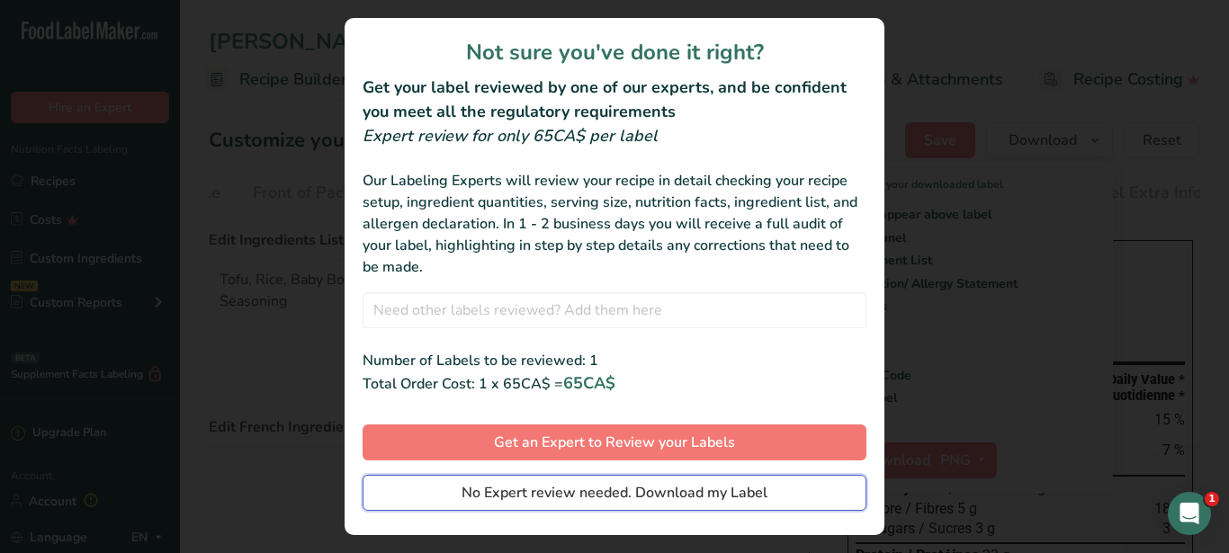
click at [577, 496] on span "No Expert review needed. Download my Label" at bounding box center [614, 493] width 306 height 22
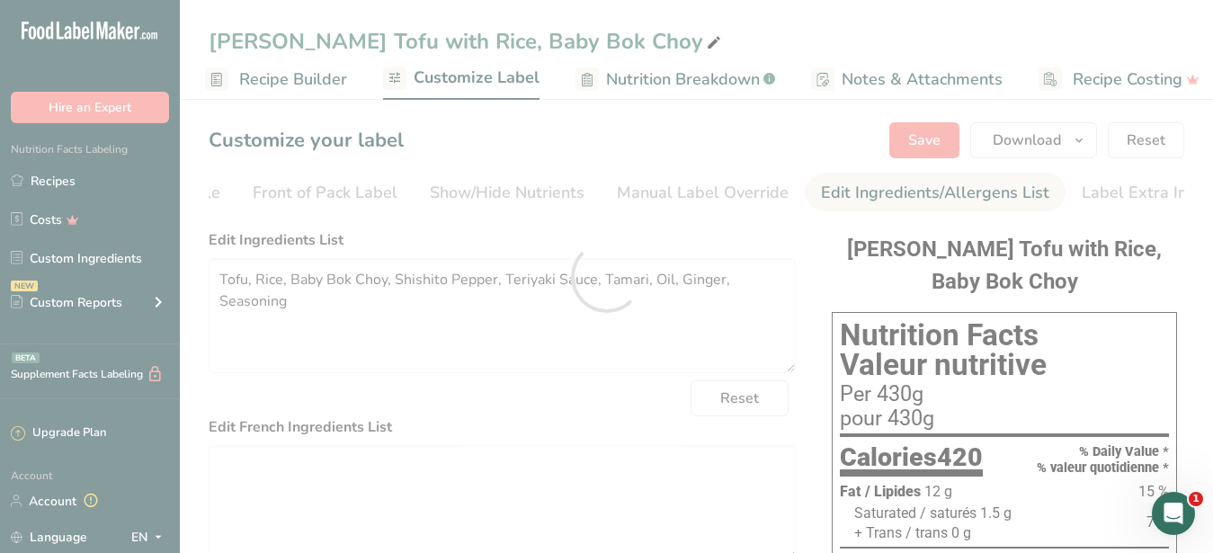
scroll to position [92, 0]
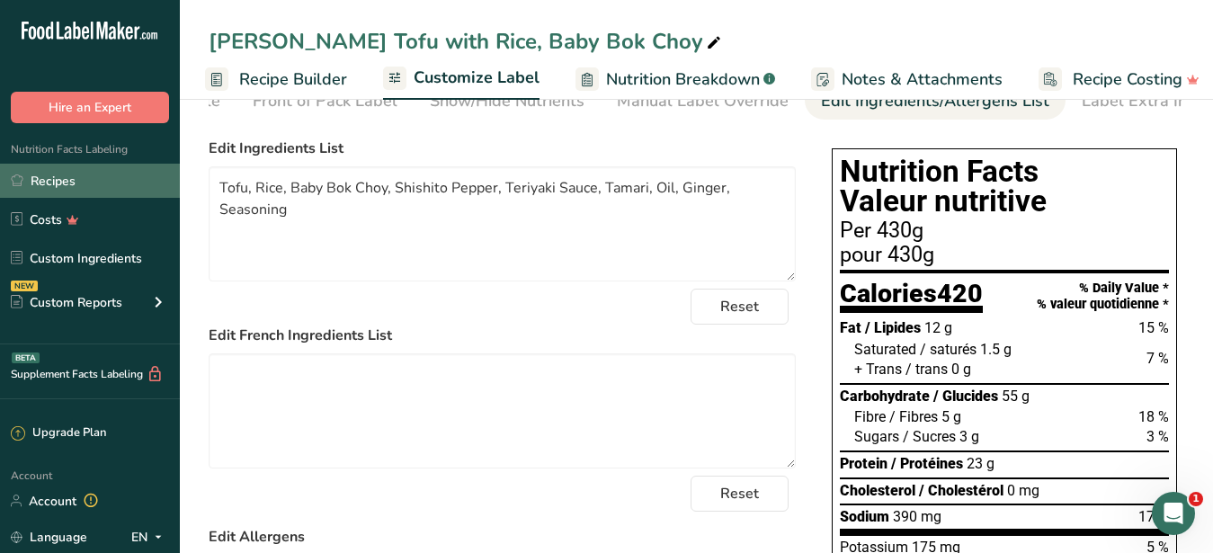
click at [64, 182] on link "Recipes" at bounding box center [90, 181] width 180 height 34
